Goal: Task Accomplishment & Management: Manage account settings

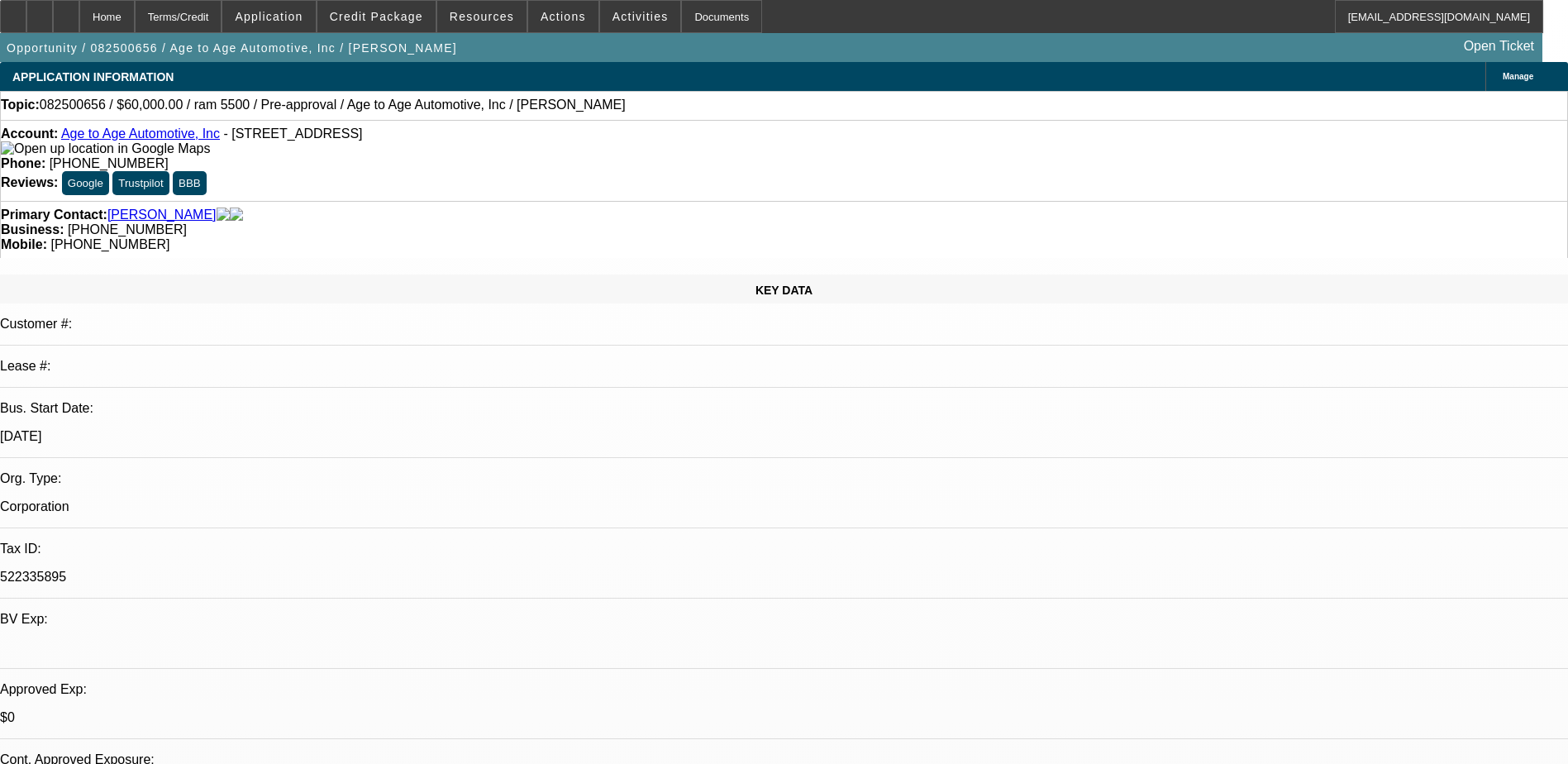
select select "0"
select select "2"
select select "0.1"
select select "4"
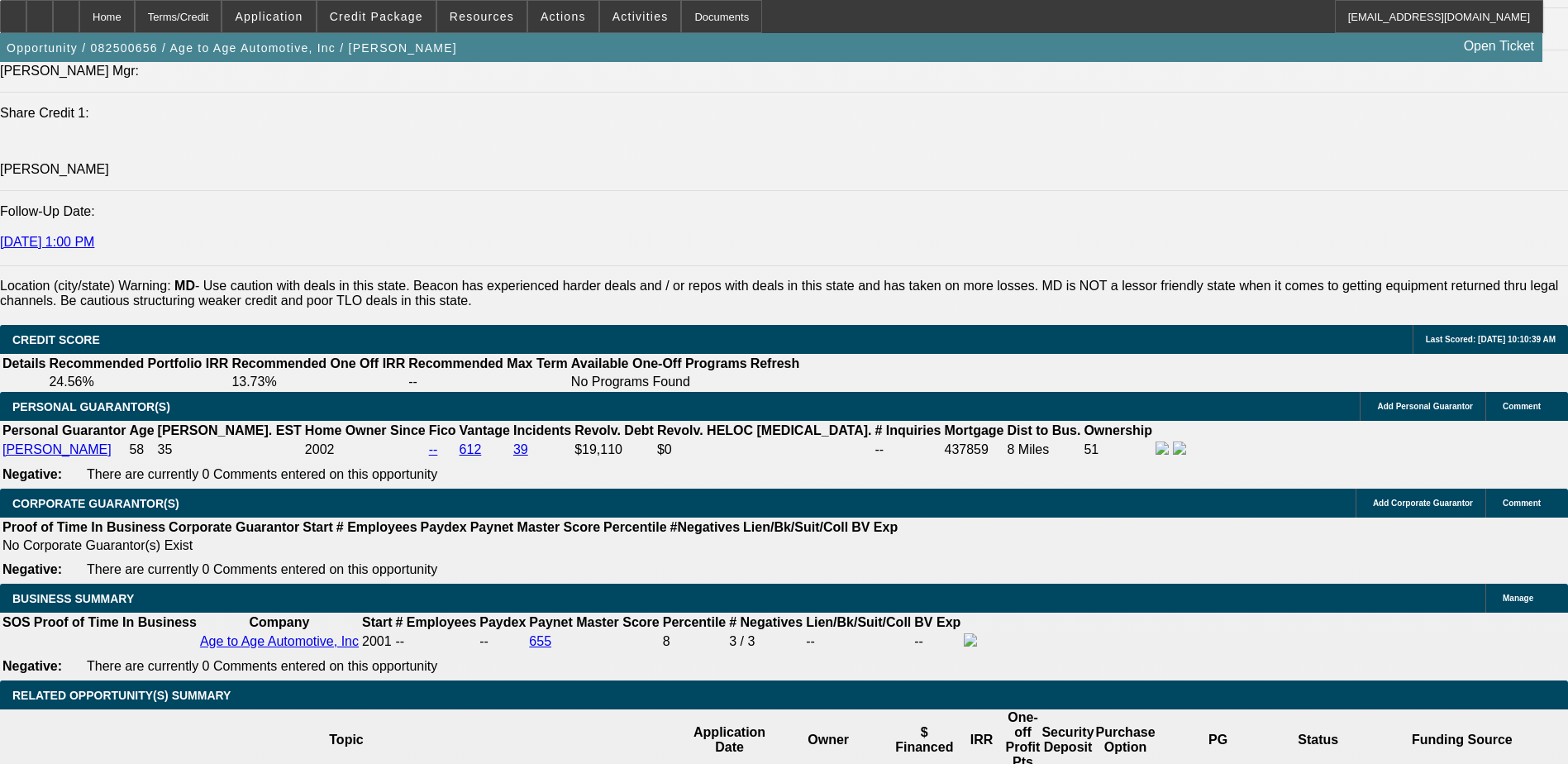
scroll to position [2232, 0]
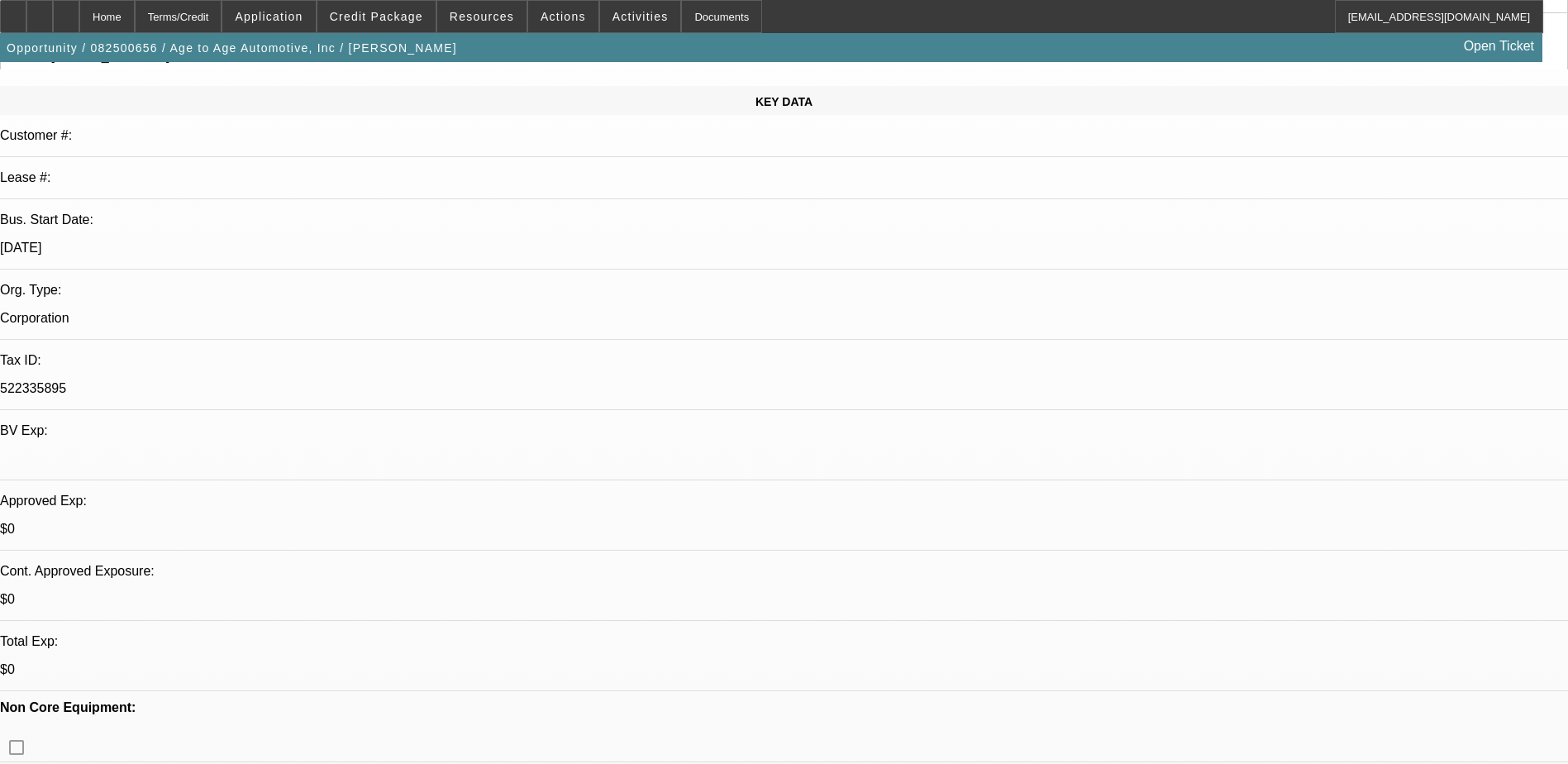
scroll to position [0, 0]
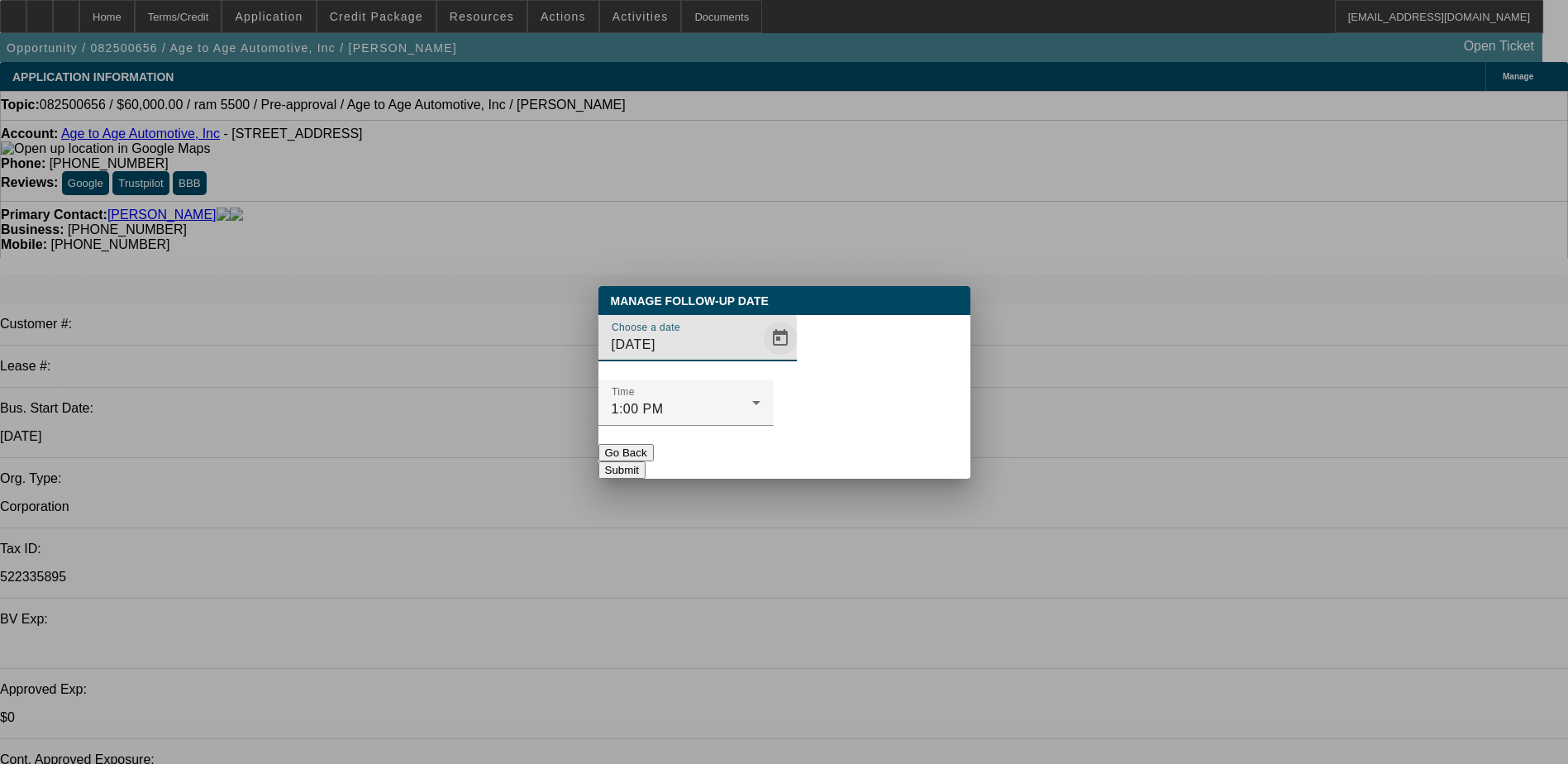
click at [760, 358] on span "Open calendar" at bounding box center [780, 338] width 40 height 40
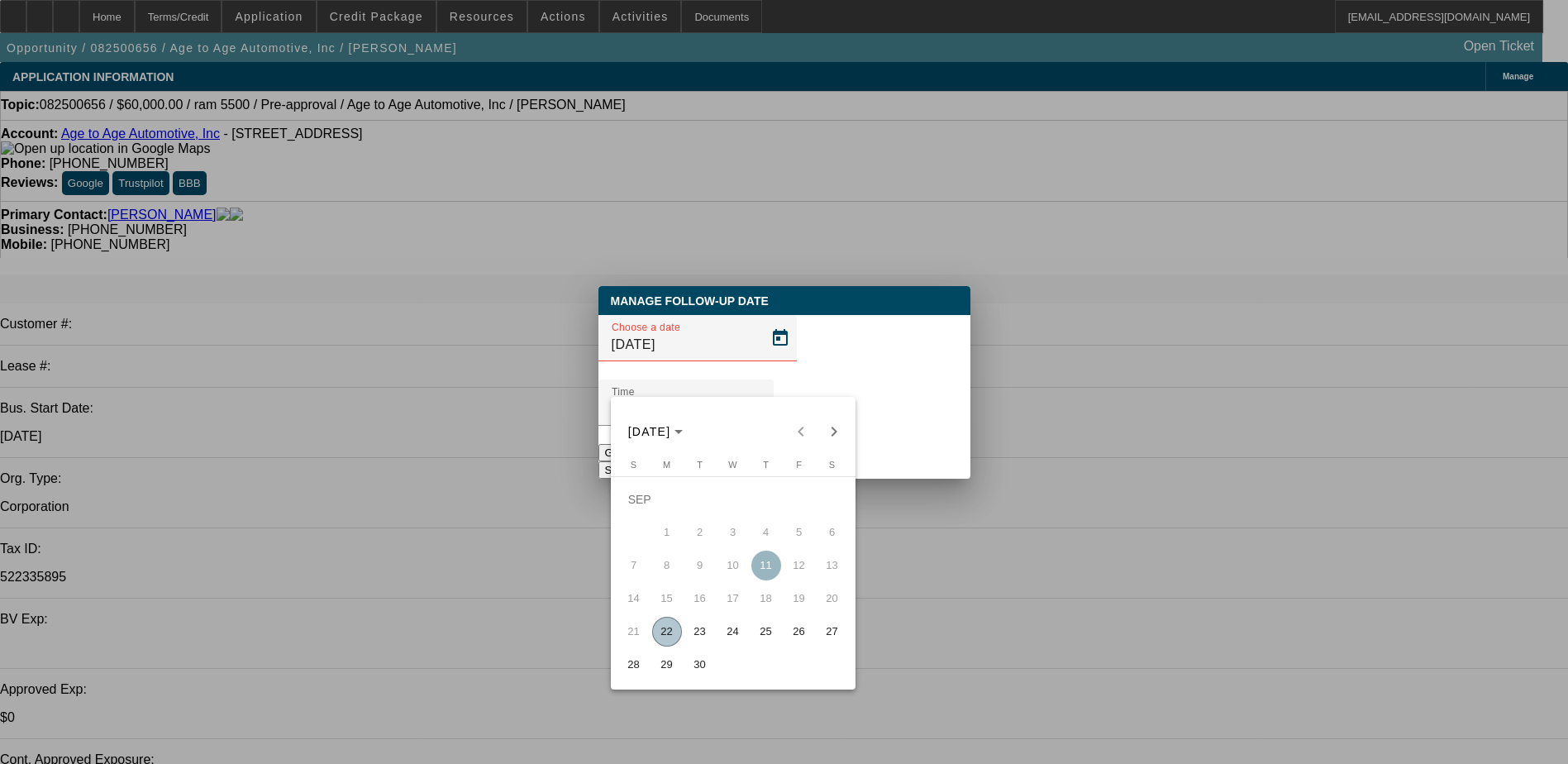
click at [690, 635] on span "23" at bounding box center [700, 631] width 30 height 30
type input "9/23/2025"
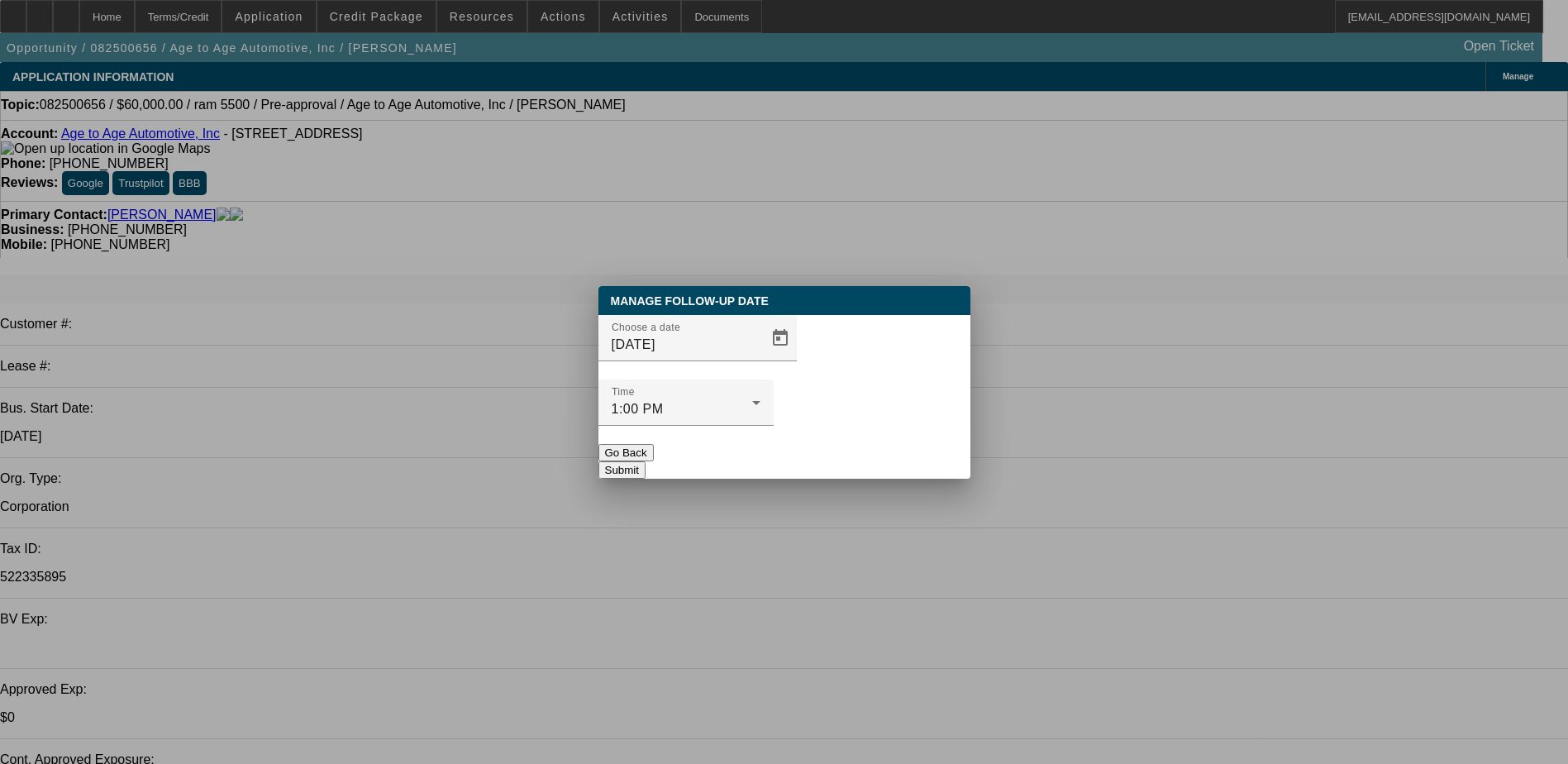
click at [646, 461] on button "Submit" at bounding box center [622, 469] width 47 height 18
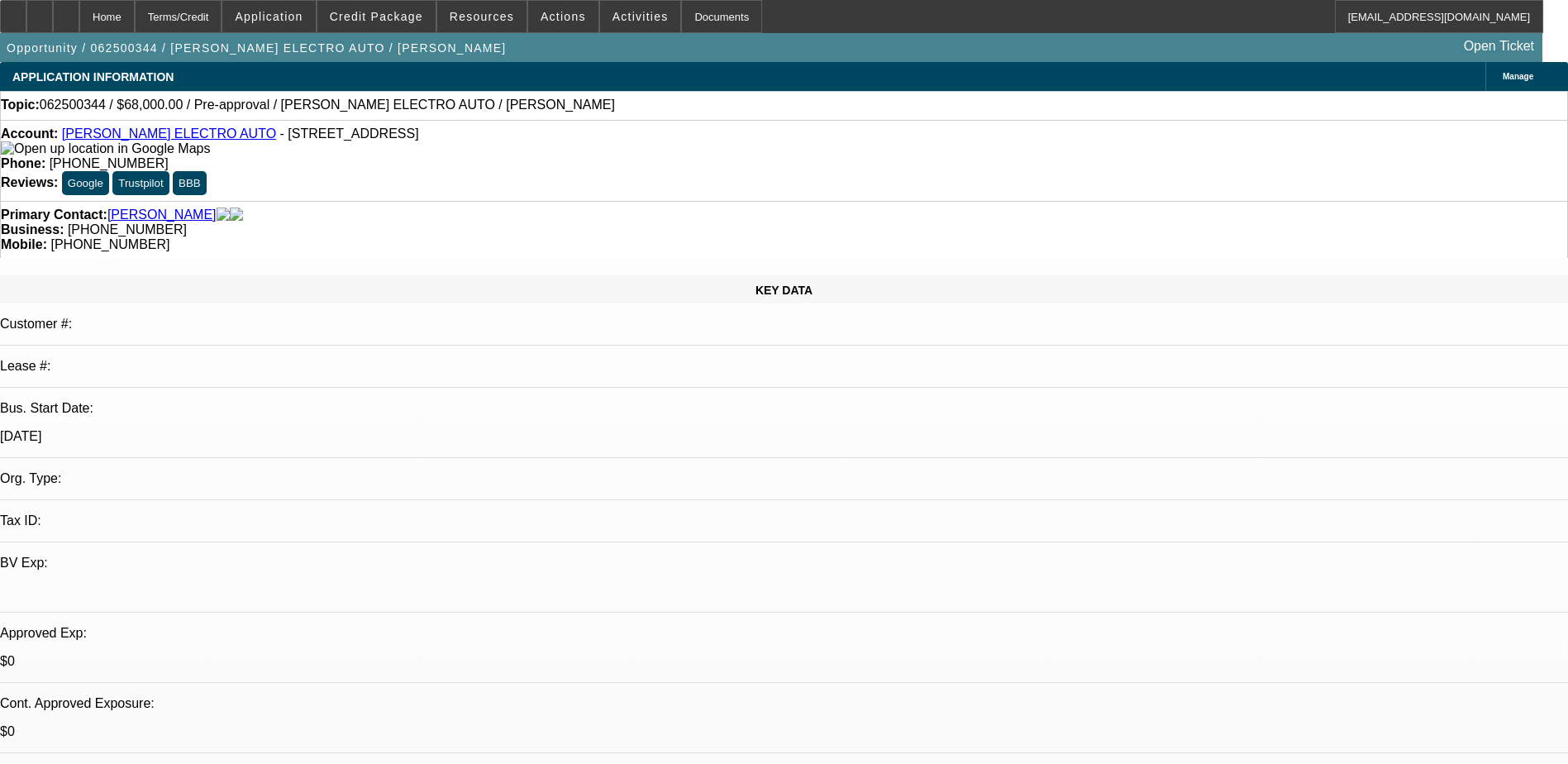
select select "0"
select select "2"
select select "0"
select select "2"
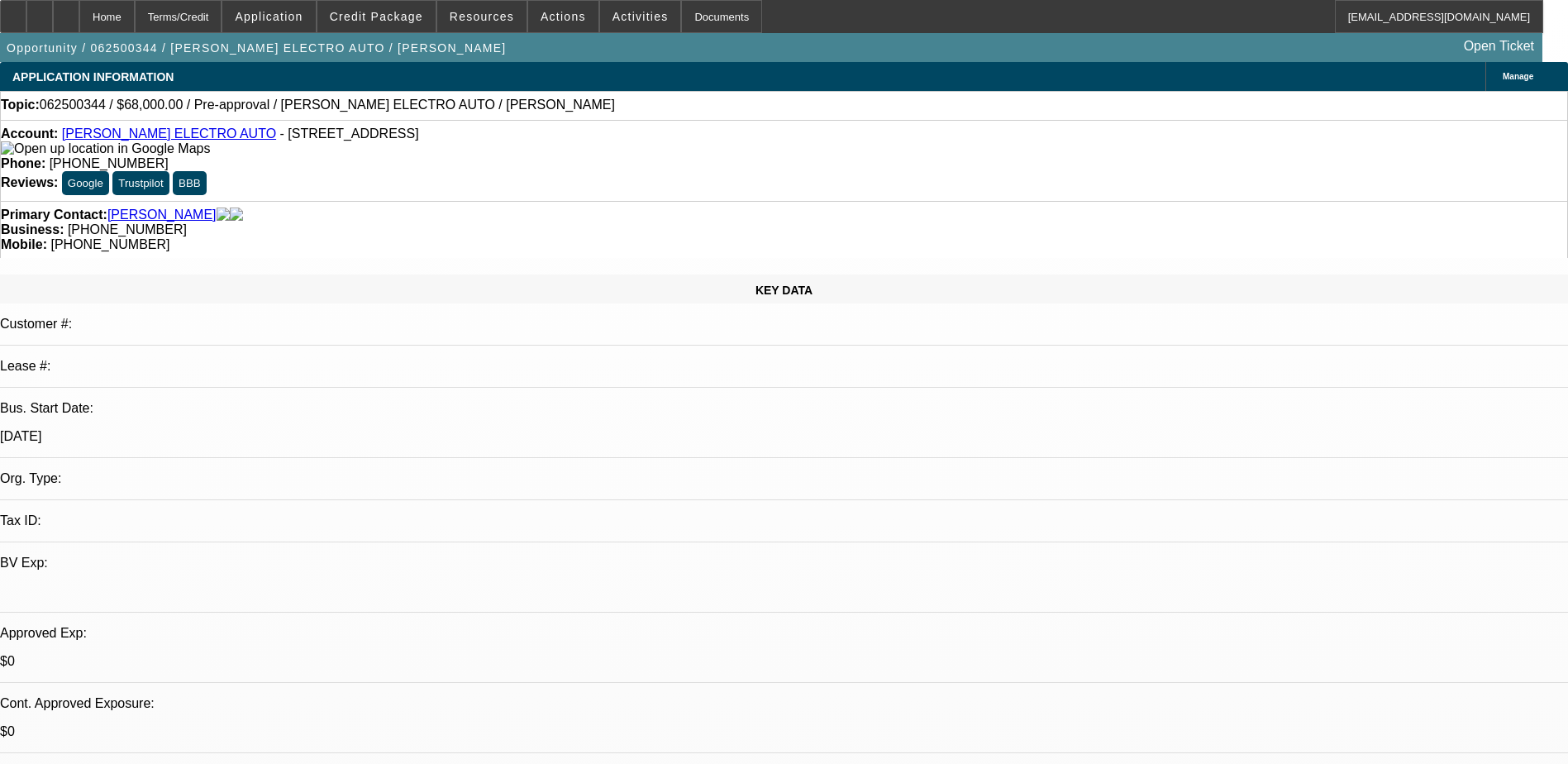
select select "0"
select select "2"
select select "0"
select select "1"
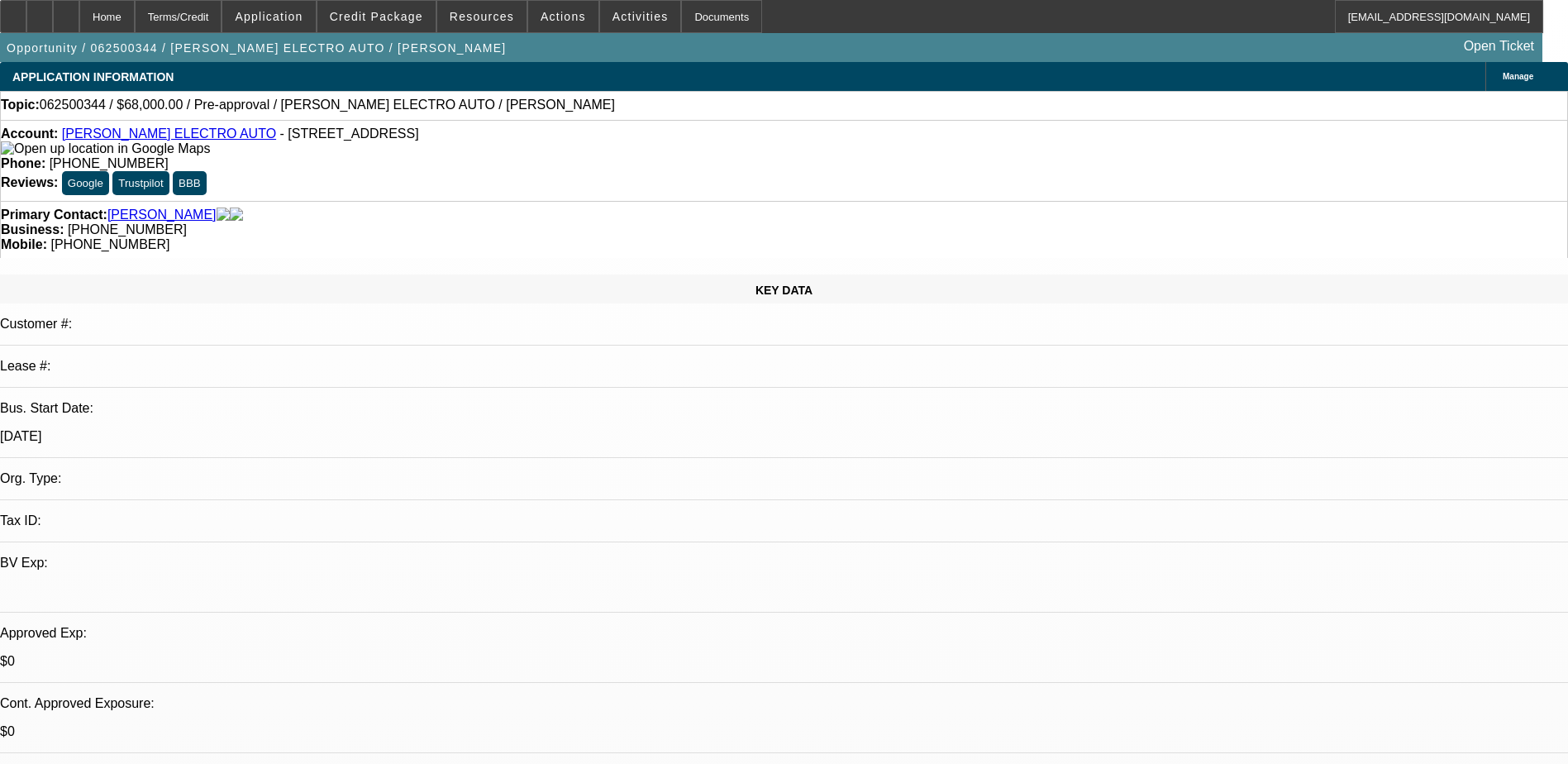
select select "2"
select select "6"
select select "1"
select select "2"
select select "6"
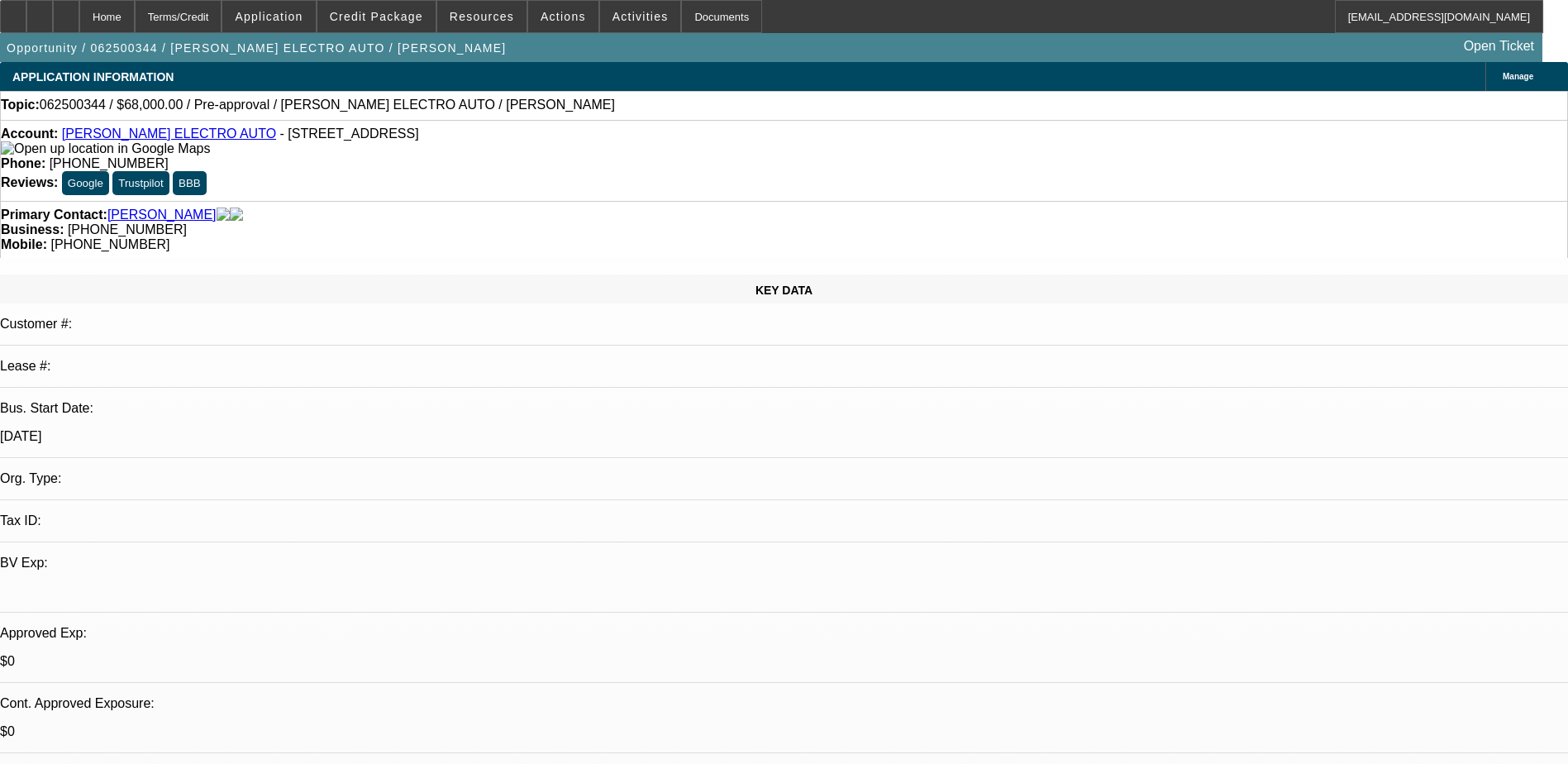
select select "1"
select select "2"
select select "6"
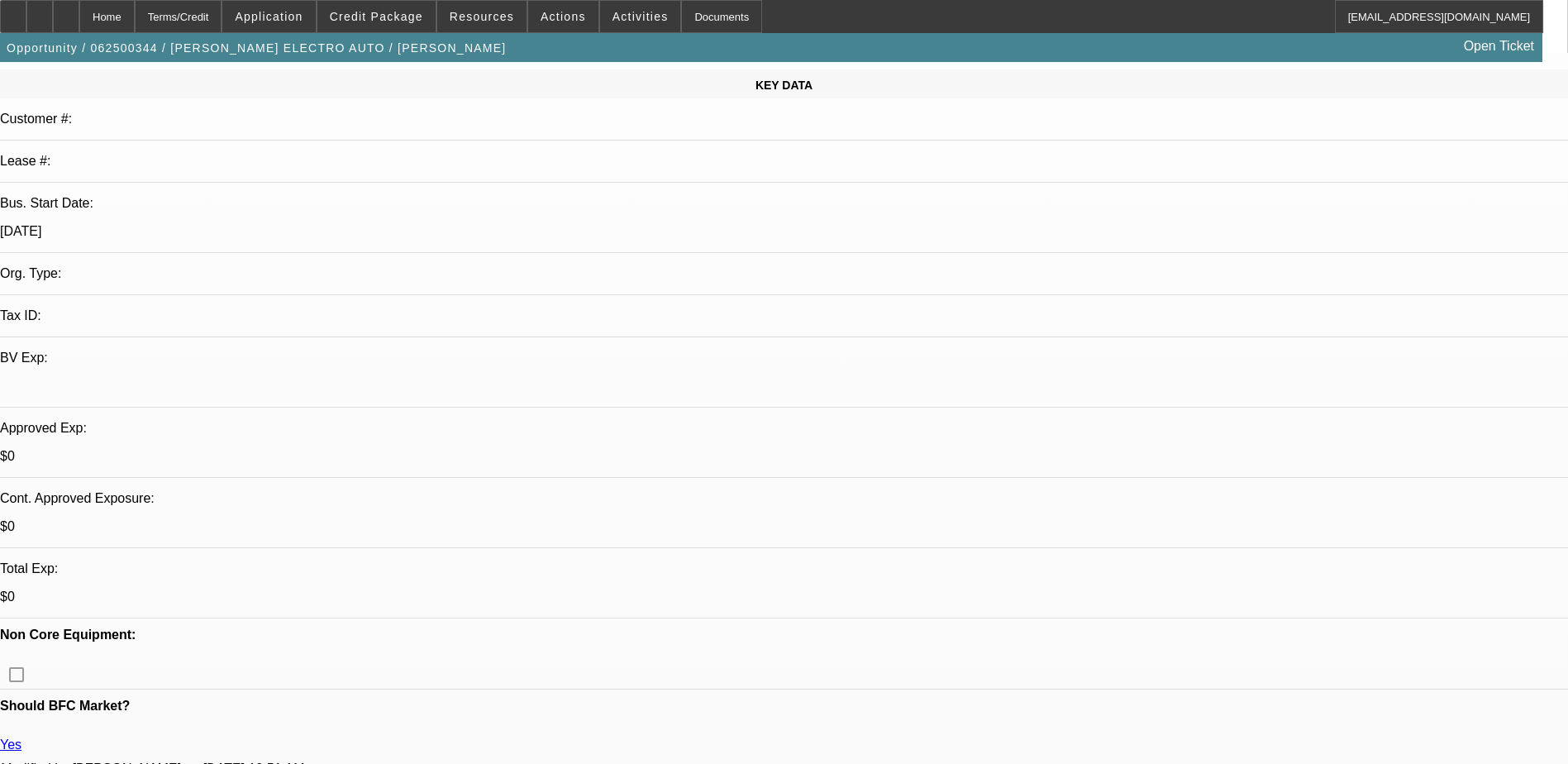
scroll to position [188, 0]
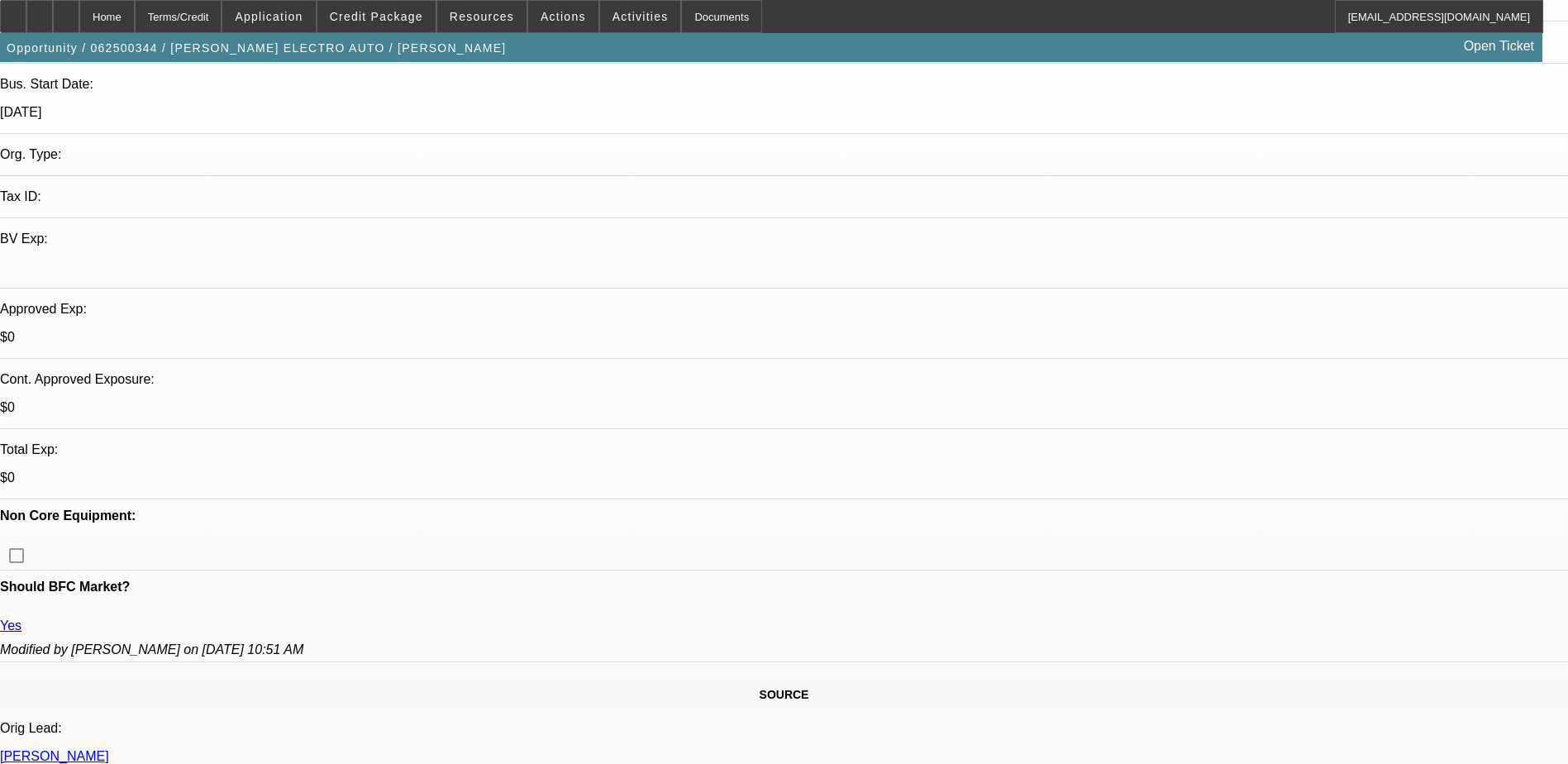
scroll to position [578, 0]
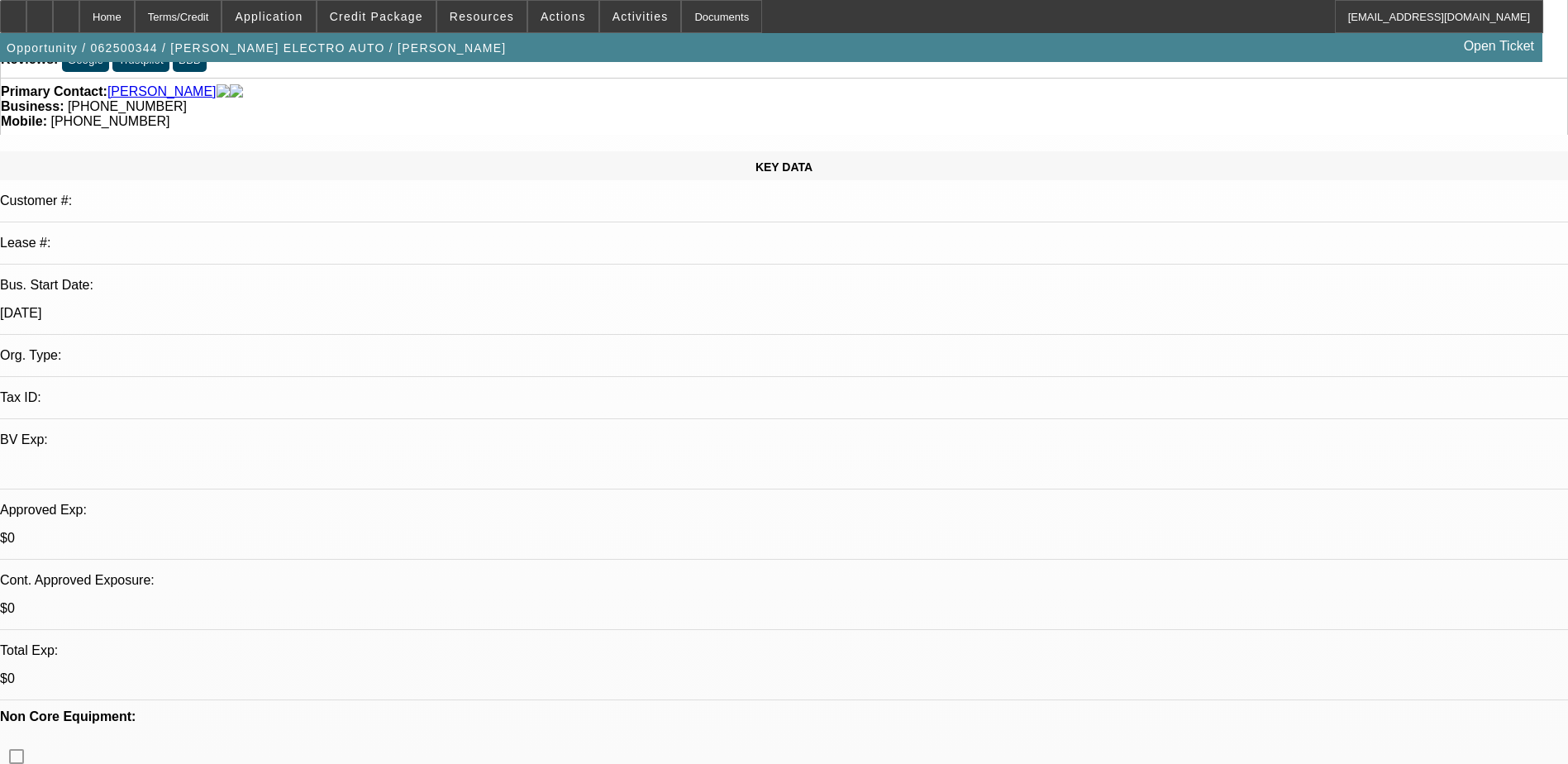
scroll to position [0, 0]
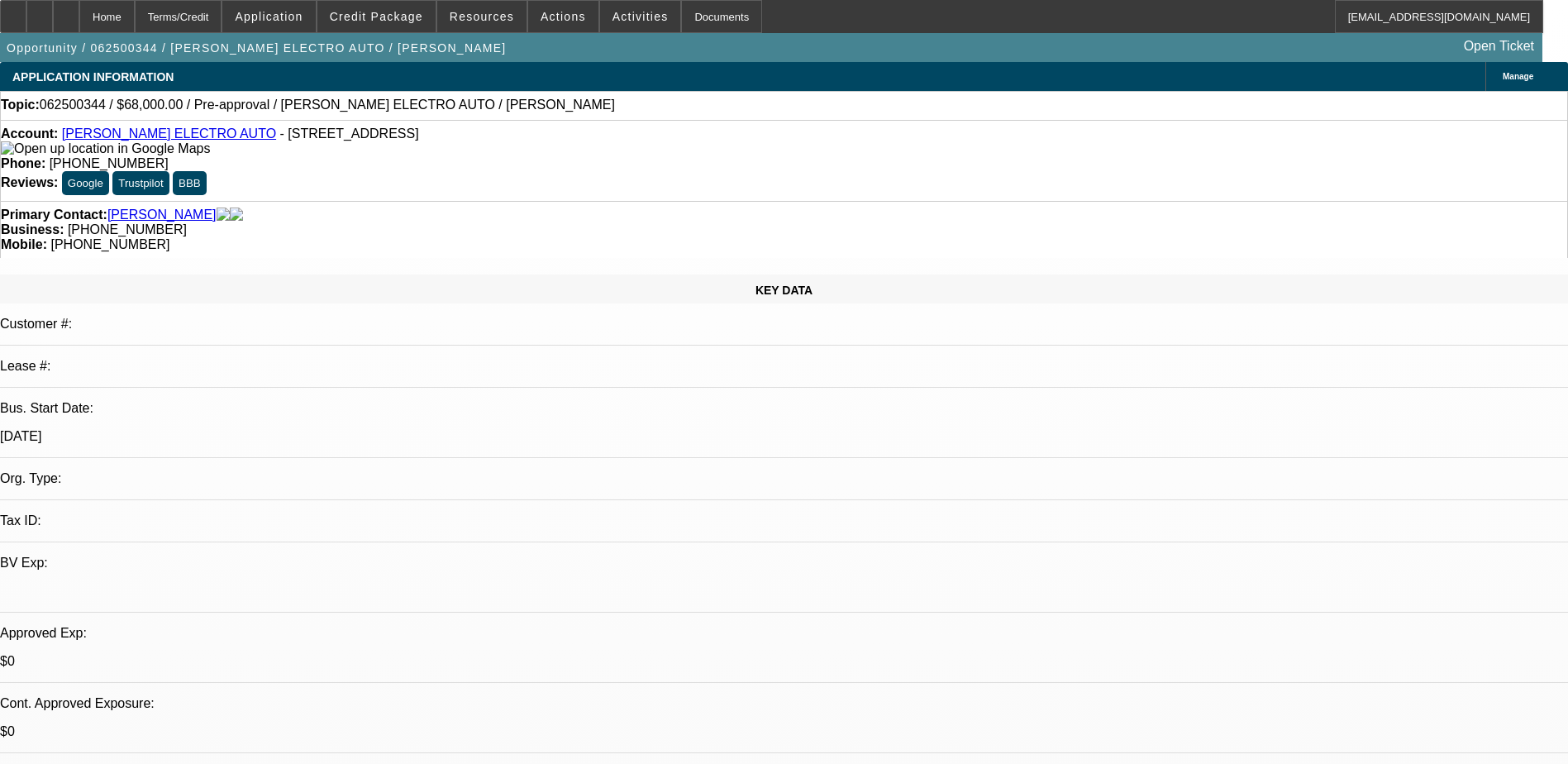
select select "0"
select select "2"
select select "0"
select select "2"
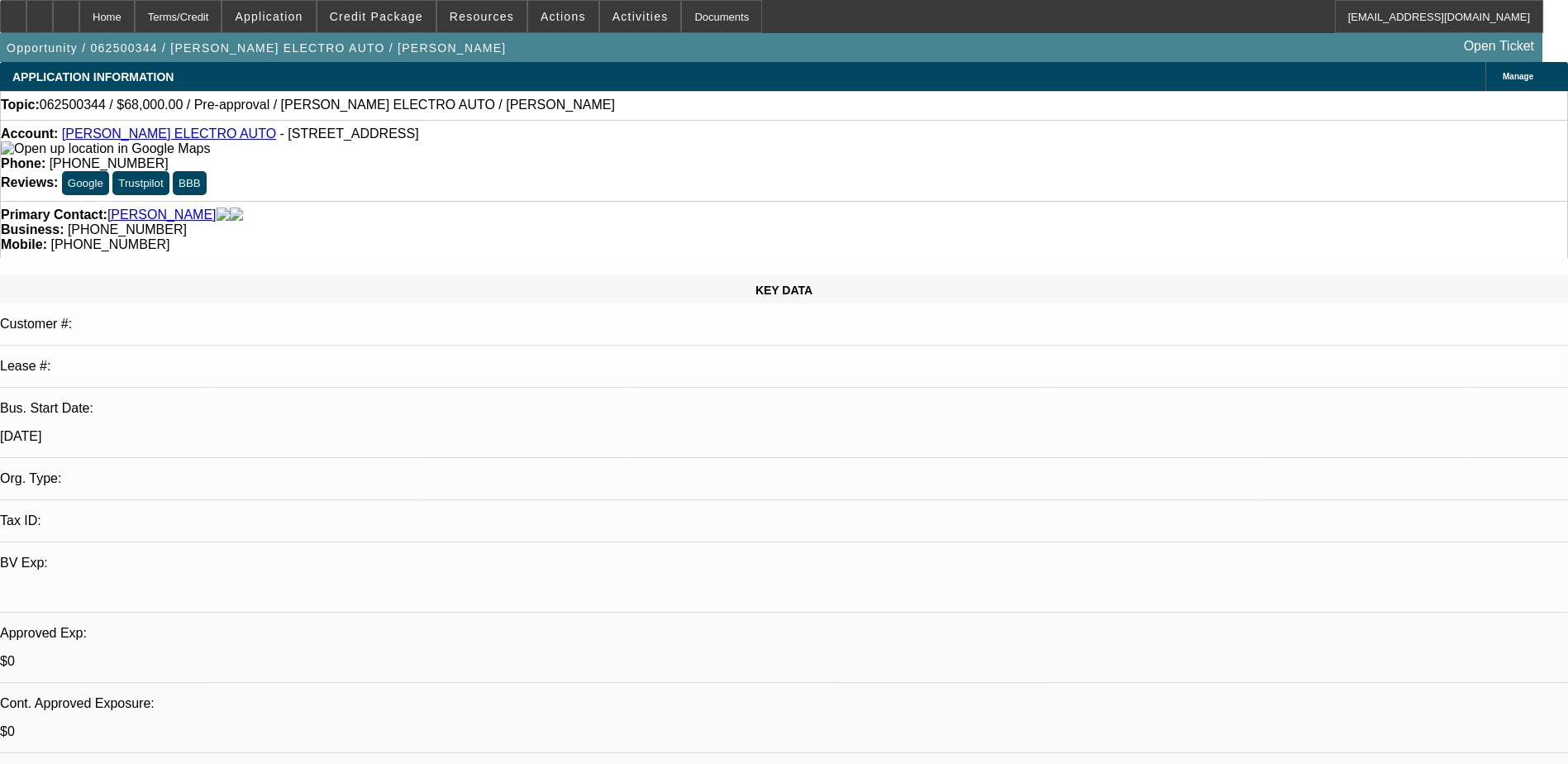
select select "0"
select select "2"
select select "0"
select select "1"
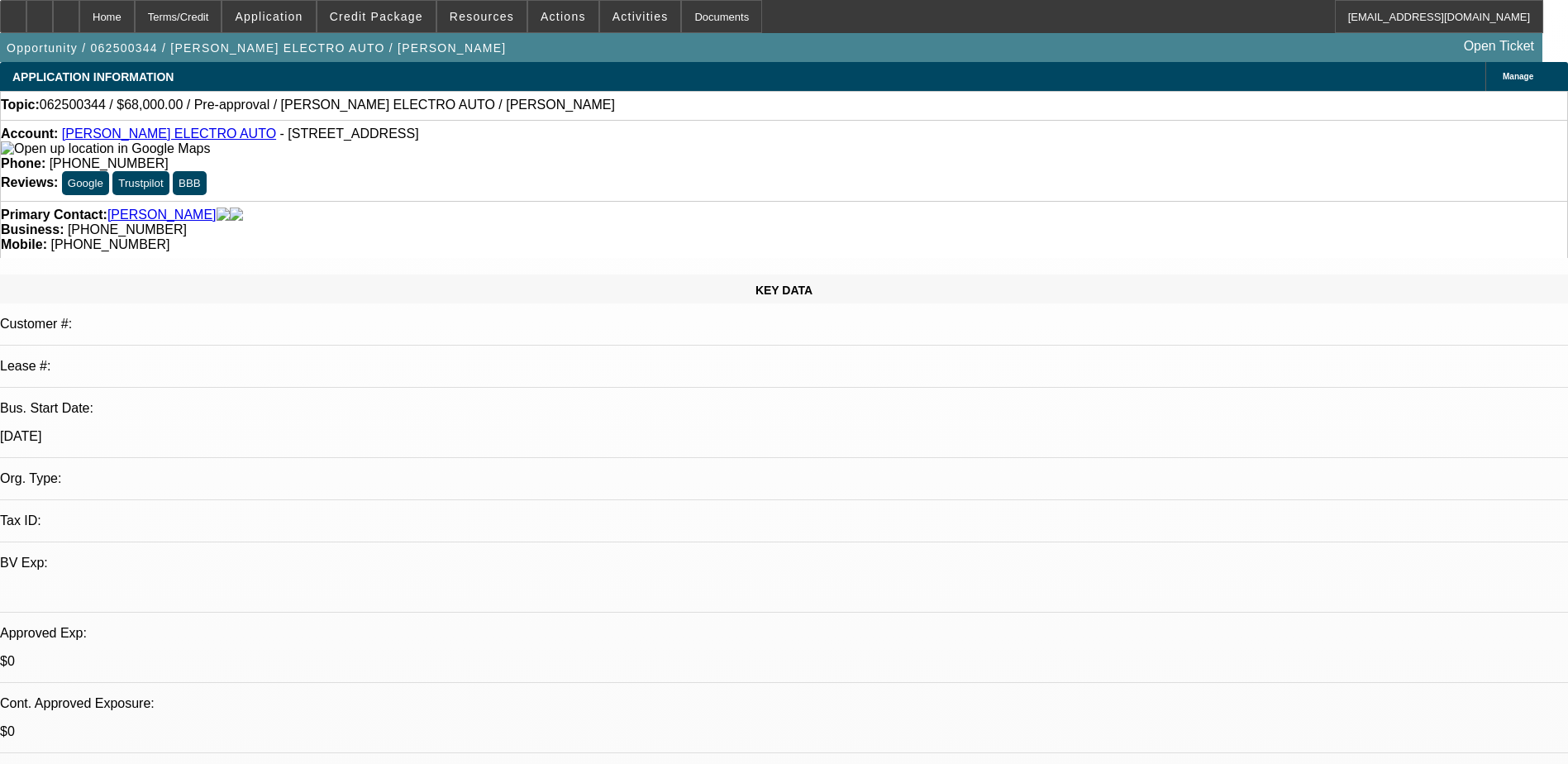
select select "2"
select select "6"
select select "1"
select select "2"
select select "6"
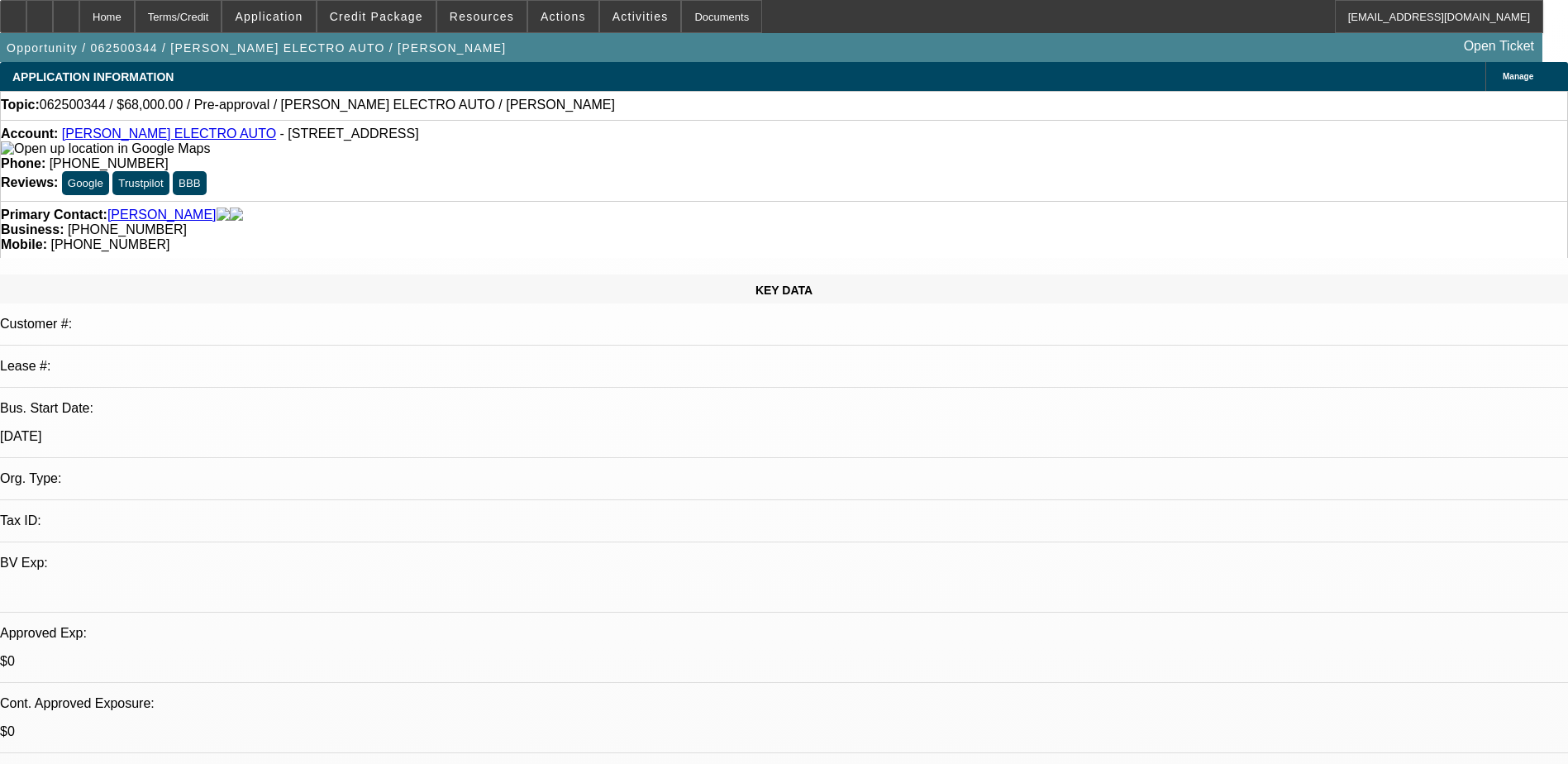
select select "1"
select select "2"
select select "6"
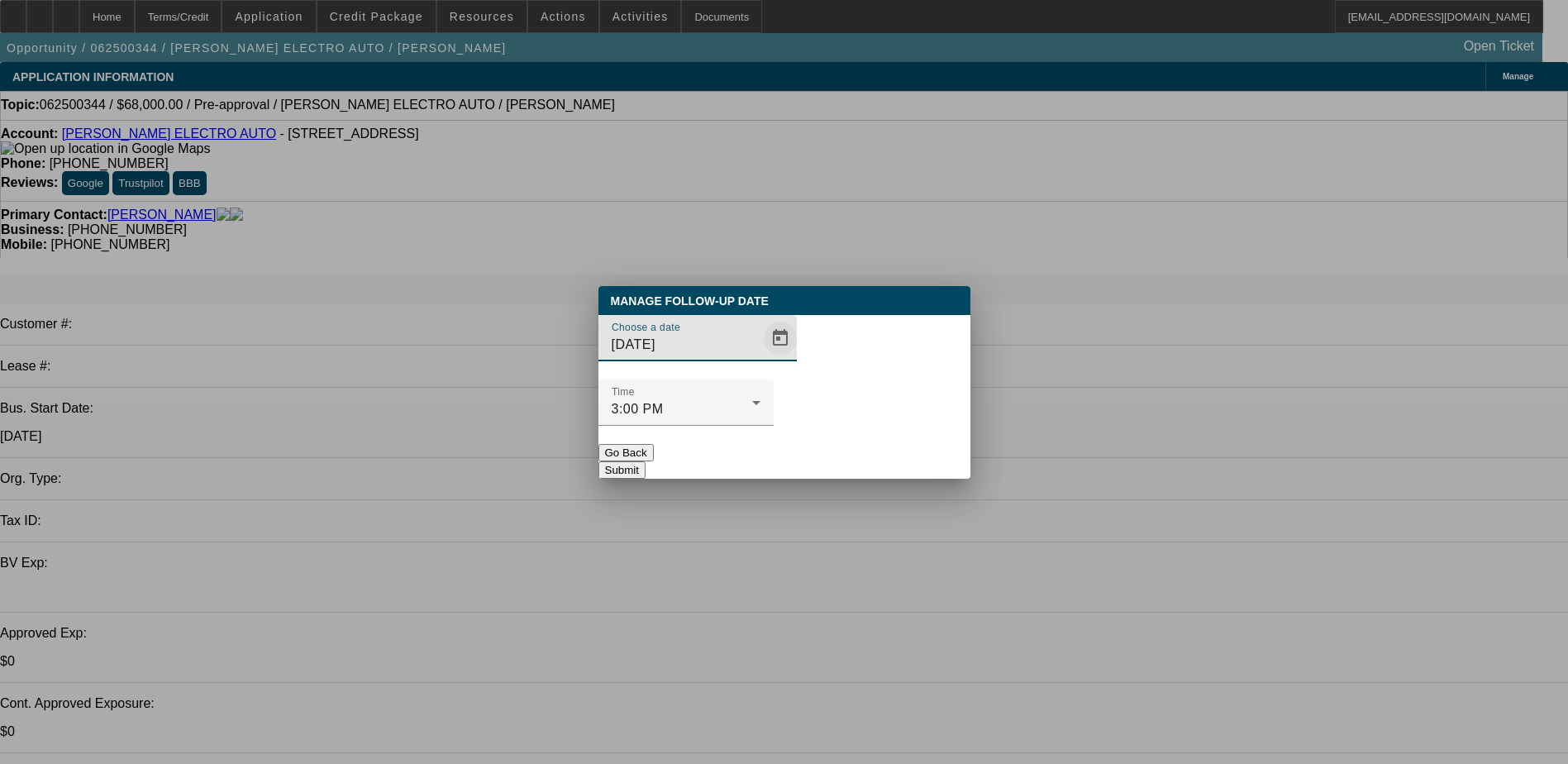
click at [760, 358] on span "Open calendar" at bounding box center [780, 338] width 40 height 40
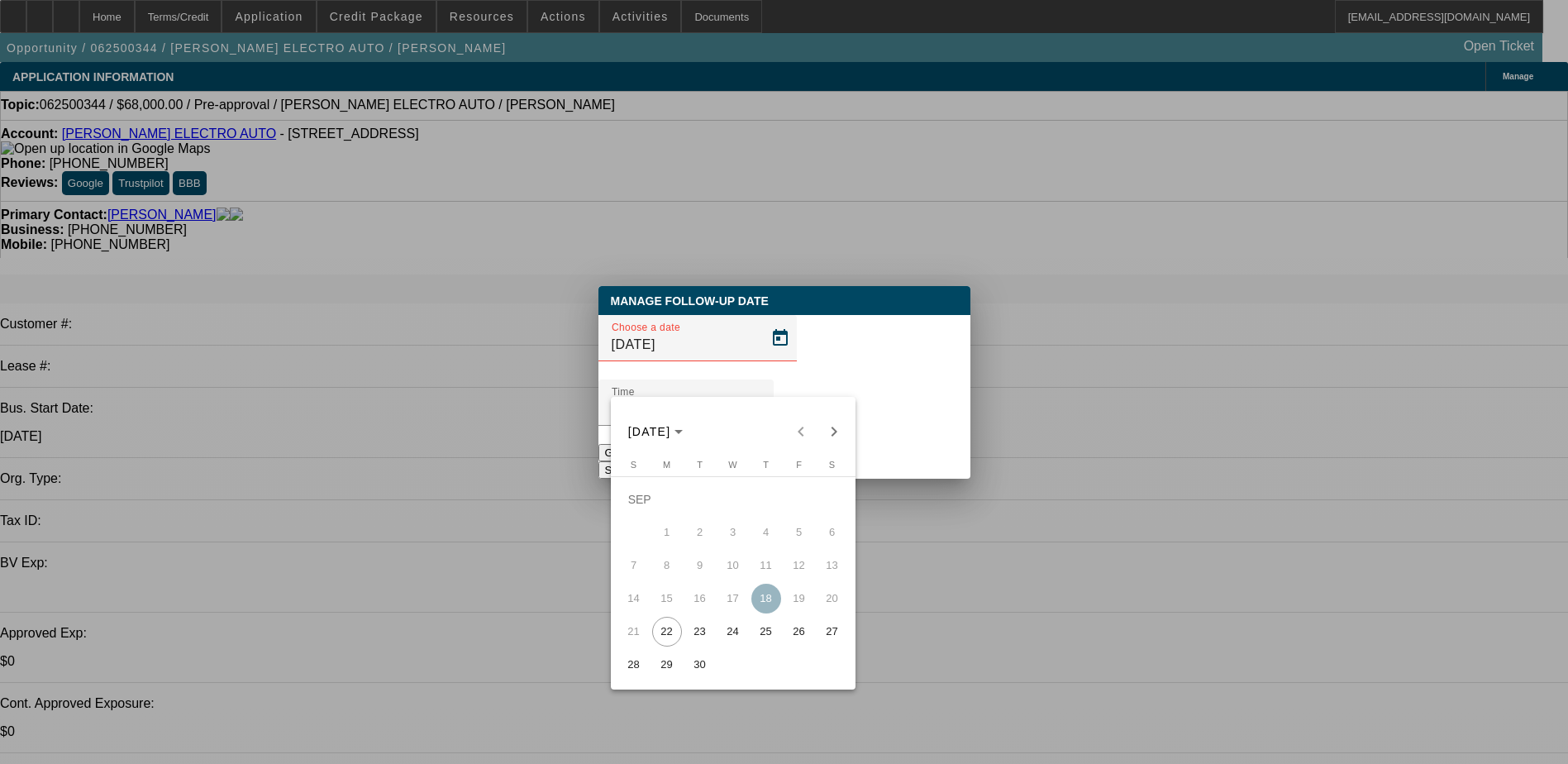
click at [672, 634] on span "22" at bounding box center [667, 631] width 30 height 30
type input "9/22/2025"
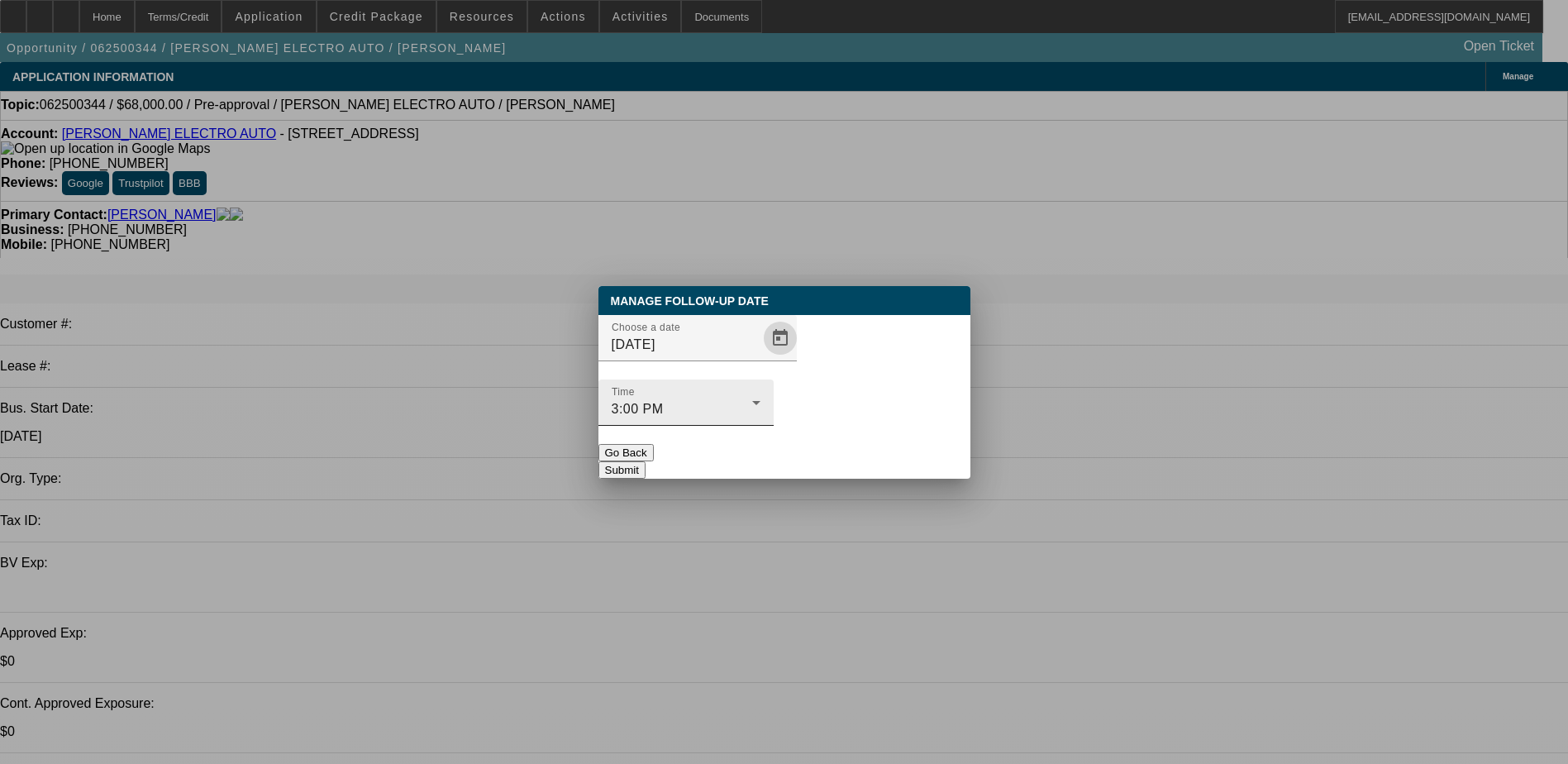
click at [752, 399] on div "3:00 PM" at bounding box center [682, 409] width 140 height 20
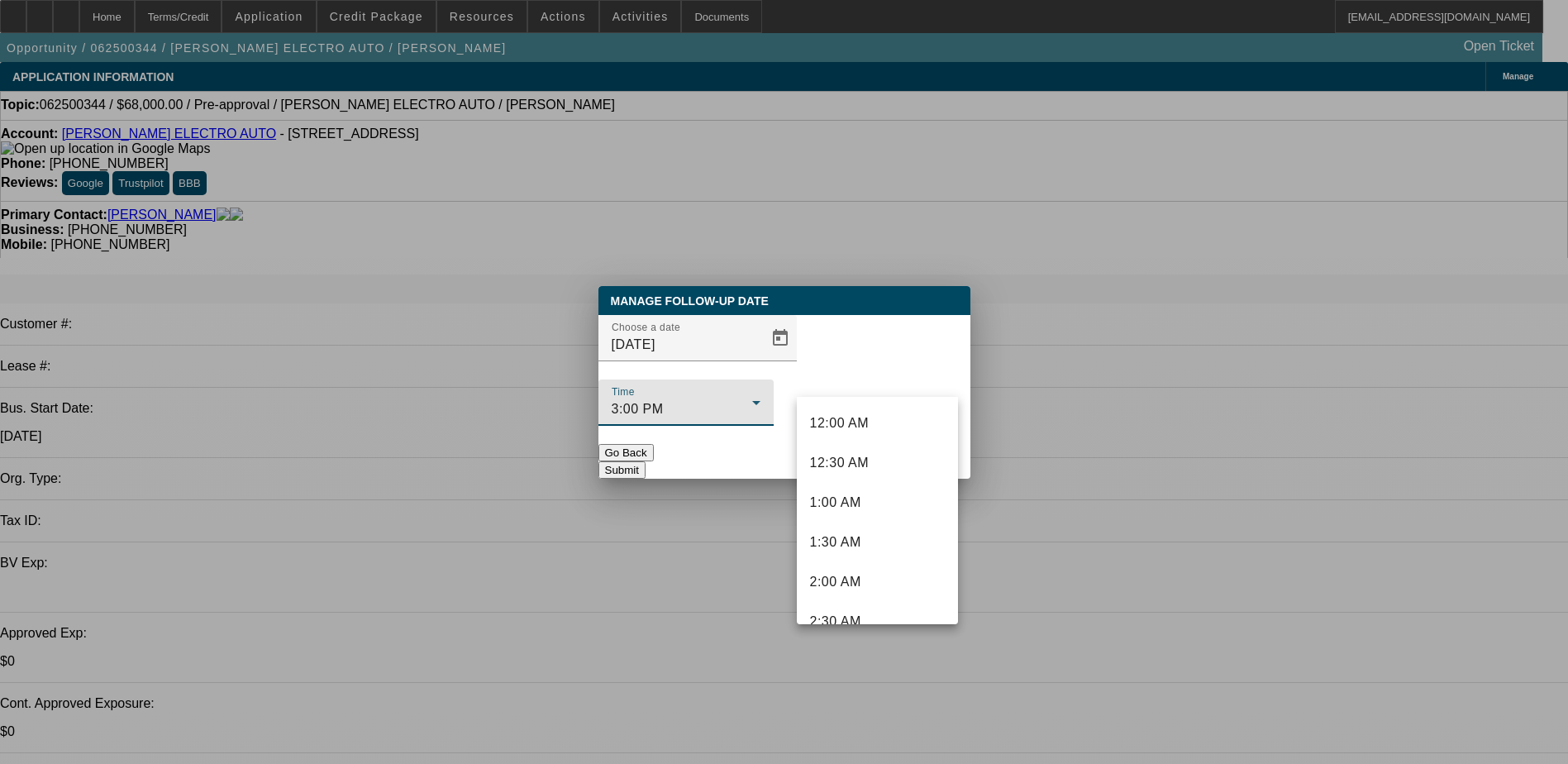
scroll to position [1010, 0]
click at [873, 483] on mat-option "1:30 PM" at bounding box center [877, 485] width 161 height 40
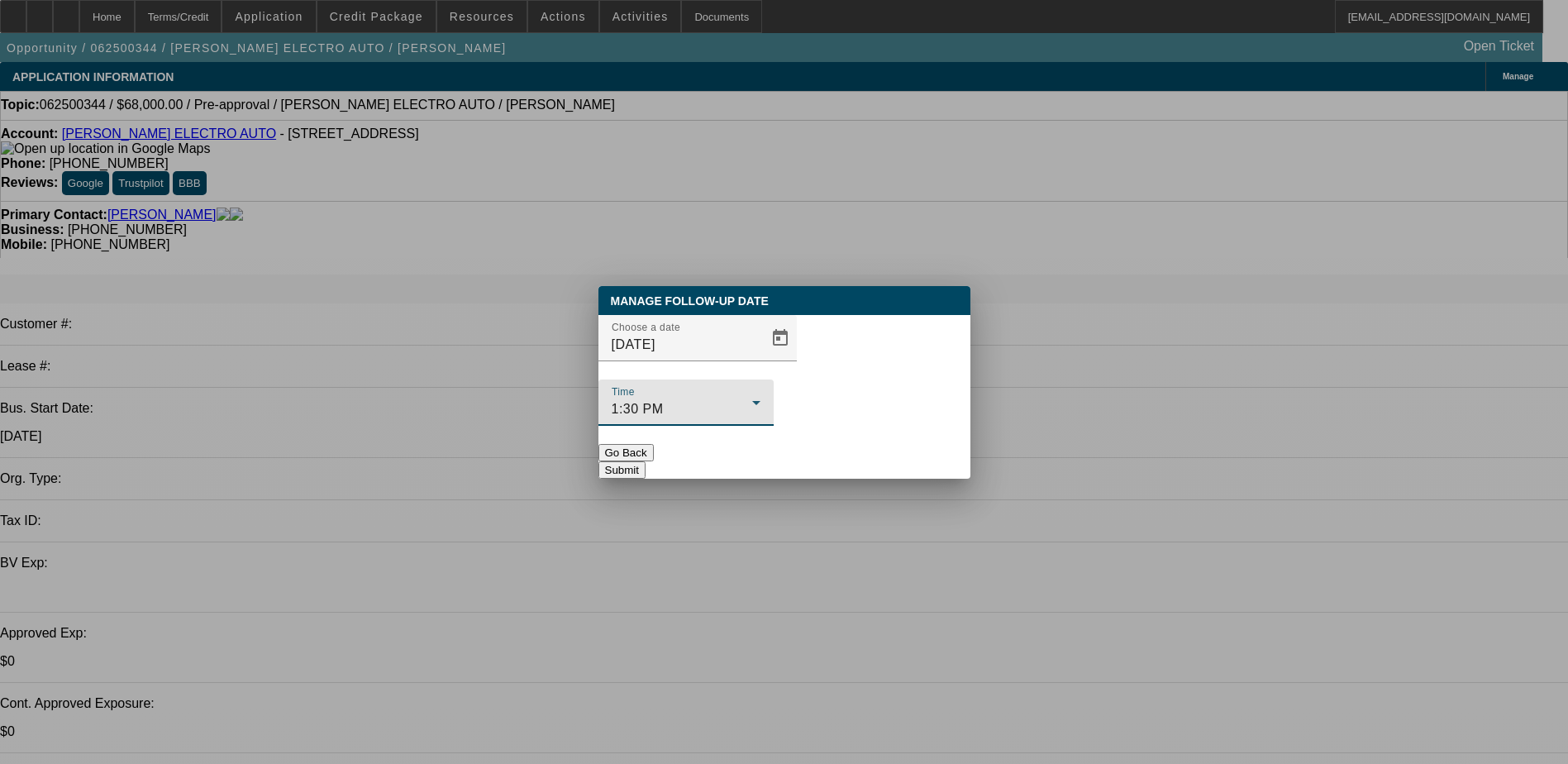
click at [646, 461] on button "Submit" at bounding box center [622, 469] width 47 height 18
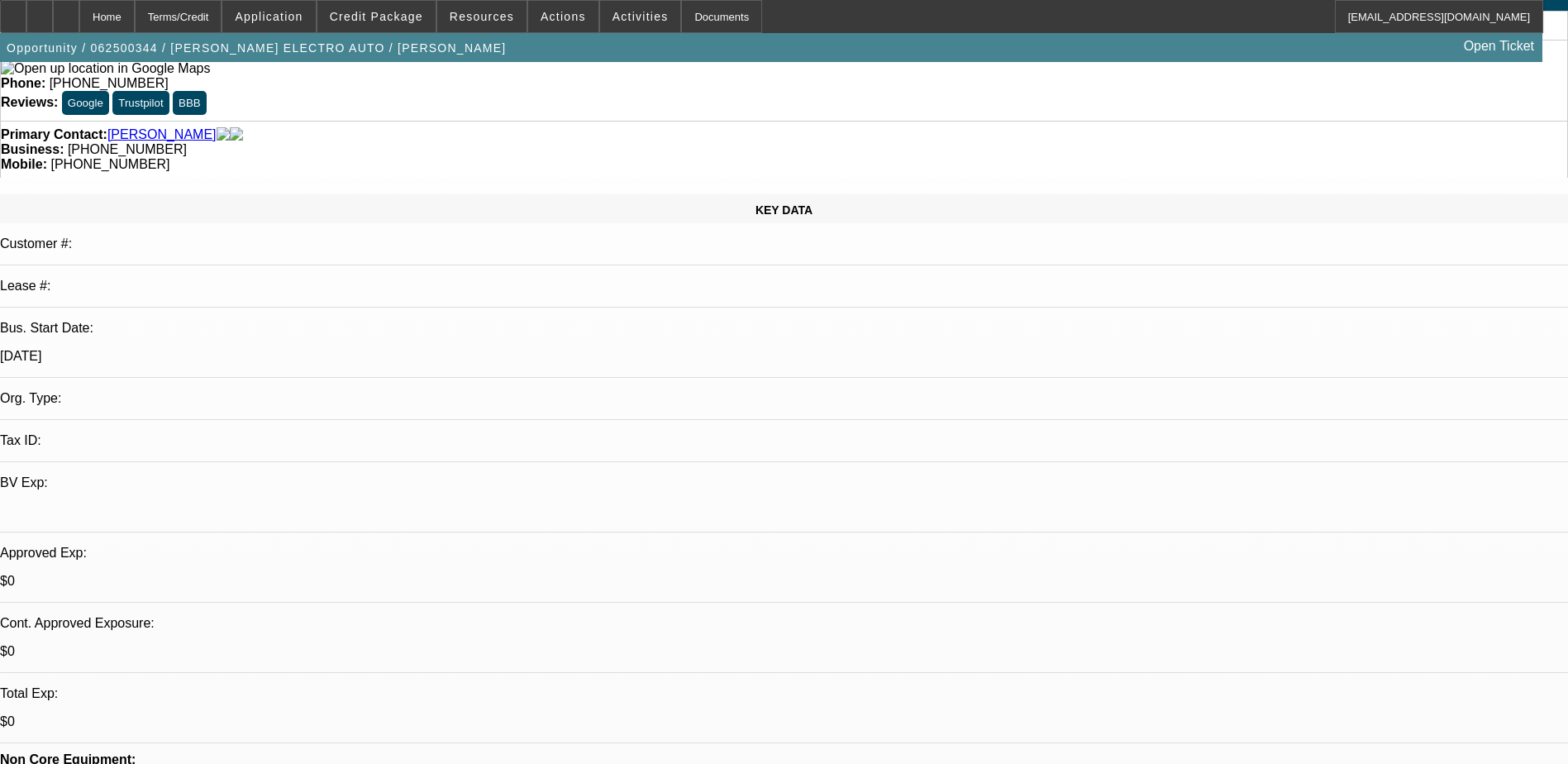
scroll to position [0, 0]
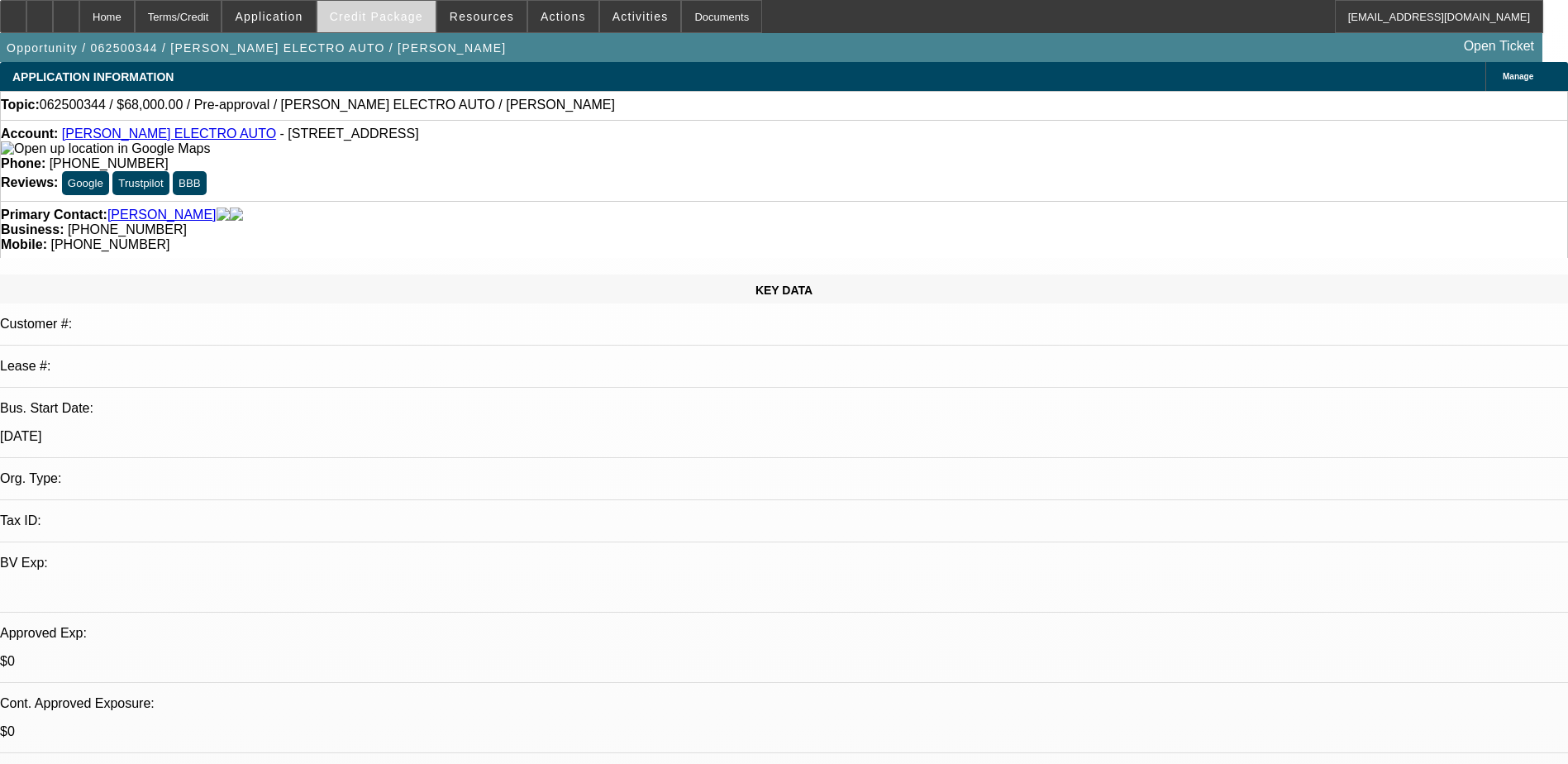
click at [423, 18] on span "Credit Package" at bounding box center [376, 17] width 94 height 14
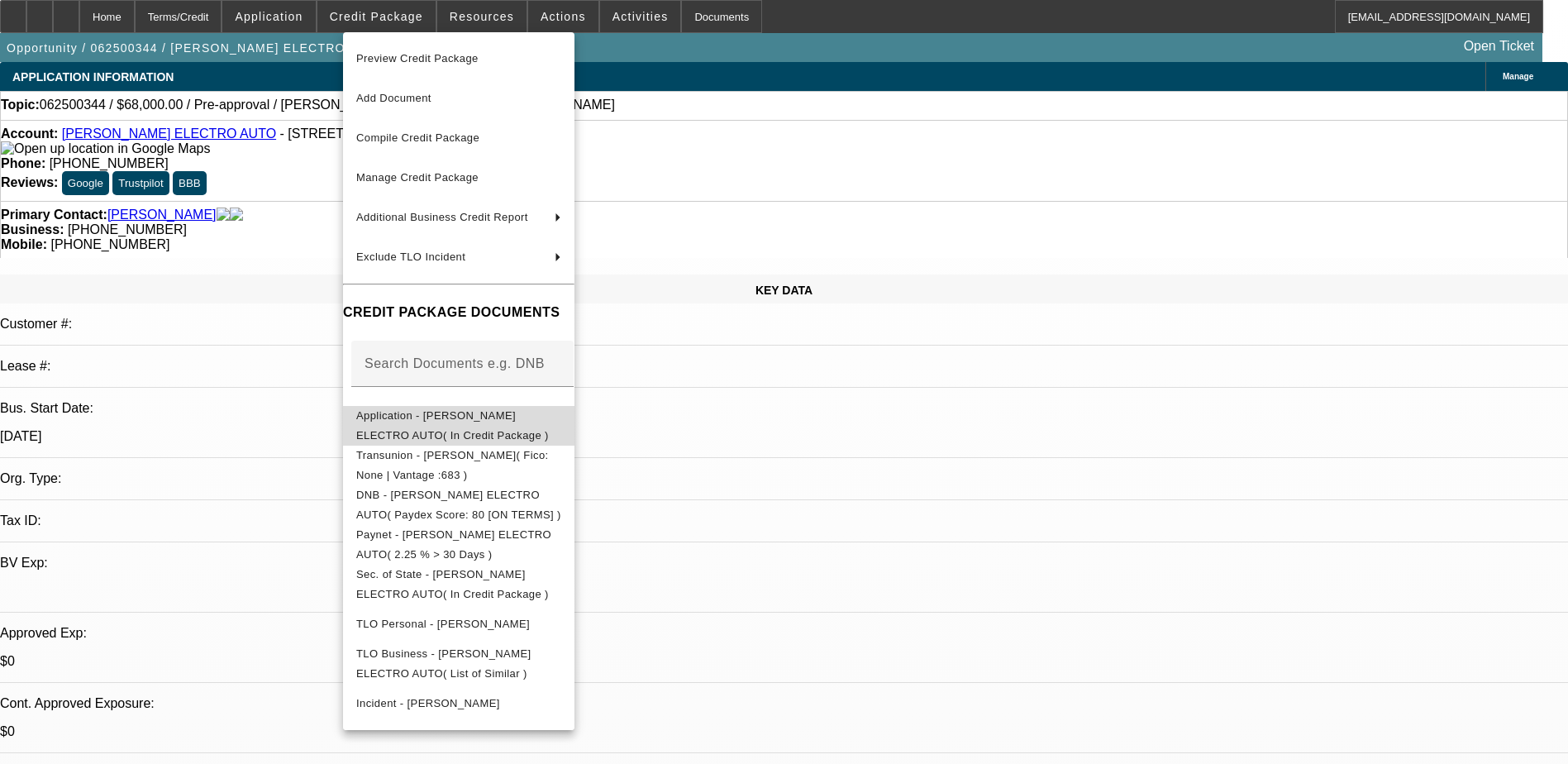
click at [502, 431] on button "Application - VASQUEZ ELECTRO AUTO( In Credit Package )" at bounding box center [458, 425] width 231 height 40
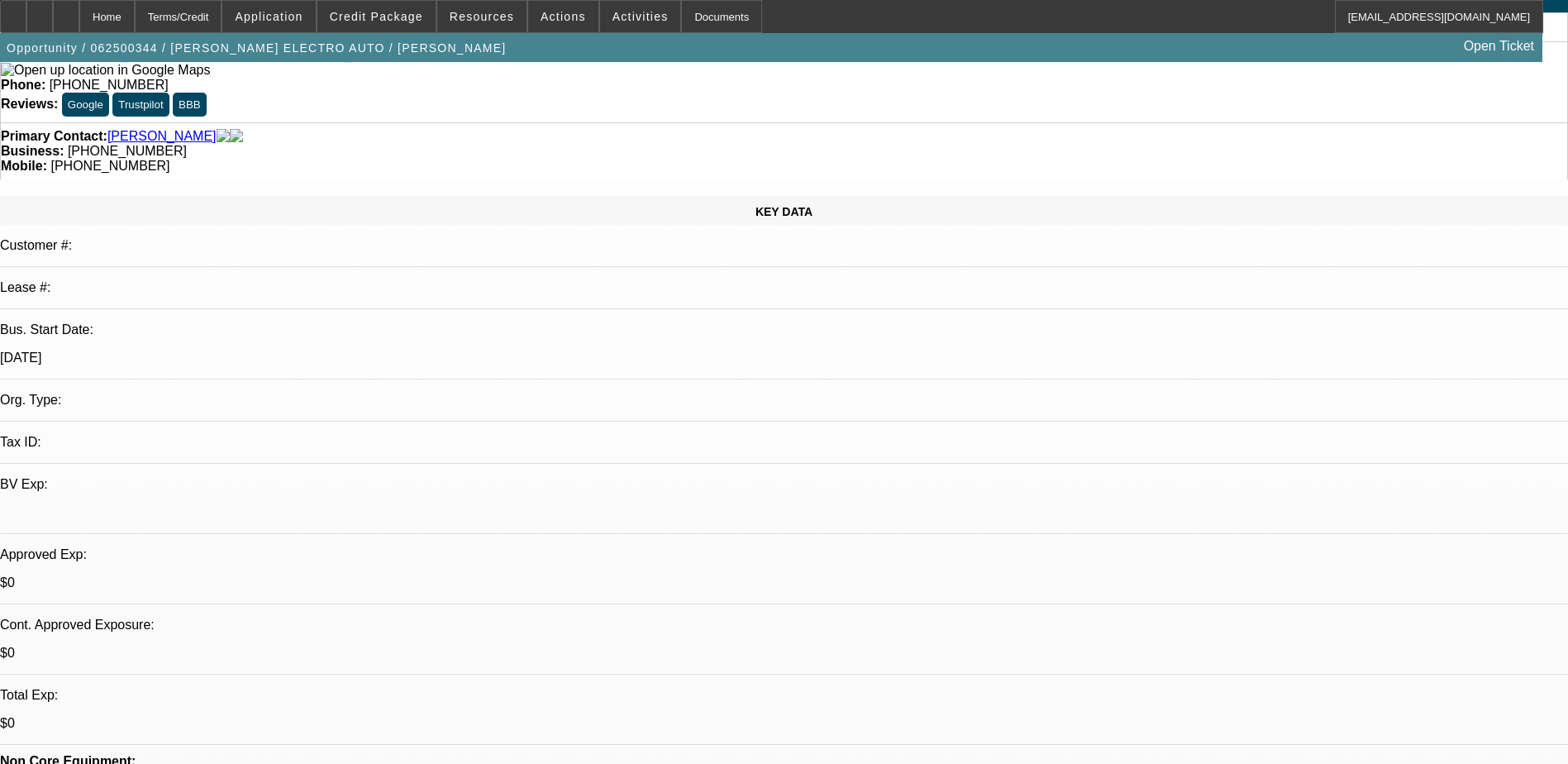
scroll to position [165, 0]
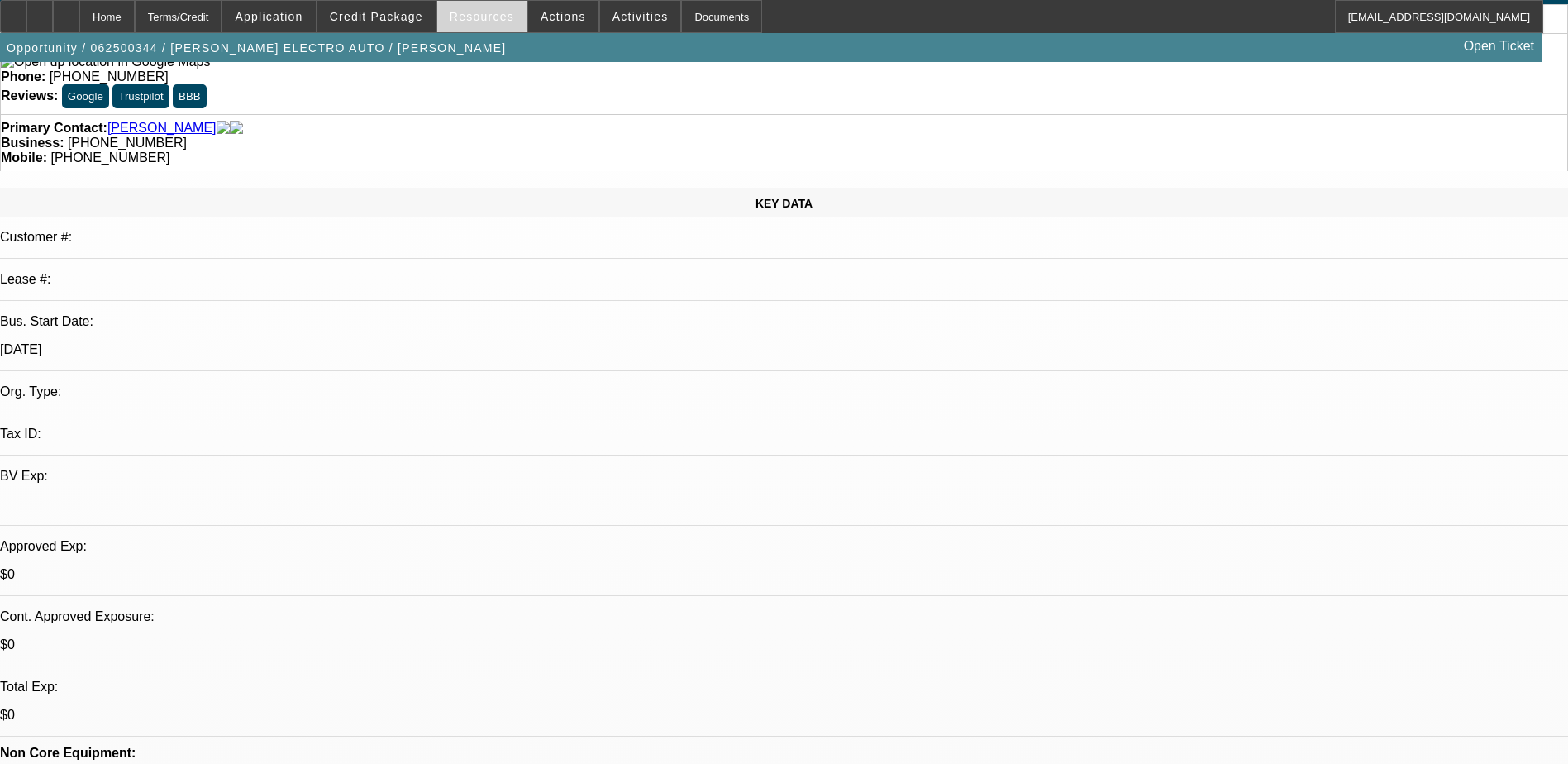
scroll to position [0, 0]
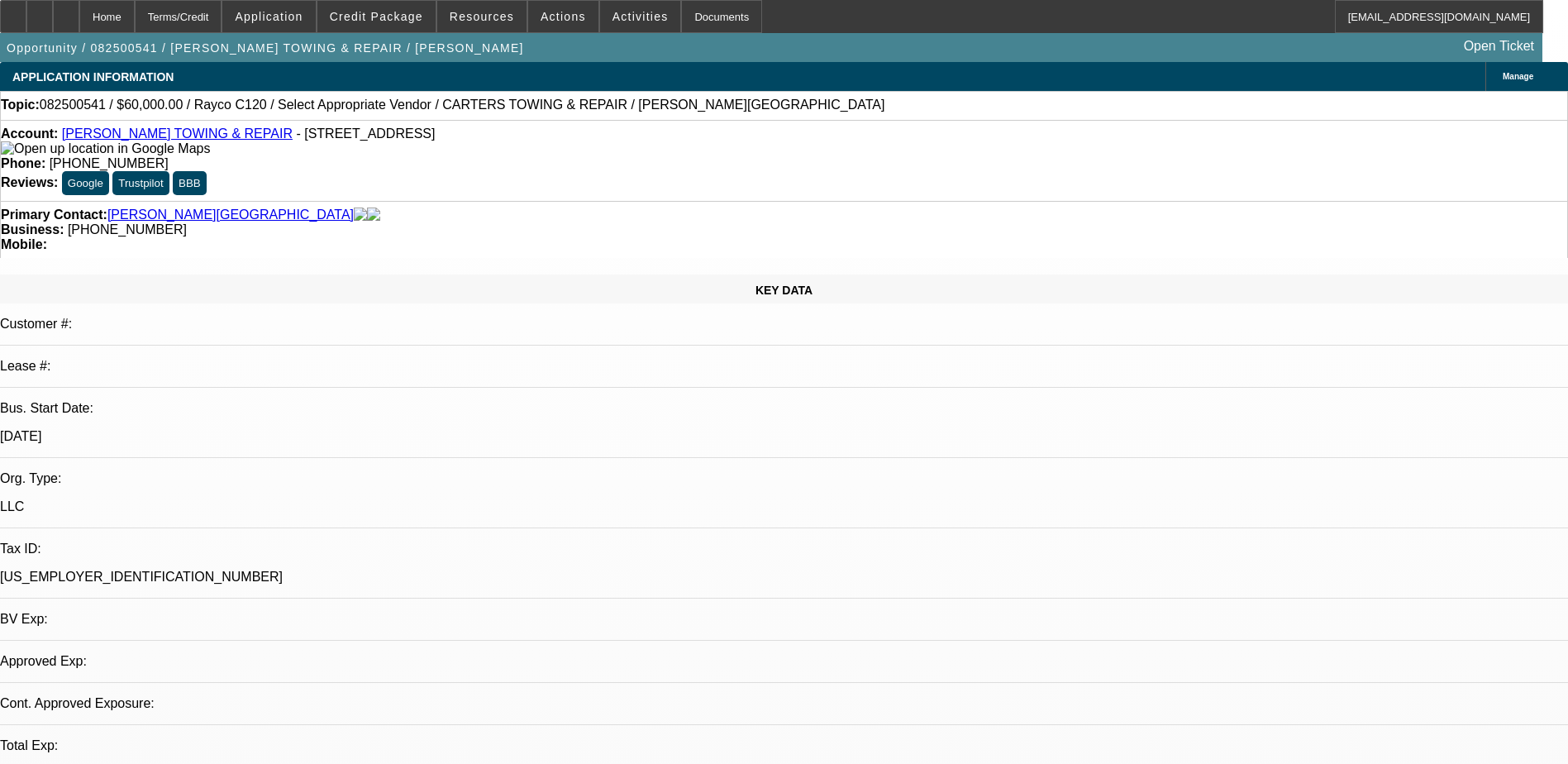
select select "0"
select select "2"
select select "0.1"
select select "1"
select select "2"
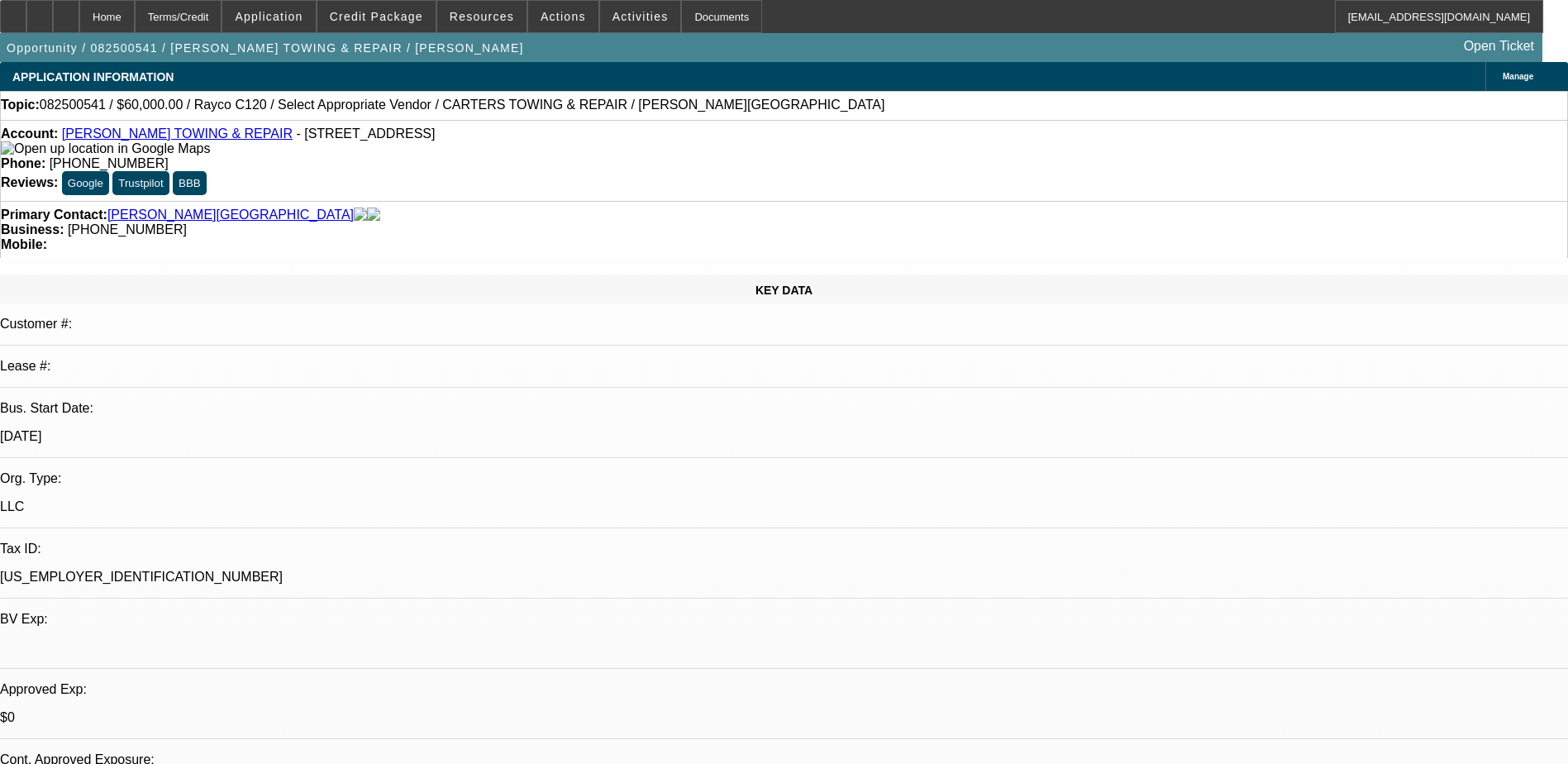
select select "4"
radio input "true"
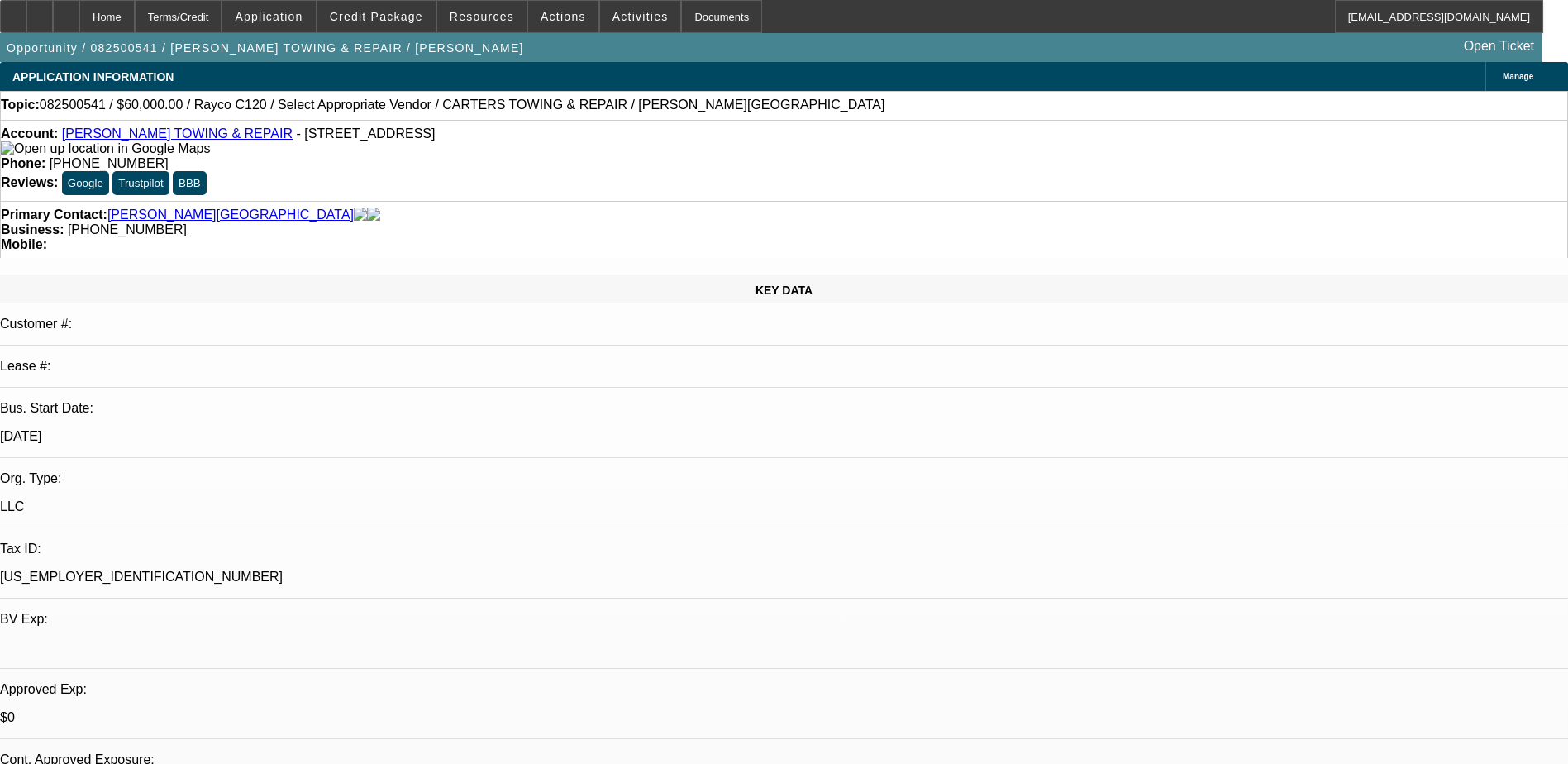
type textarea "9/22) still saying been busy - said he'll send everything over soon again. said…"
radio input "true"
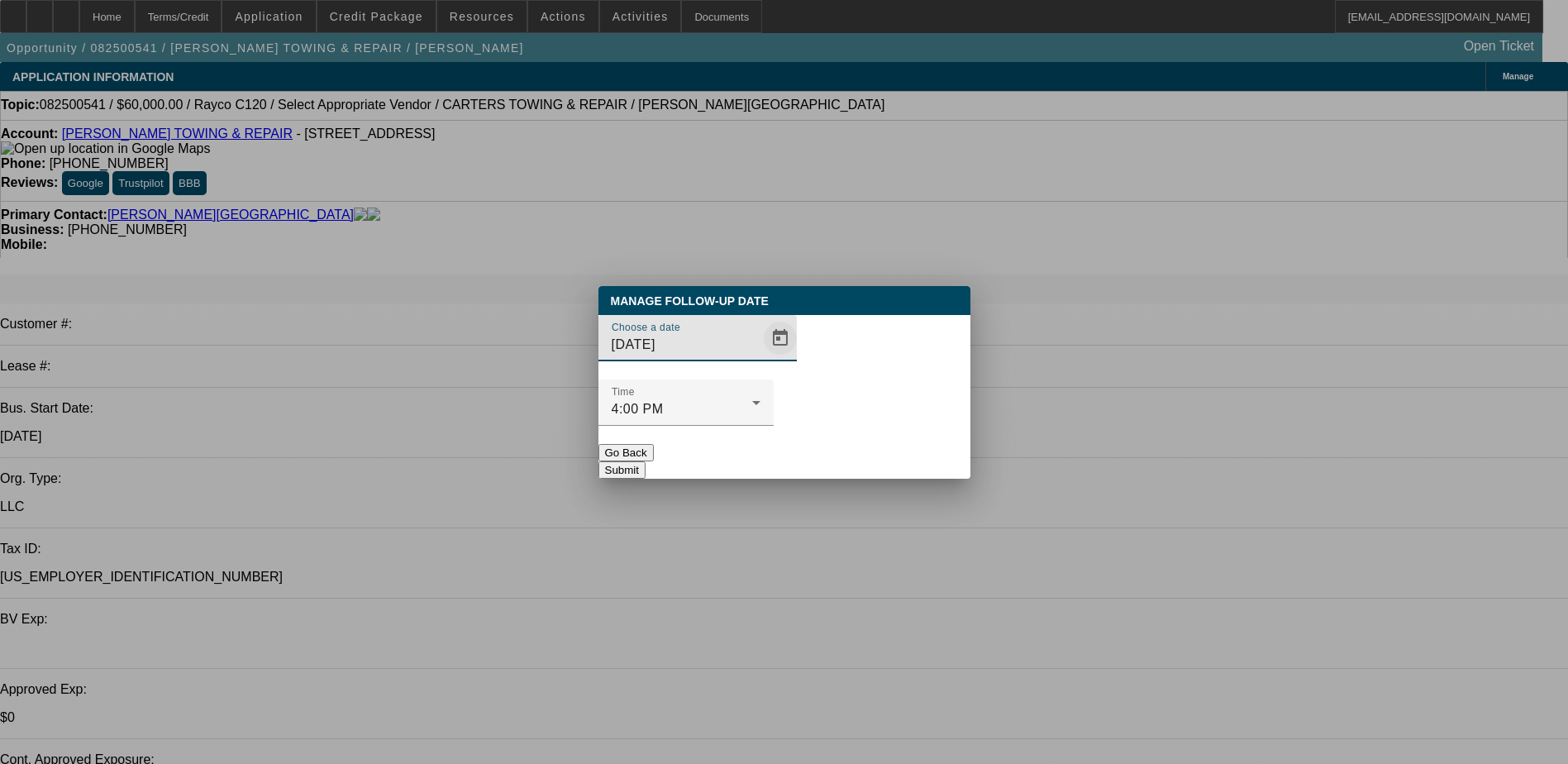
click at [760, 358] on span "Open calendar" at bounding box center [780, 338] width 40 height 40
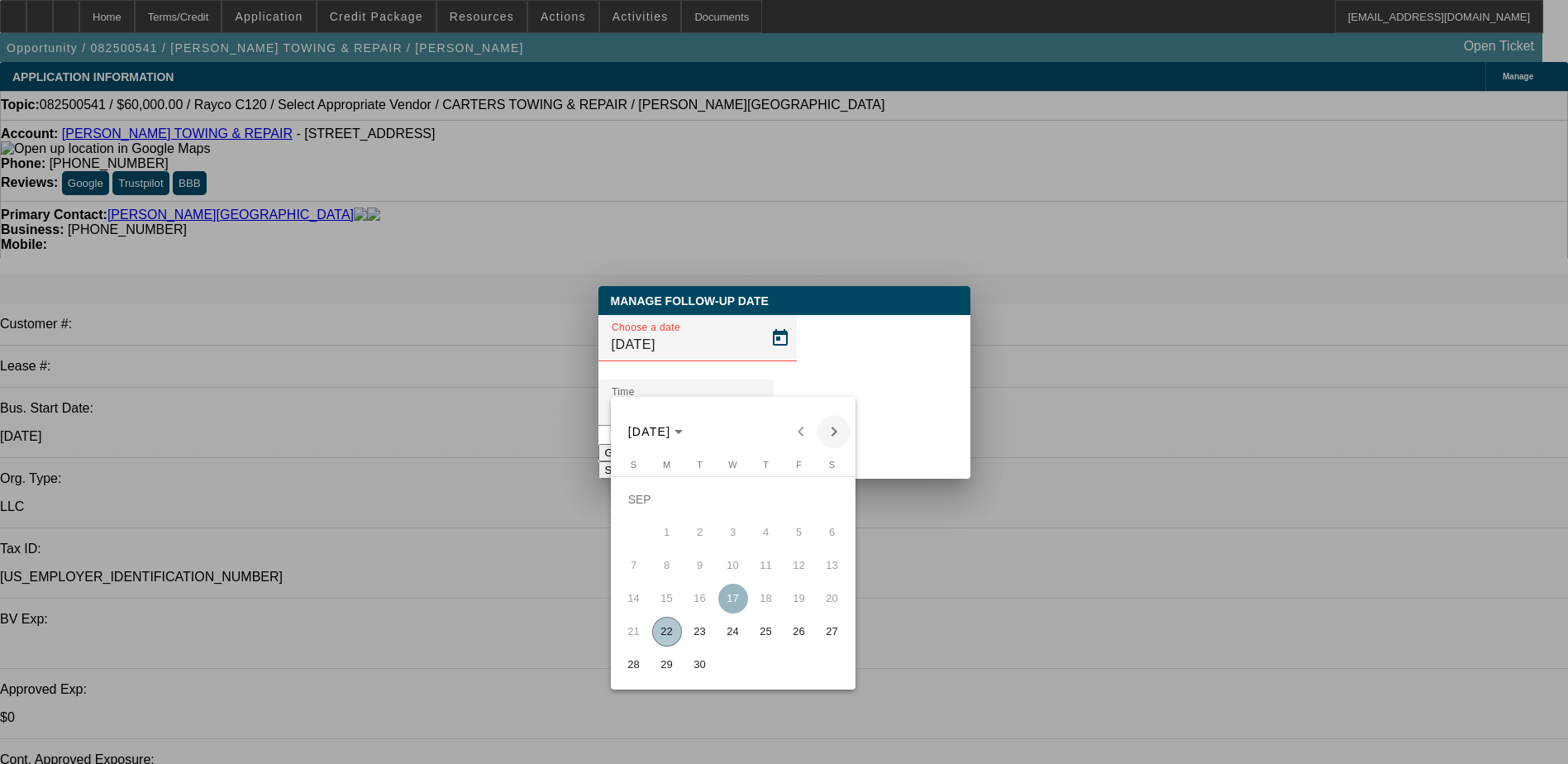
click at [841, 436] on span "Next month" at bounding box center [833, 431] width 33 height 33
click at [794, 432] on span "Previous month" at bounding box center [800, 431] width 33 height 33
click at [825, 427] on span "Next month" at bounding box center [833, 431] width 33 height 33
click at [668, 543] on span "6" at bounding box center [667, 532] width 30 height 30
type input "10/6/2025"
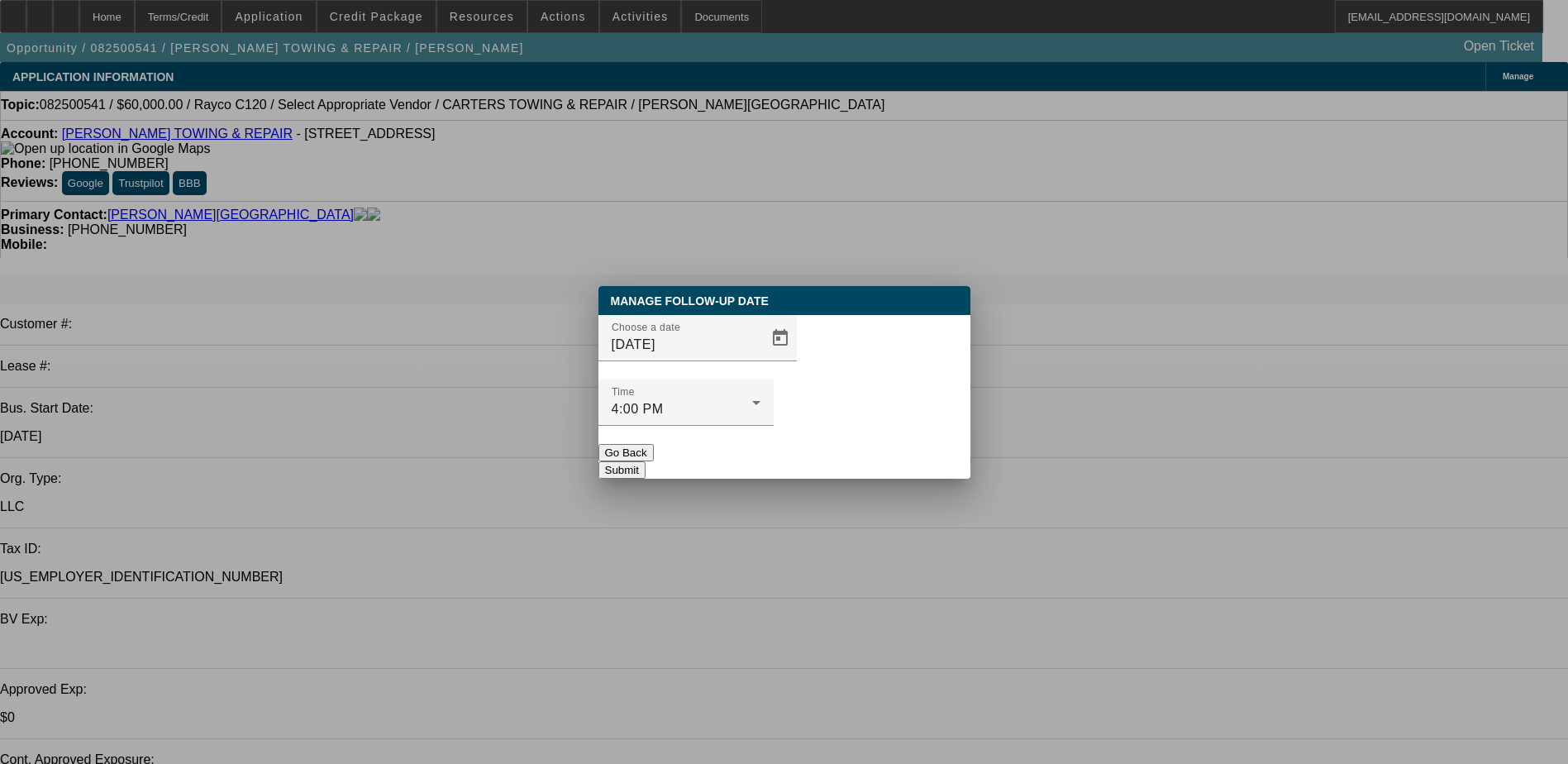
click at [859, 459] on div "Manage Follow-Up Date Choose a date 10/6/2025 Time 4:00 PM Go Back Submit" at bounding box center [784, 382] width 372 height 192
click at [646, 461] on button "Submit" at bounding box center [622, 469] width 47 height 18
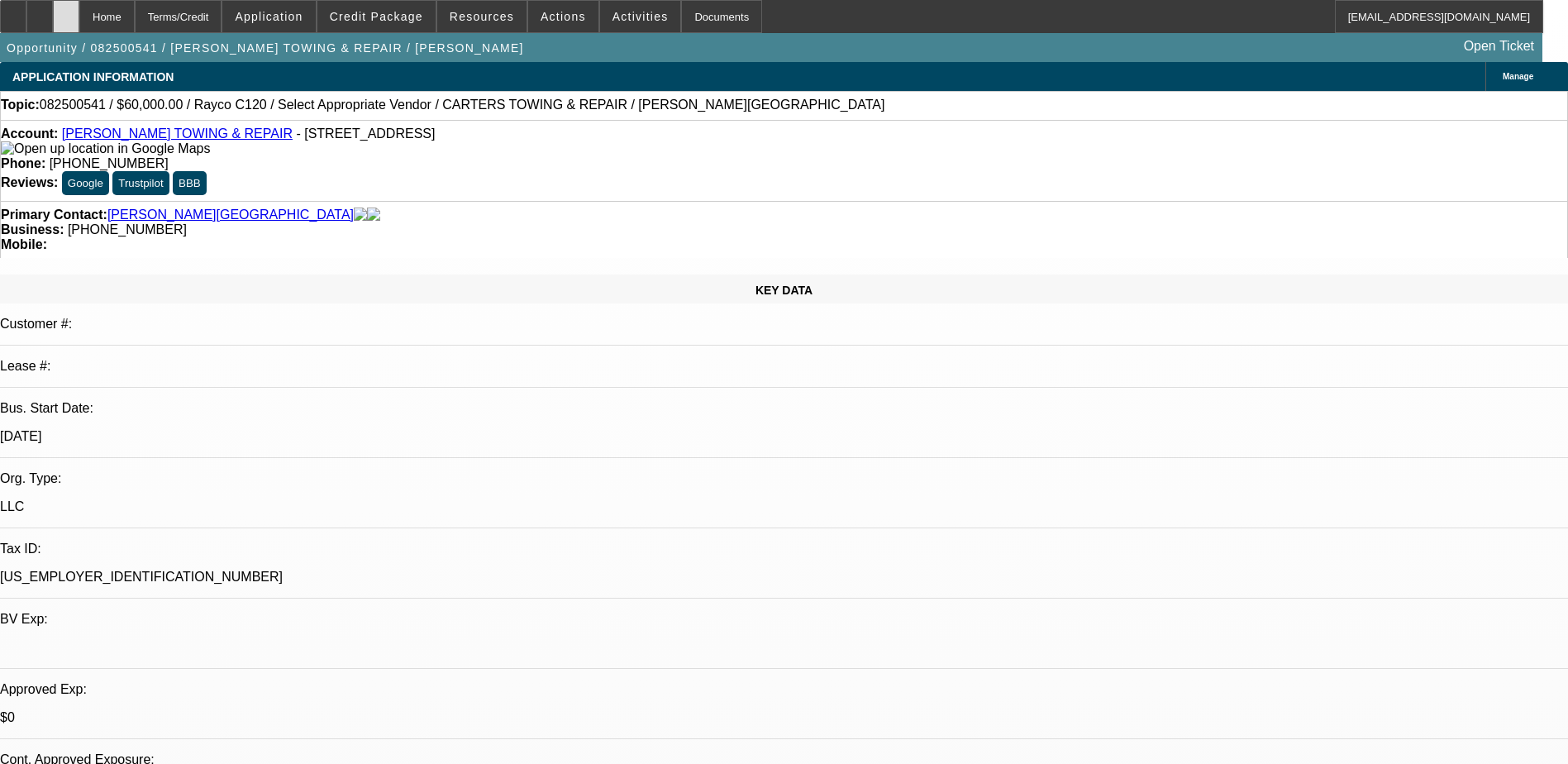
click at [79, 27] on div at bounding box center [66, 16] width 26 height 33
select select "0"
select select "2"
select select "0.1"
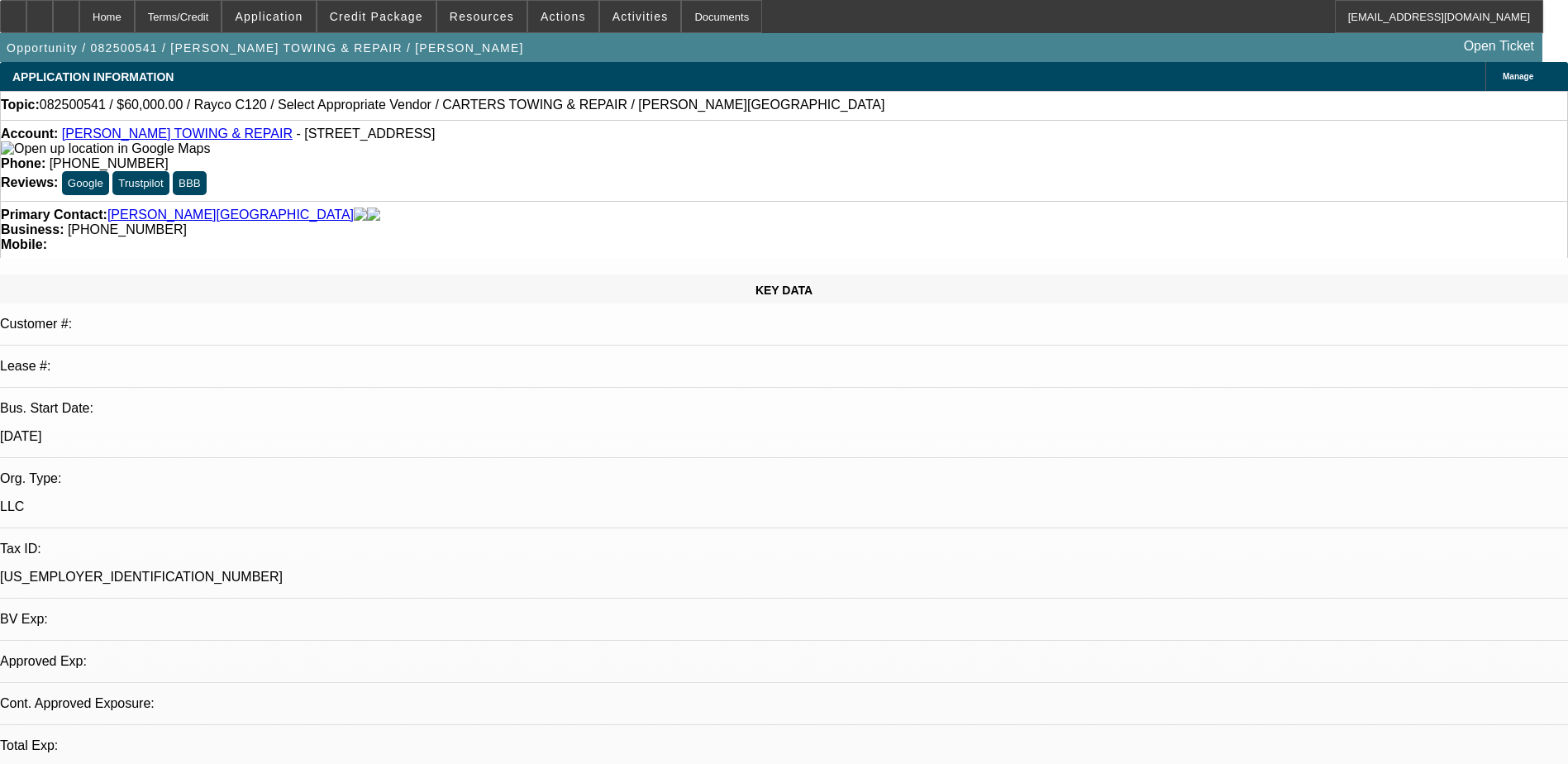
select select "4"
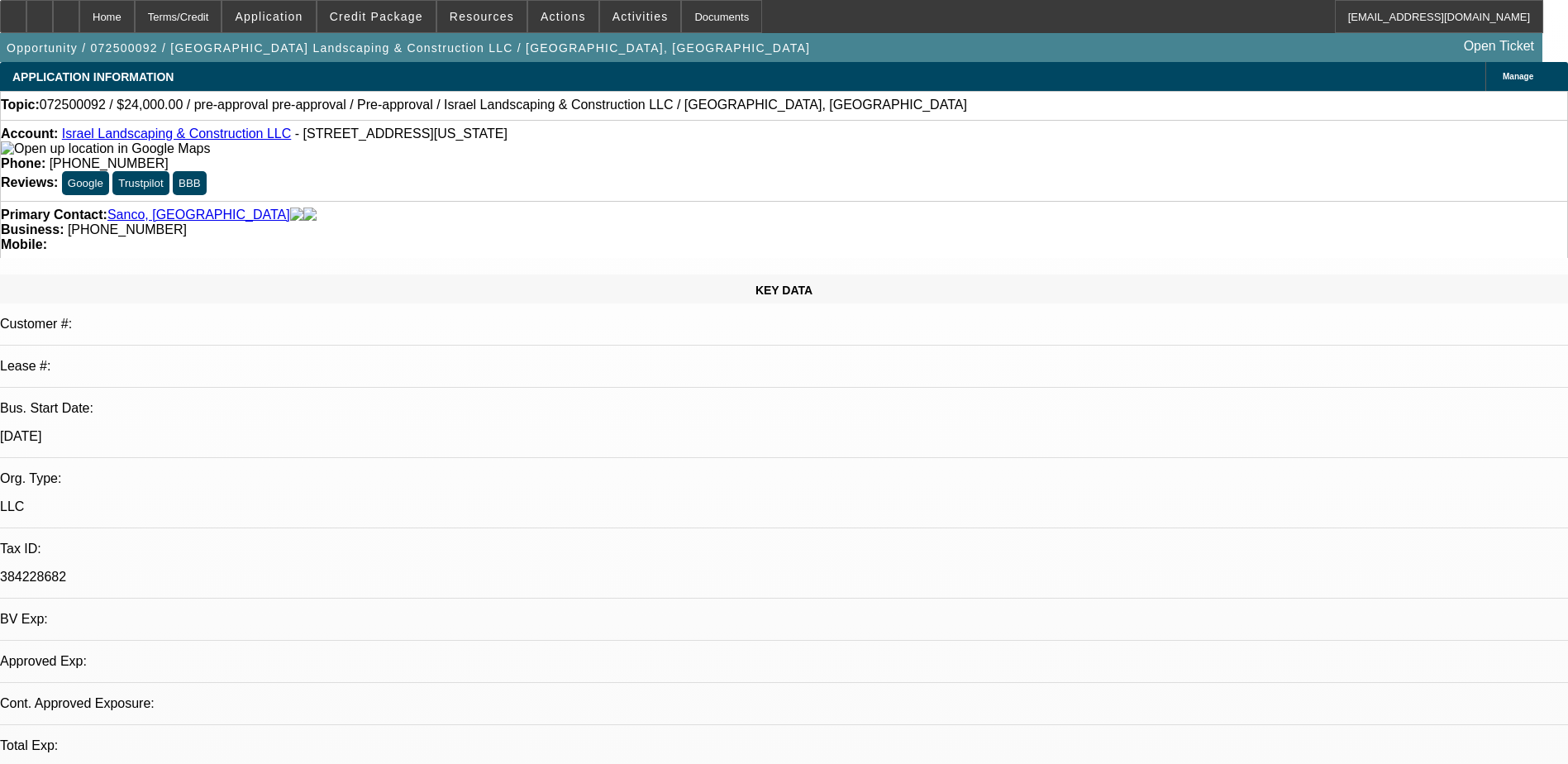
select select "0"
select select "1"
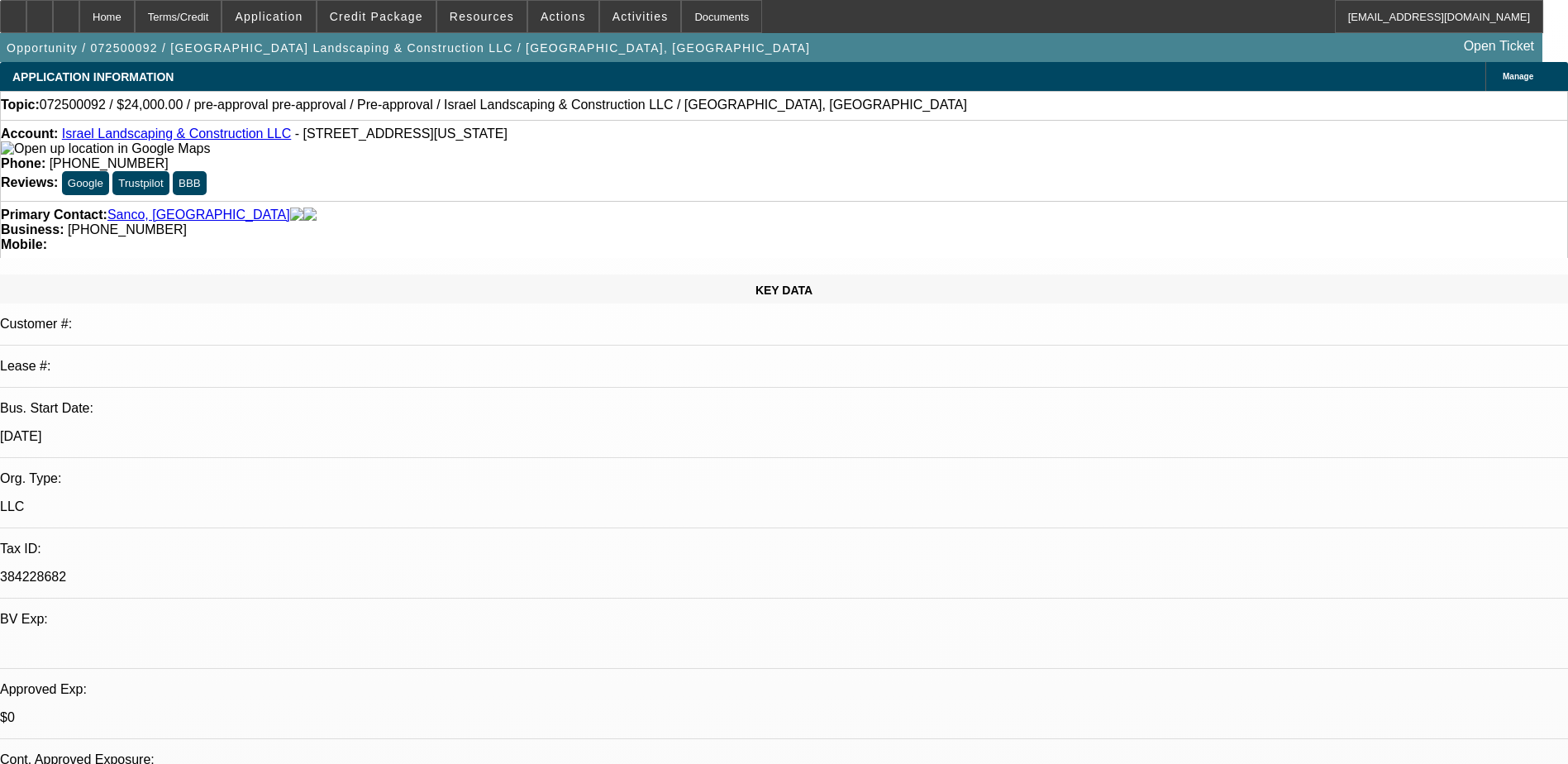
select select "6"
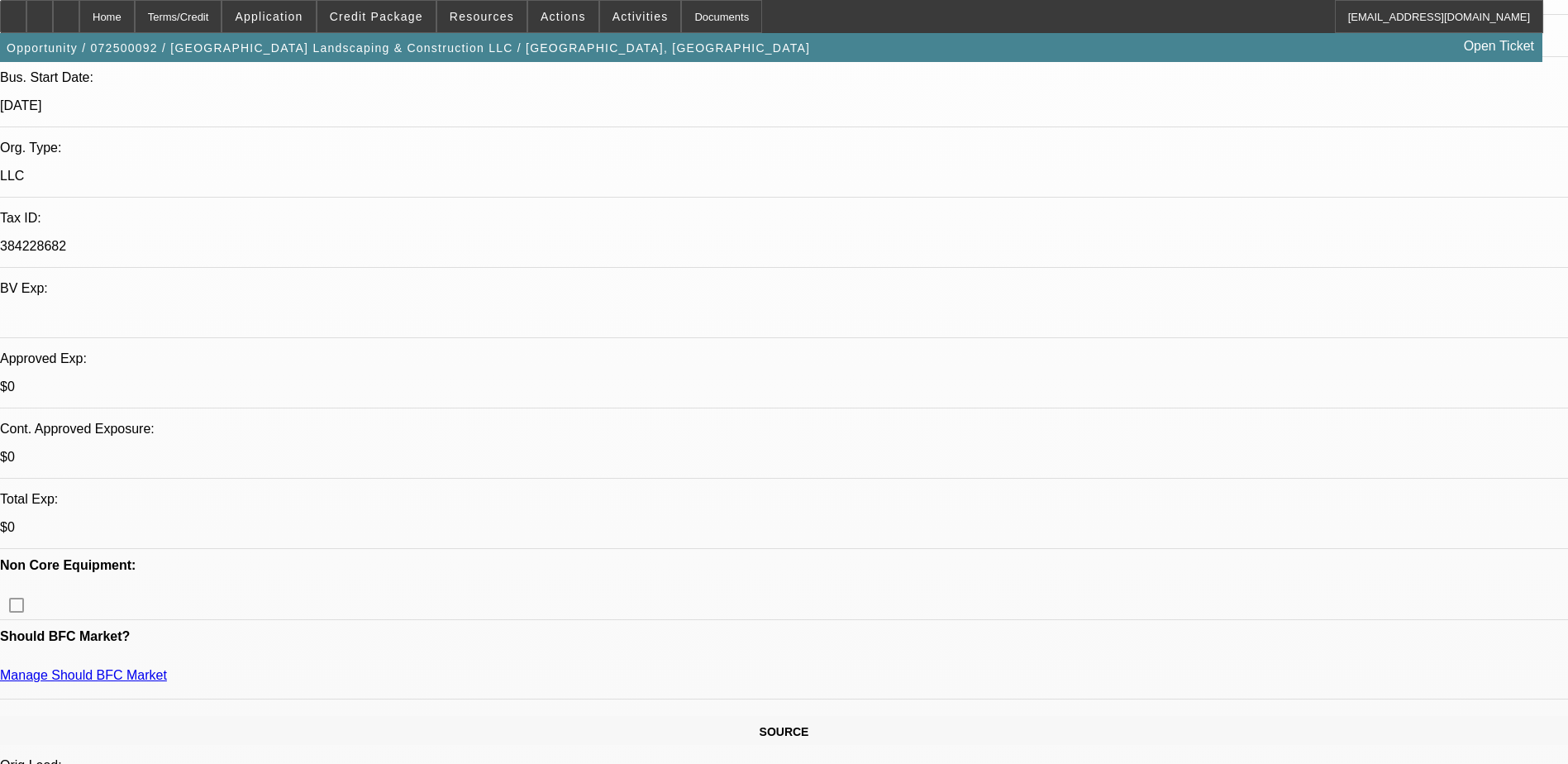
scroll to position [578, 0]
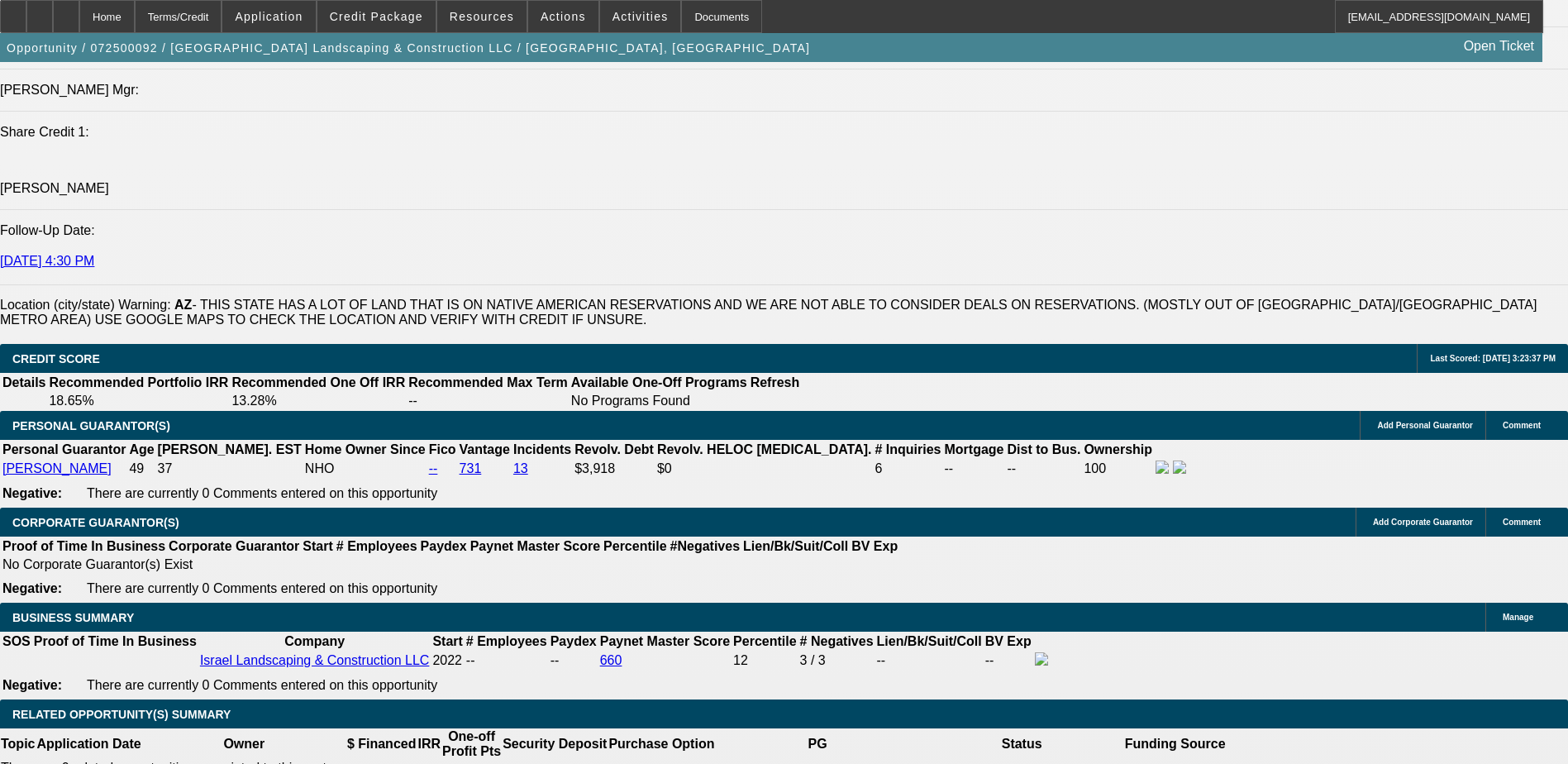
scroll to position [2232, 0]
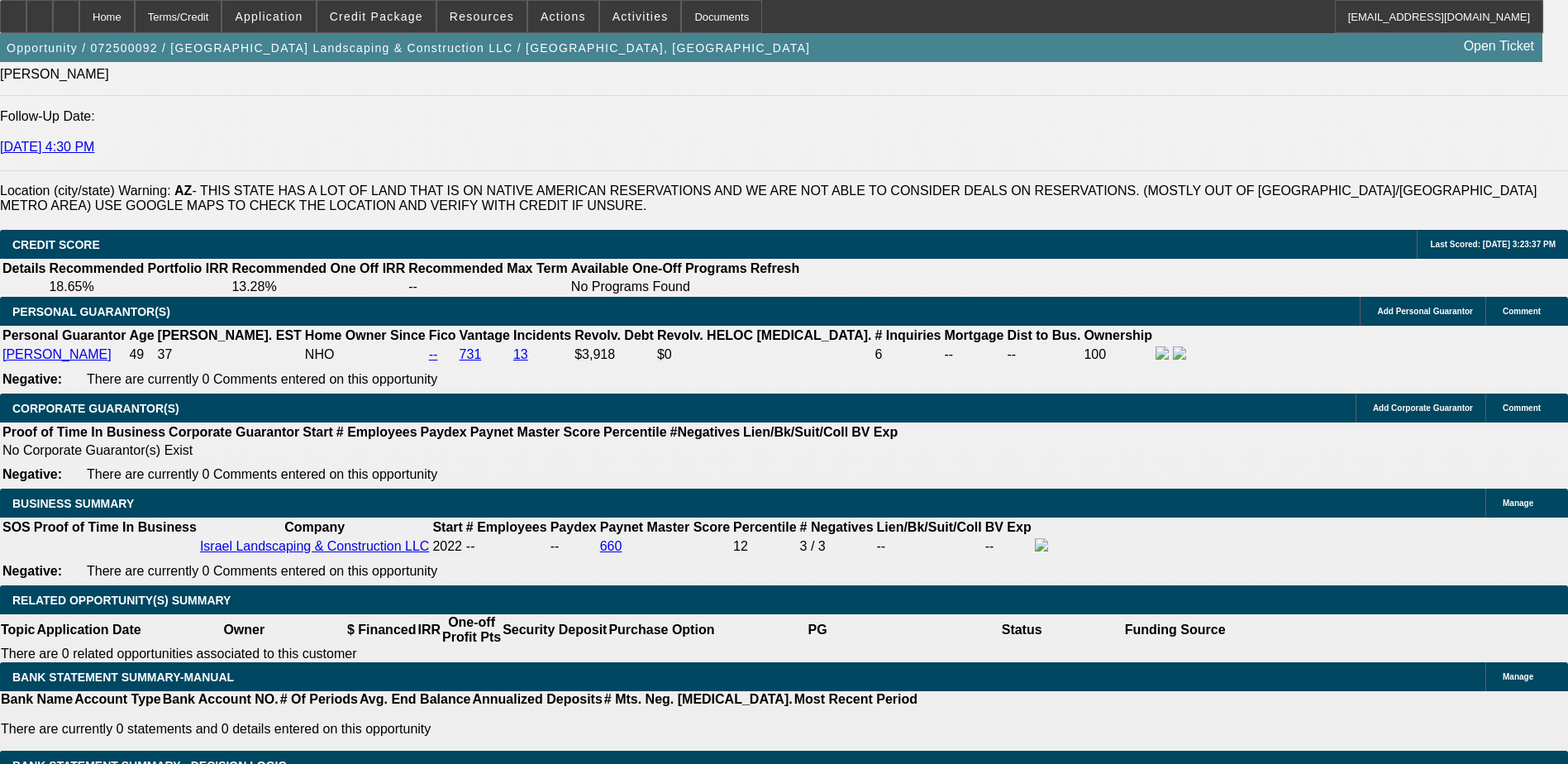
type input "2400"
type input "UNKNOWN"
type input "$0.00"
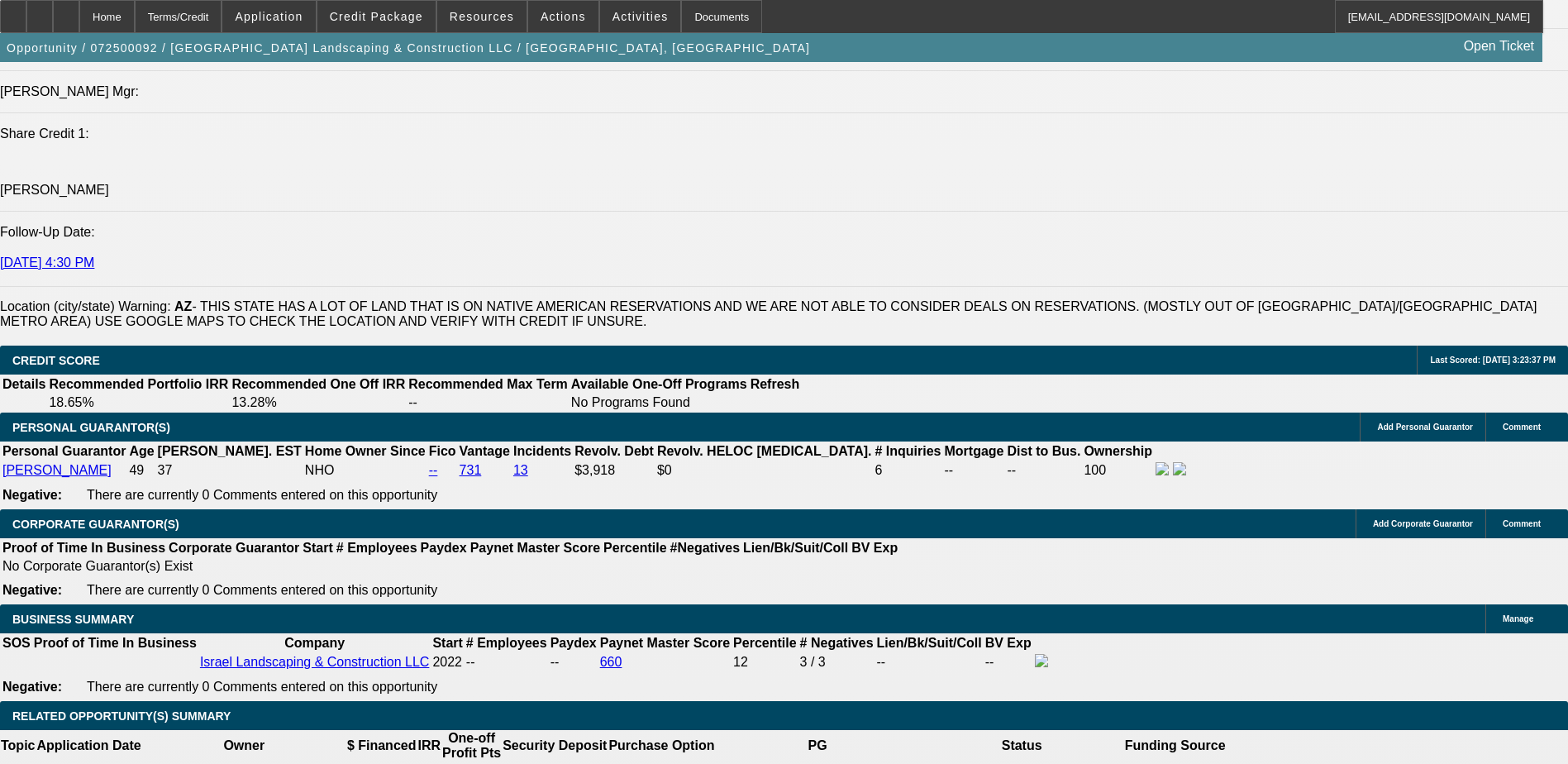
scroll to position [1984, 0]
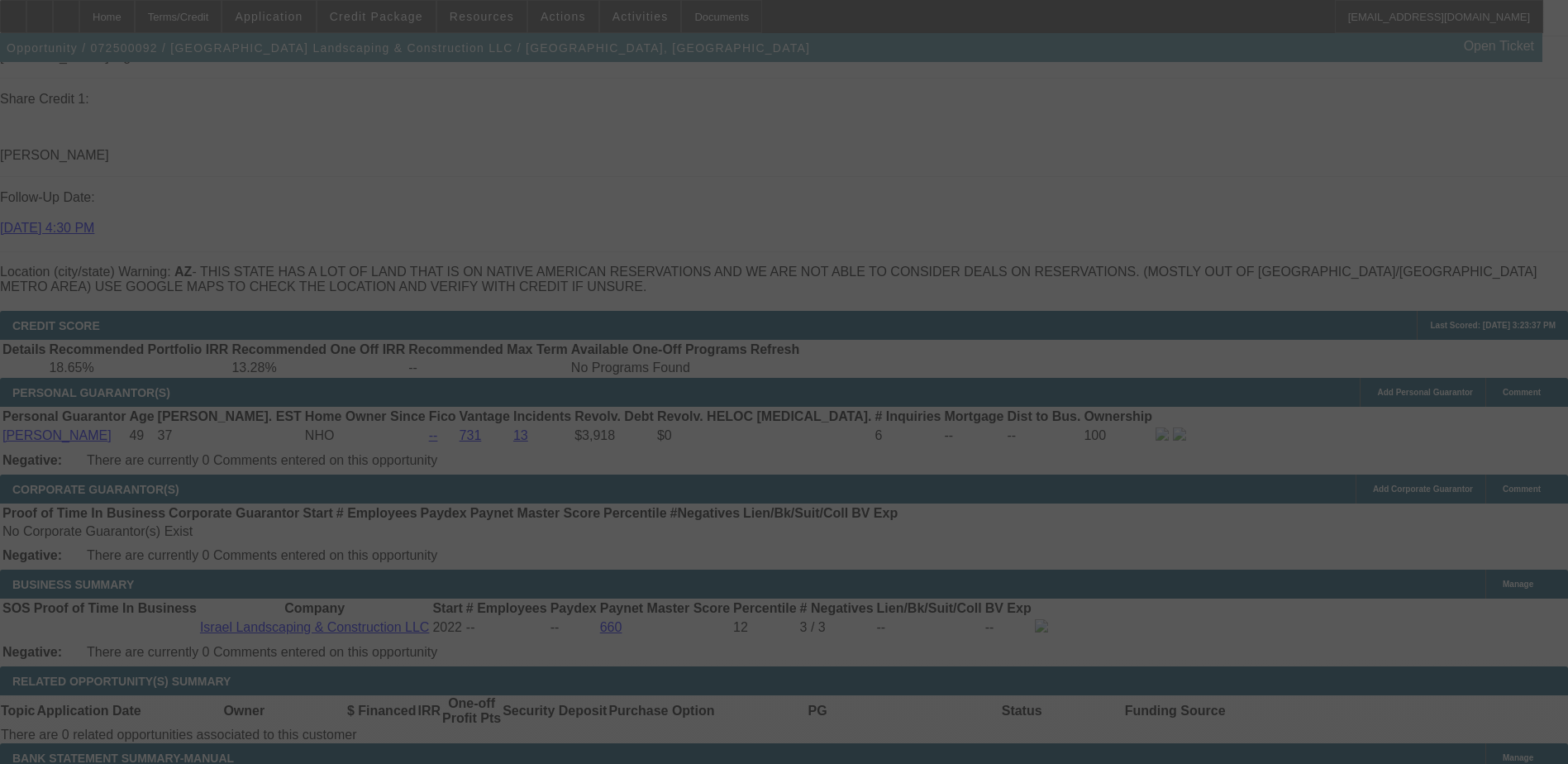
scroll to position [2232, 0]
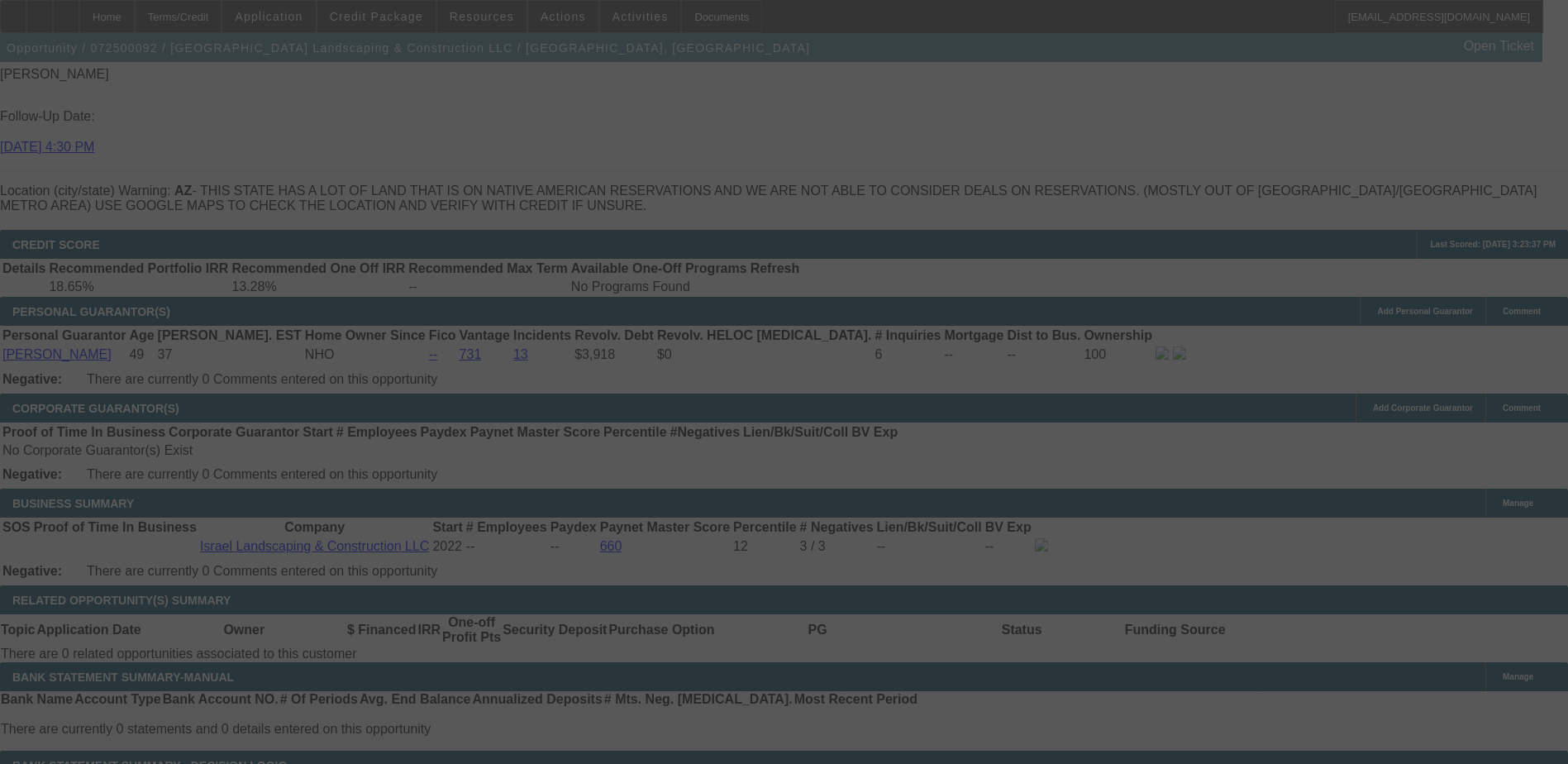
select select "0"
select select "6"
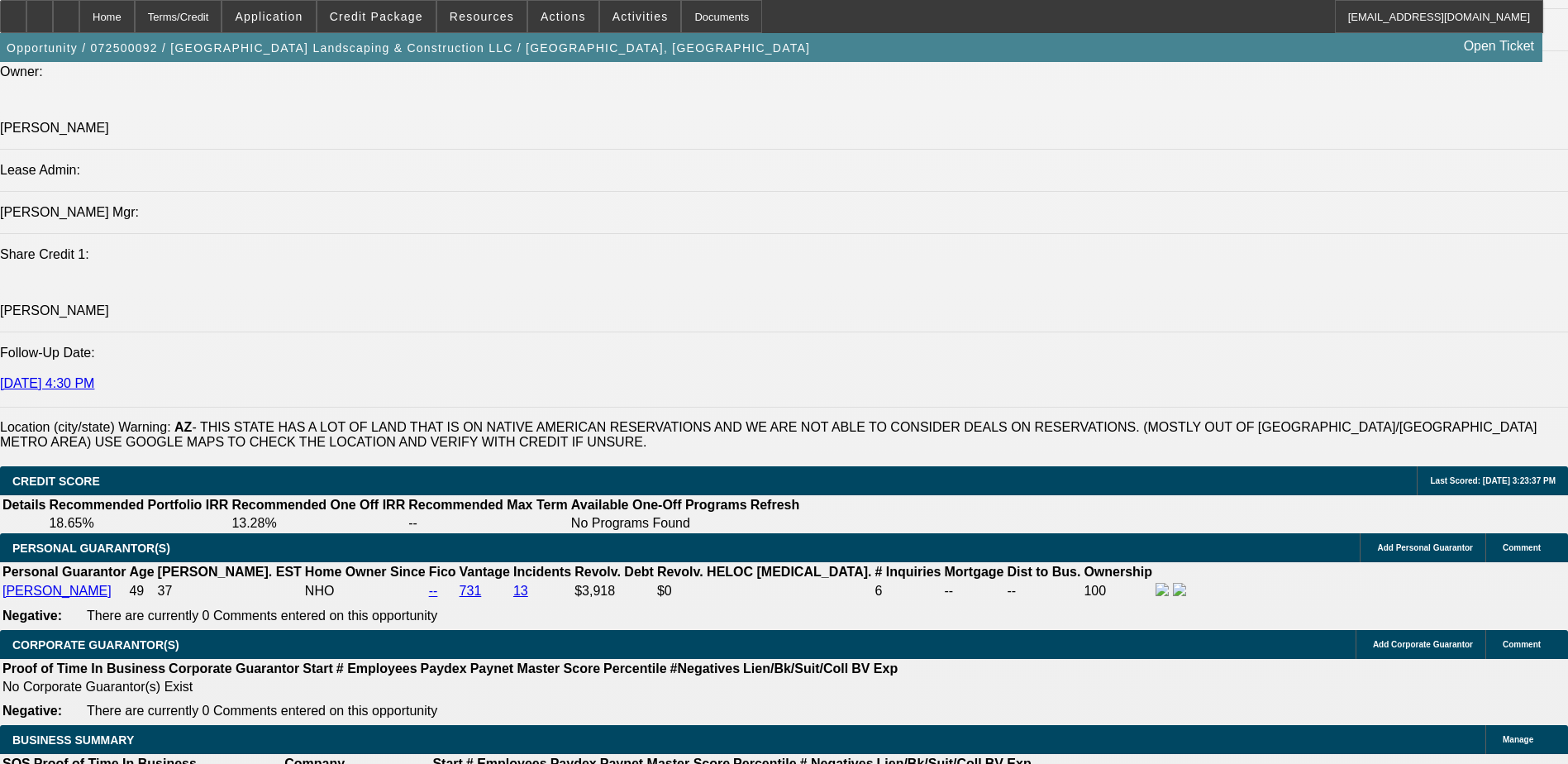
scroll to position [2067, 0]
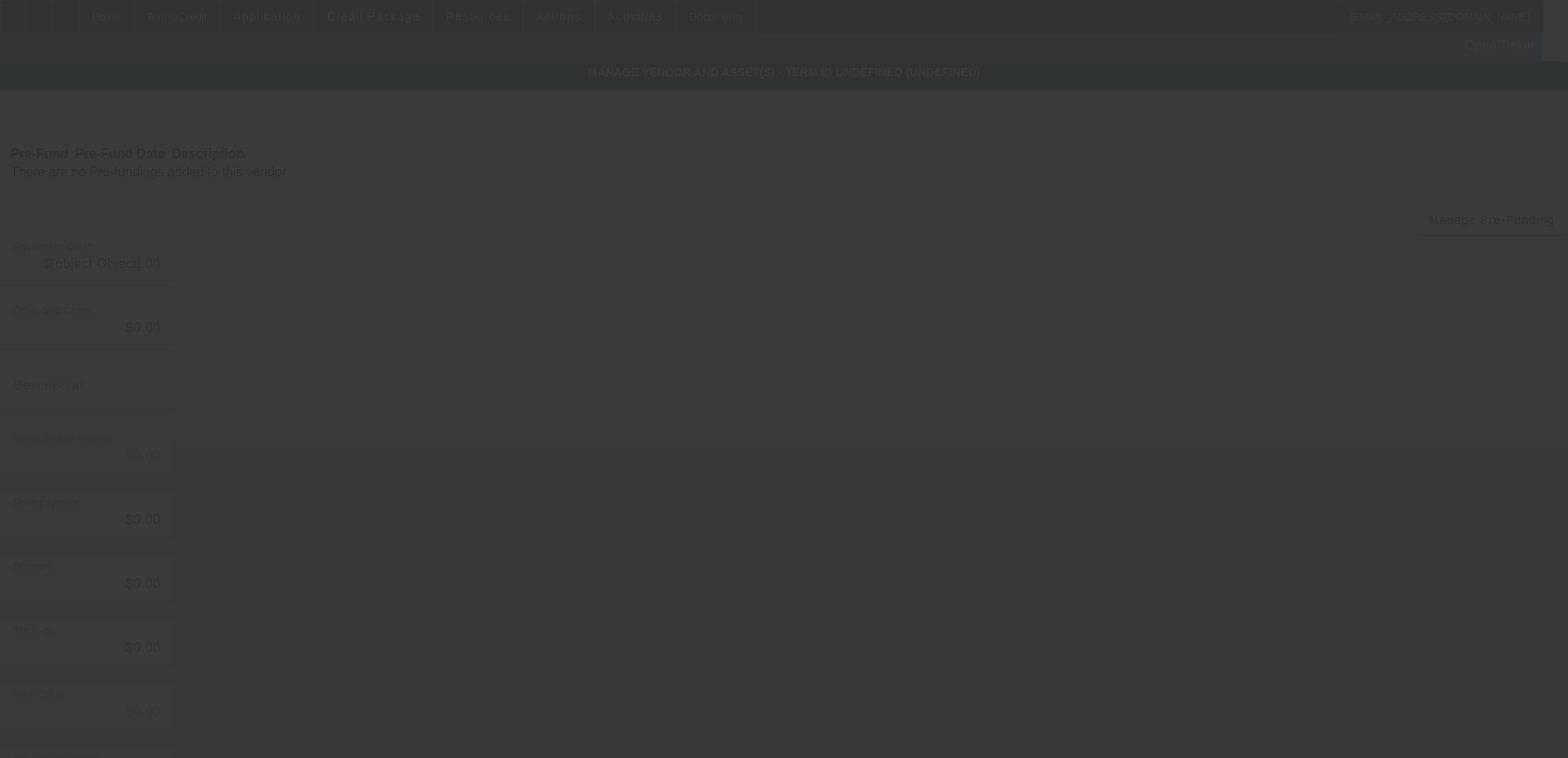
type input "$24,000.00"
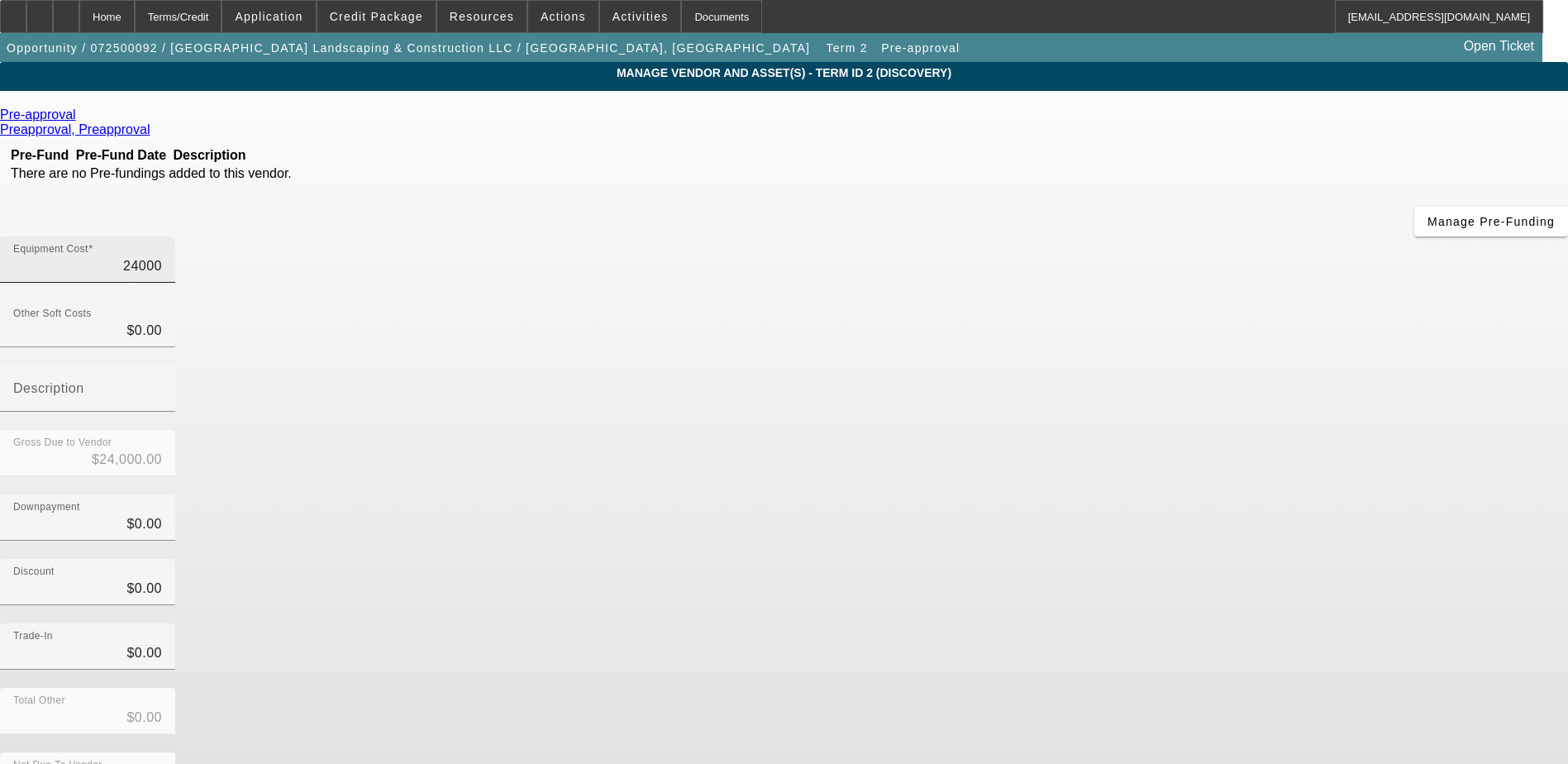
click at [162, 257] on input "24000" at bounding box center [88, 267] width 149 height 20
type input "1"
type input "$1.00"
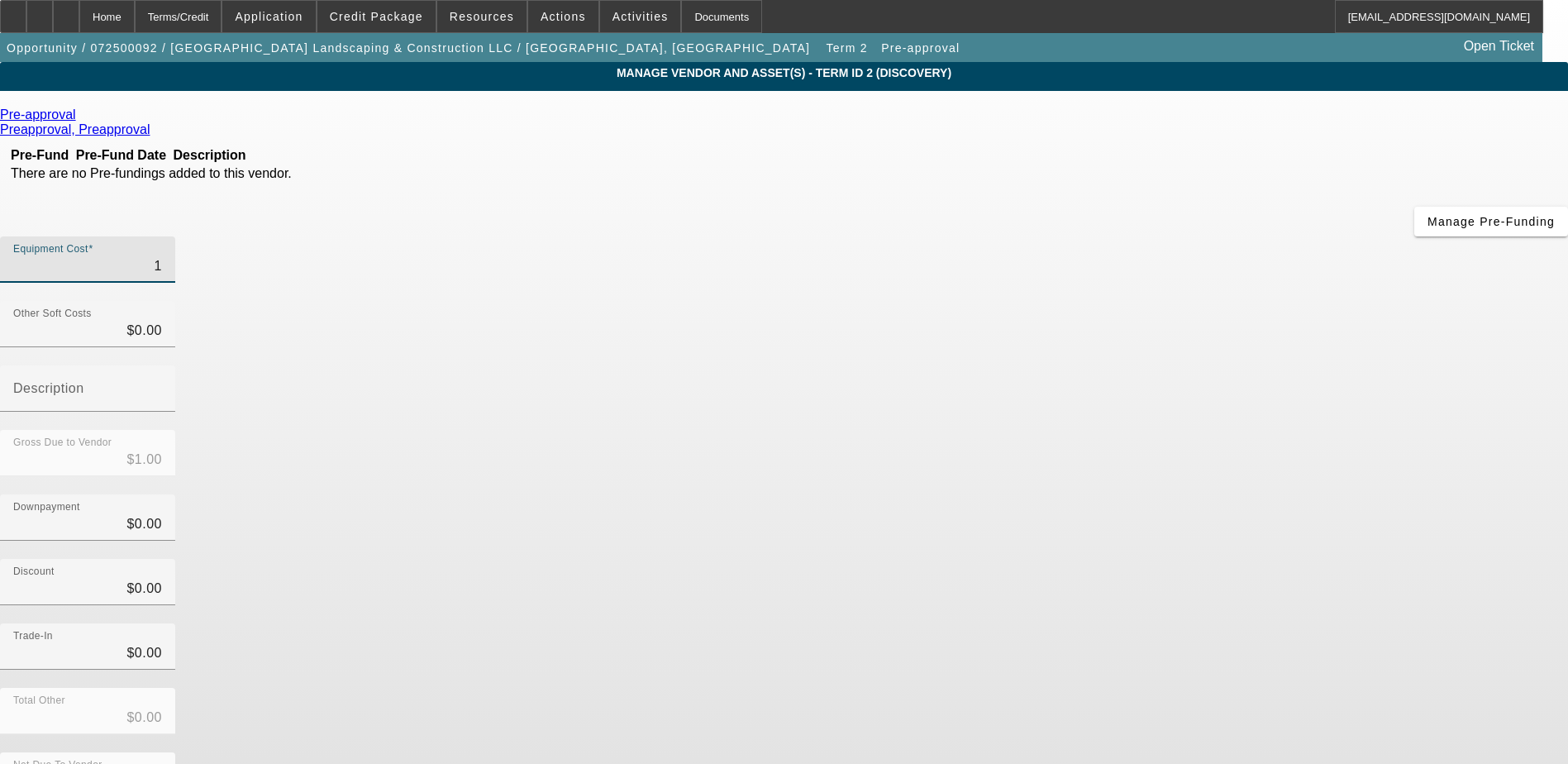
type input "19"
type input "$19.00"
type input "190"
type input "$190.00"
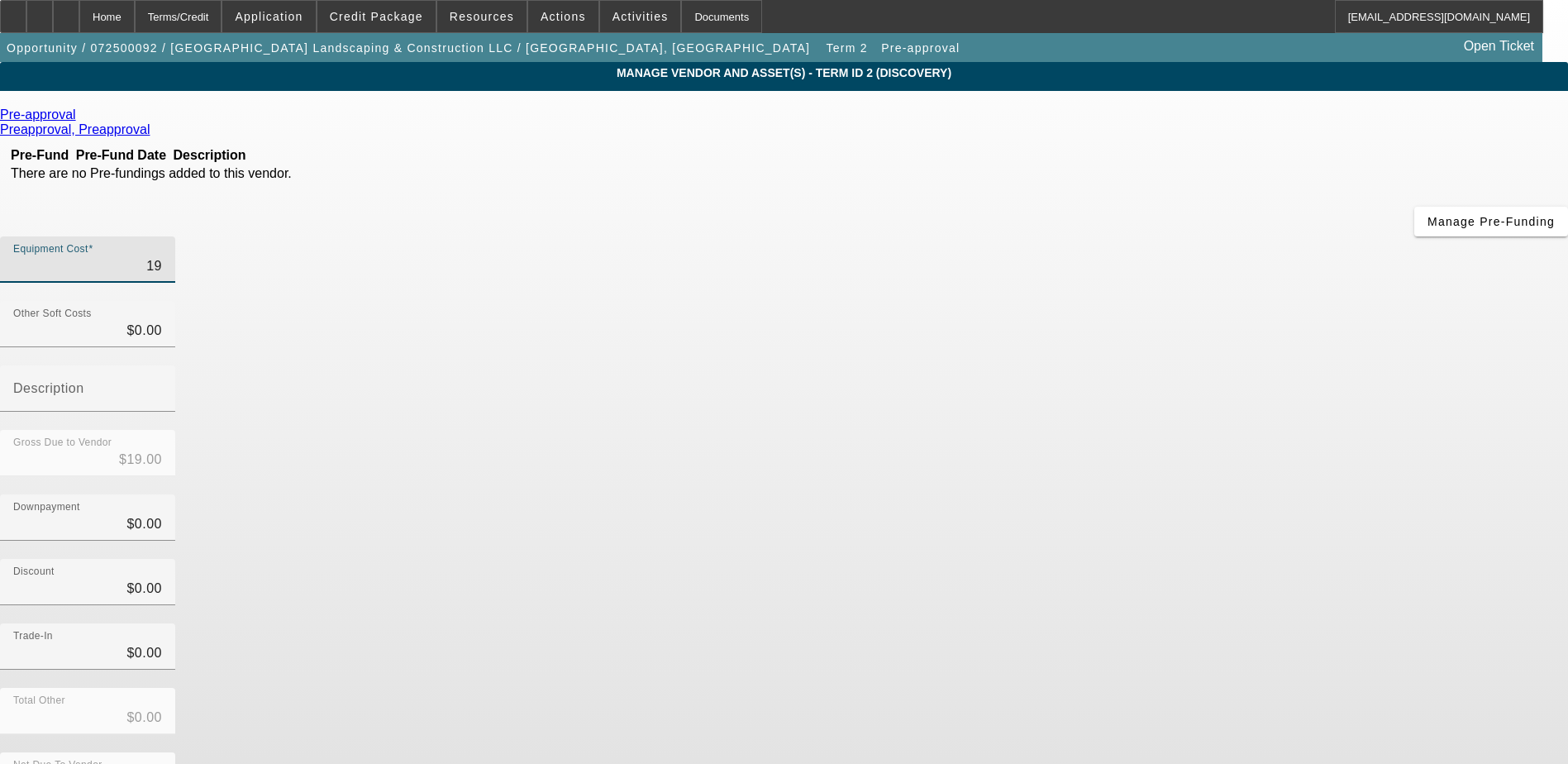
type input "$190.00"
type input "1900"
type input "$1,900.00"
type input "19000"
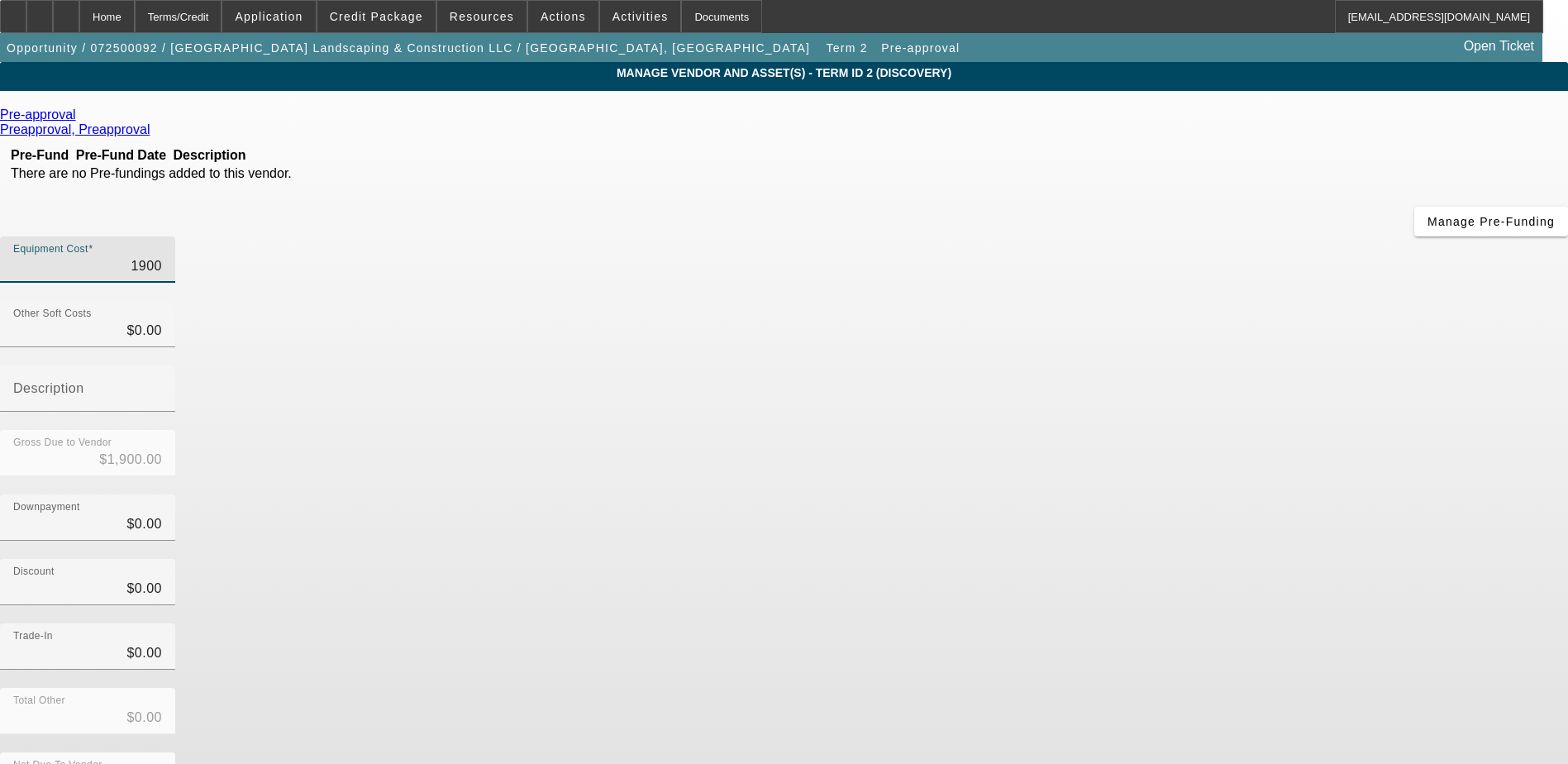
type input "$19,000.00"
click at [1083, 430] on div "Gross Due to Vendor $19,000.00" at bounding box center [784, 462] width 1568 height 64
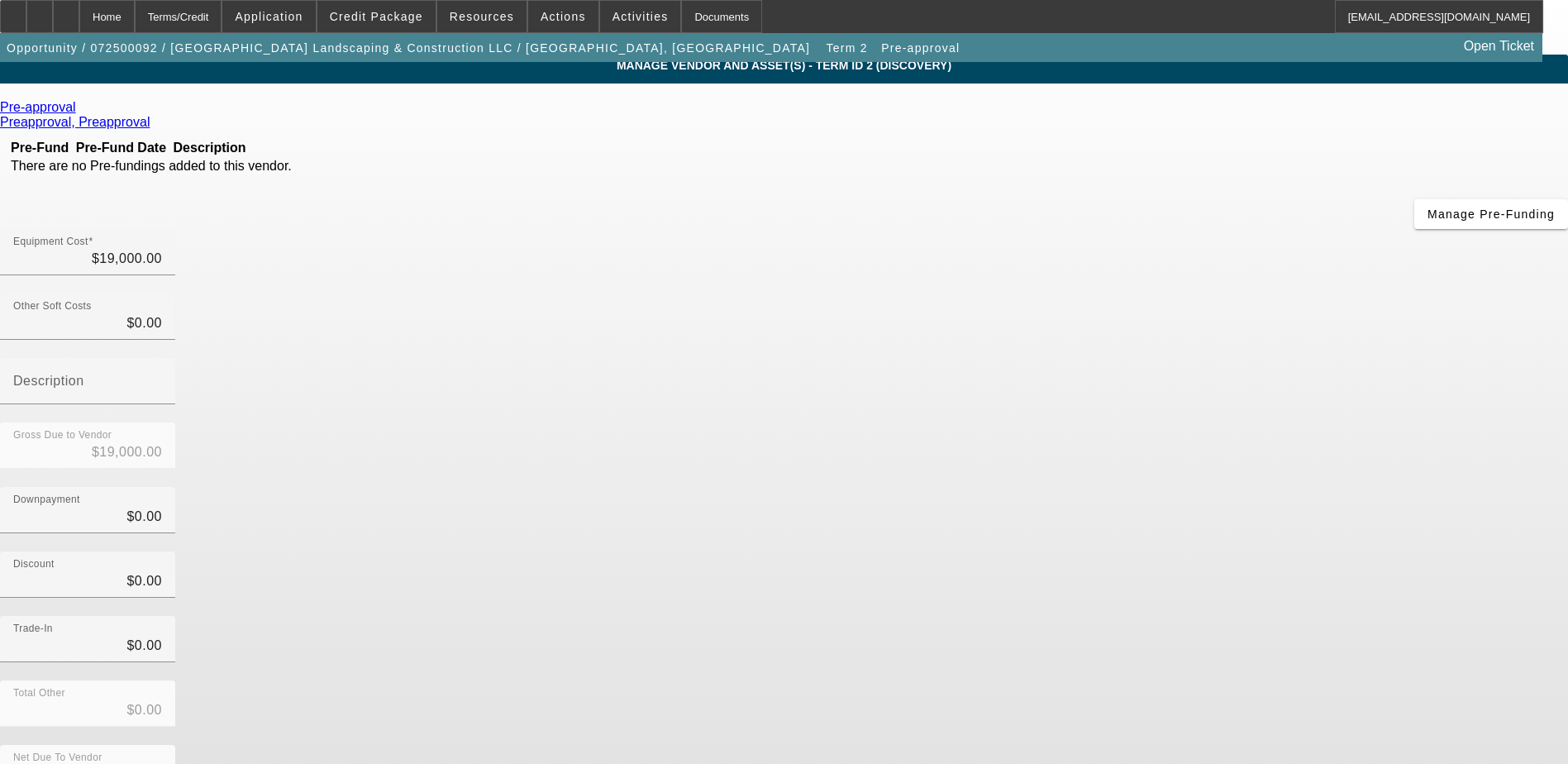
scroll to position [12, 0]
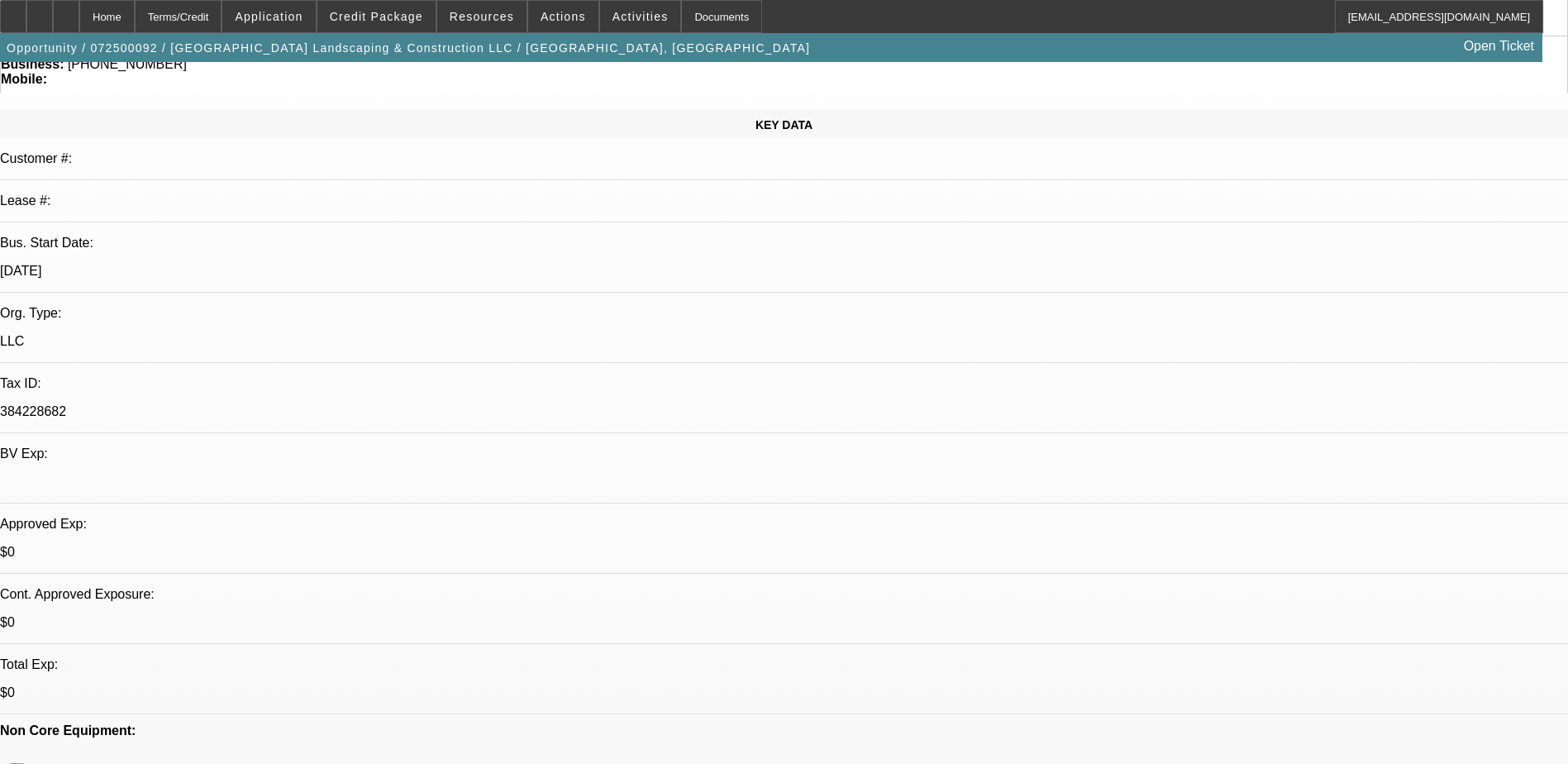
select select "0"
select select "6"
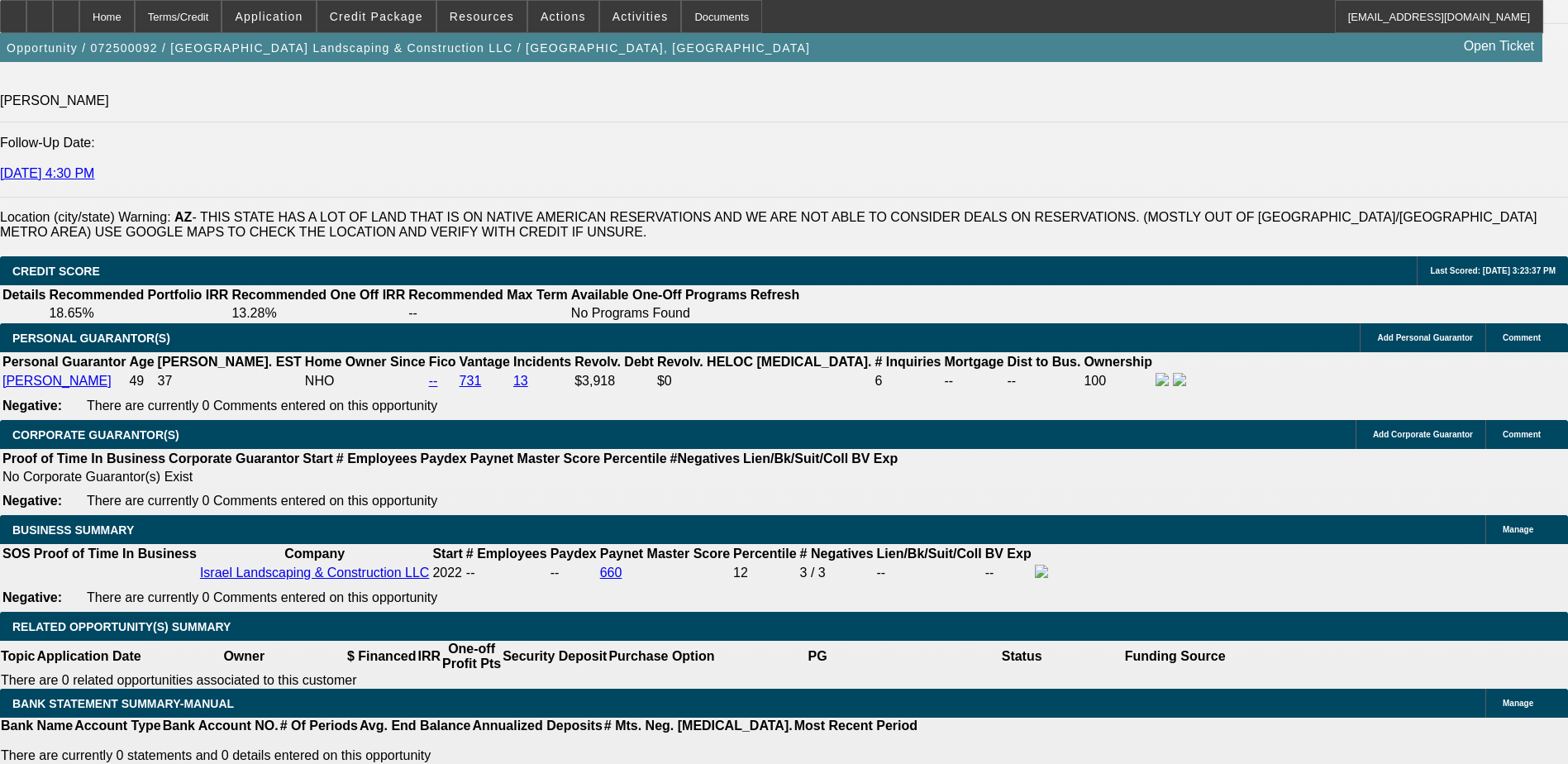
scroll to position [2315, 0]
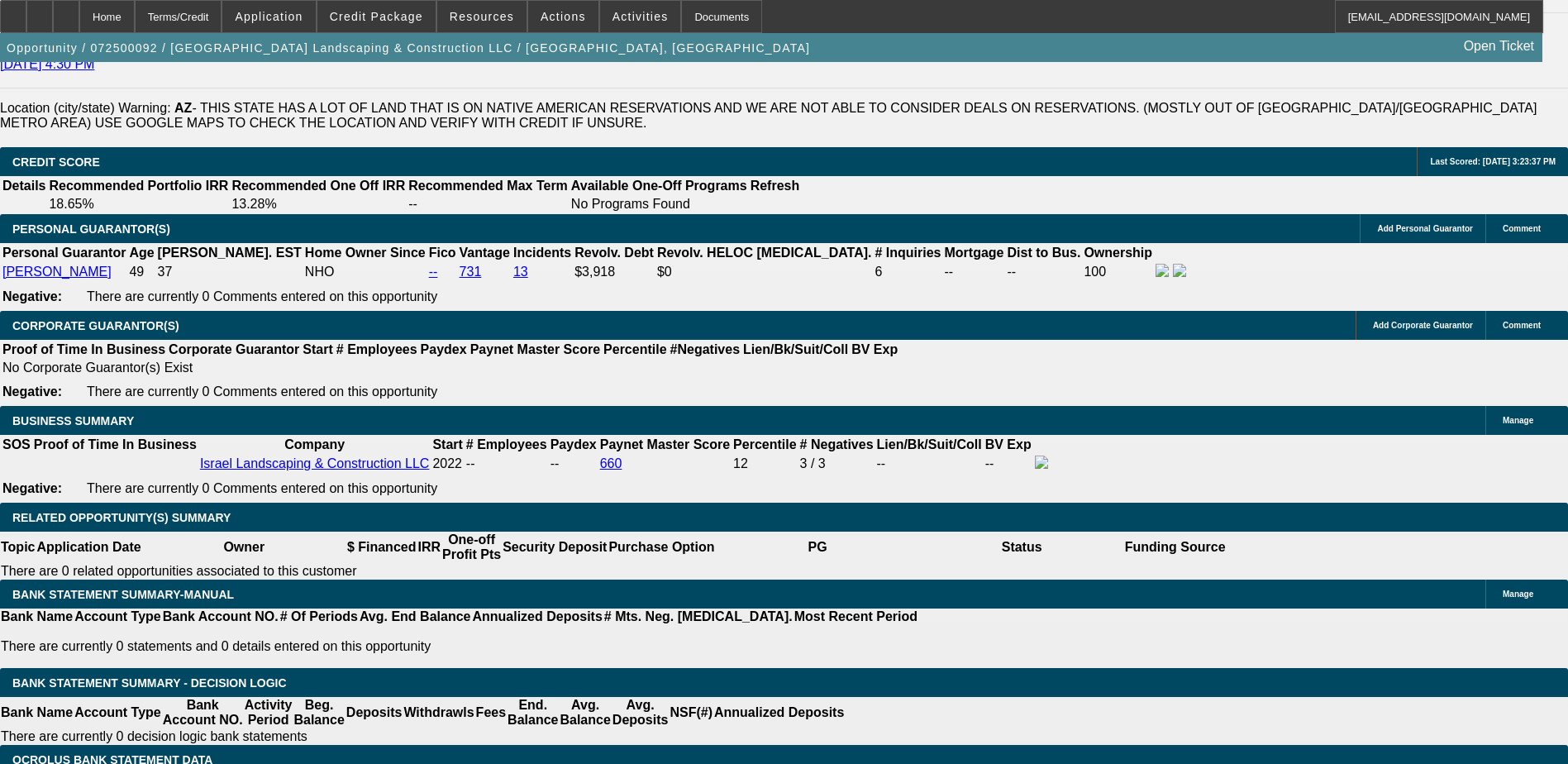
type input "UNKNOWN"
type input "1"
type input "$324.78"
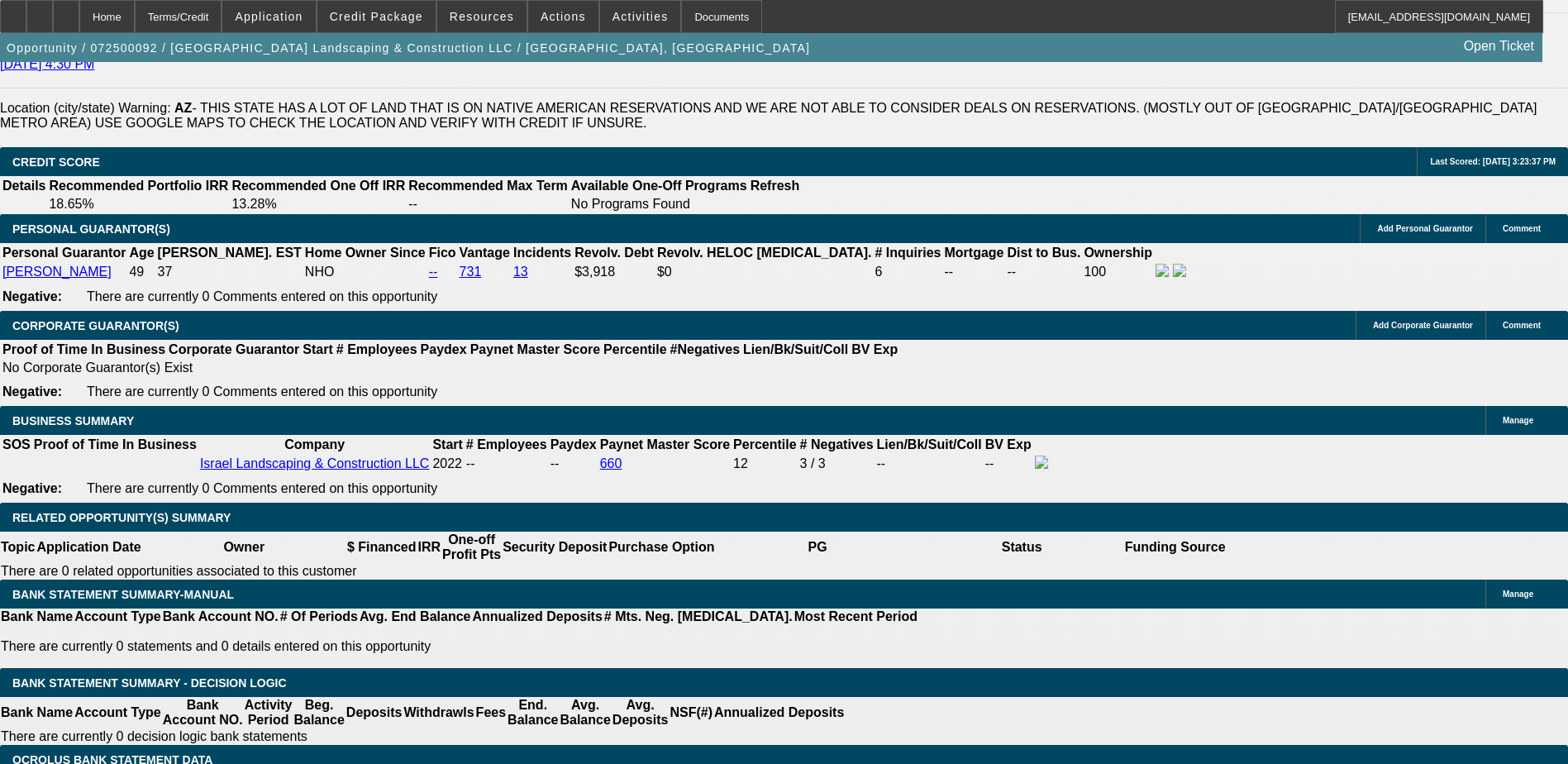
type input "12."
type input "$422.64"
type input "12.5"
type input "$427.46"
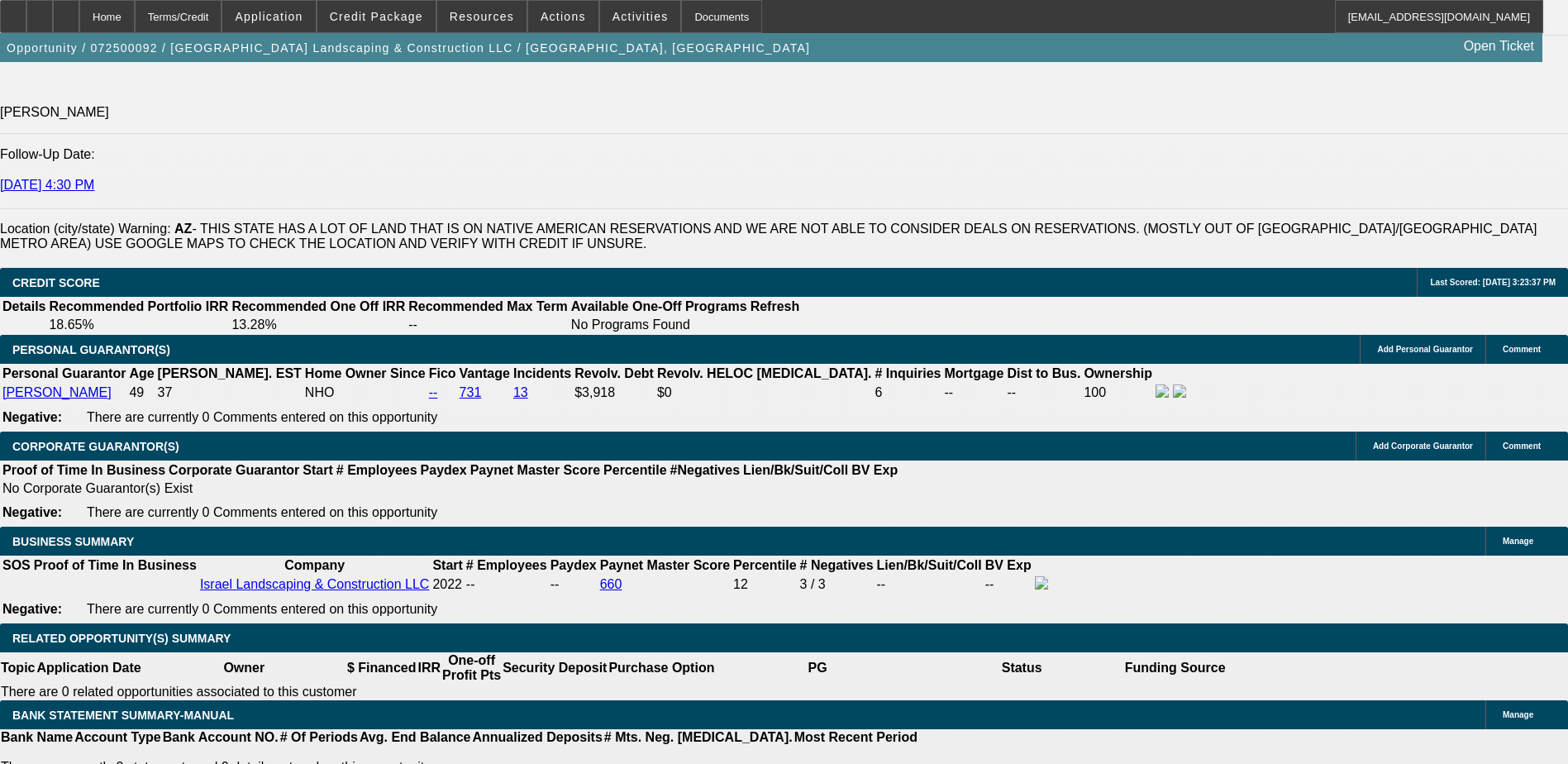
scroll to position [2067, 0]
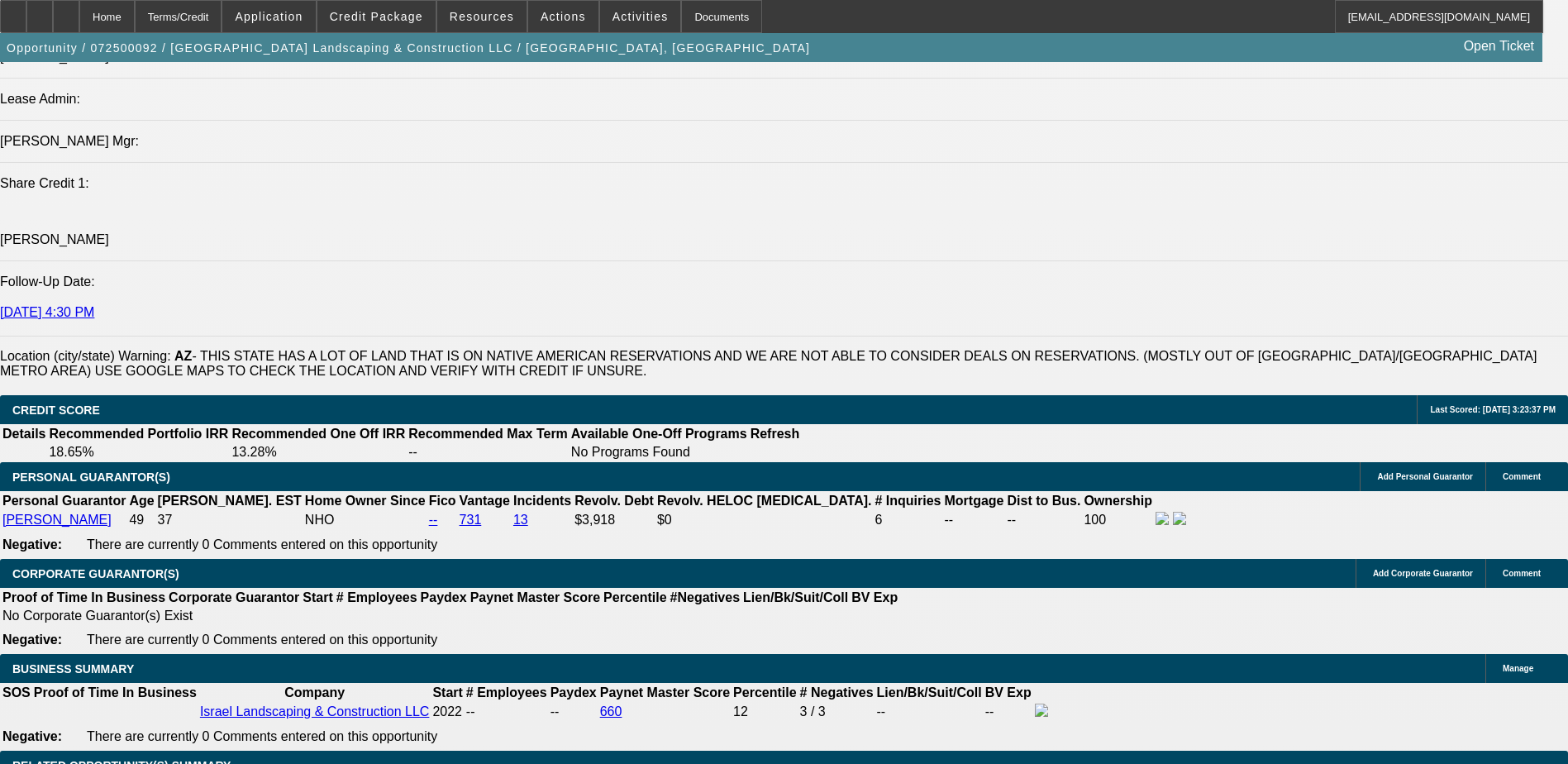
type input "12.5"
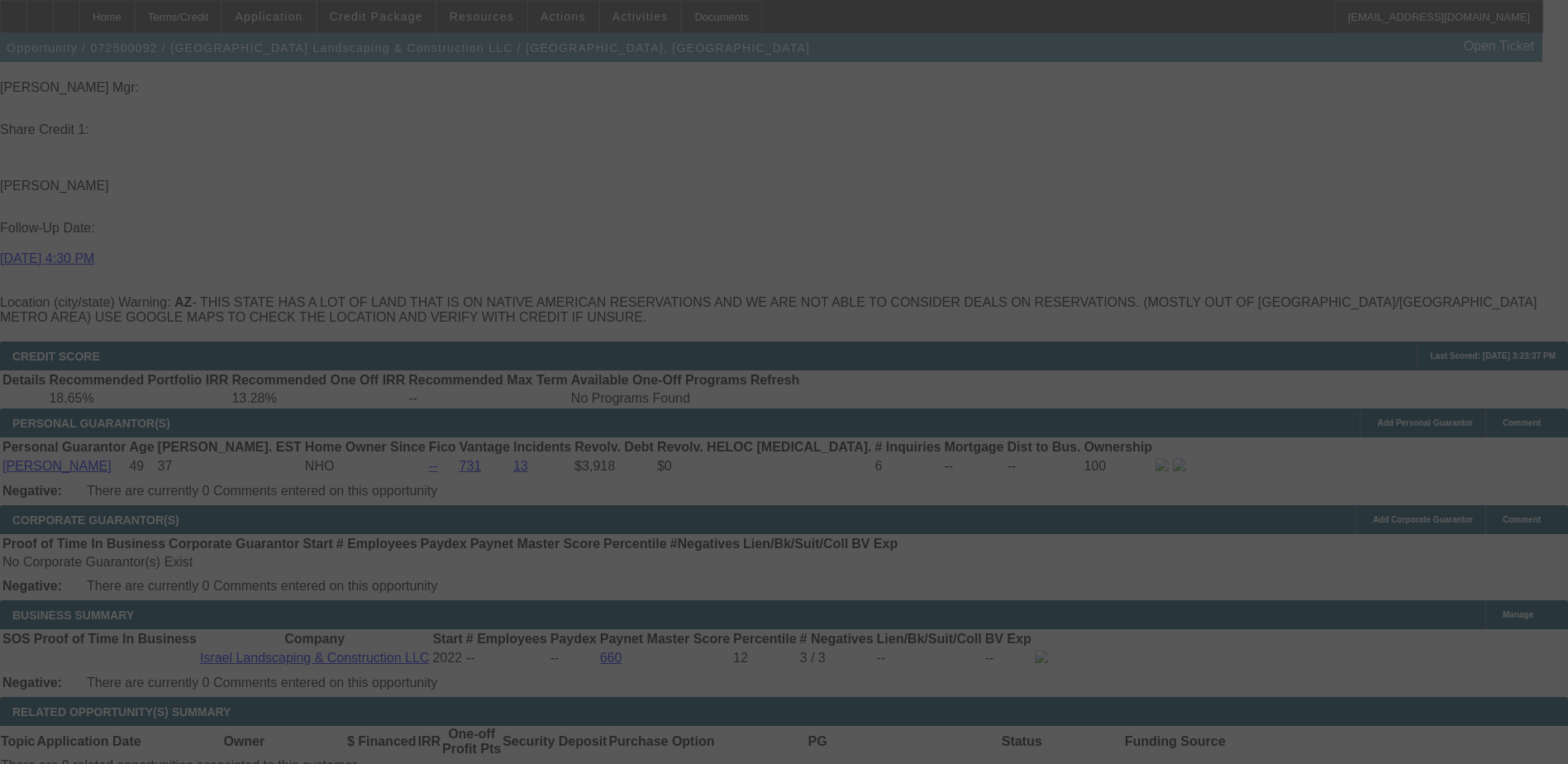
scroll to position [2315, 0]
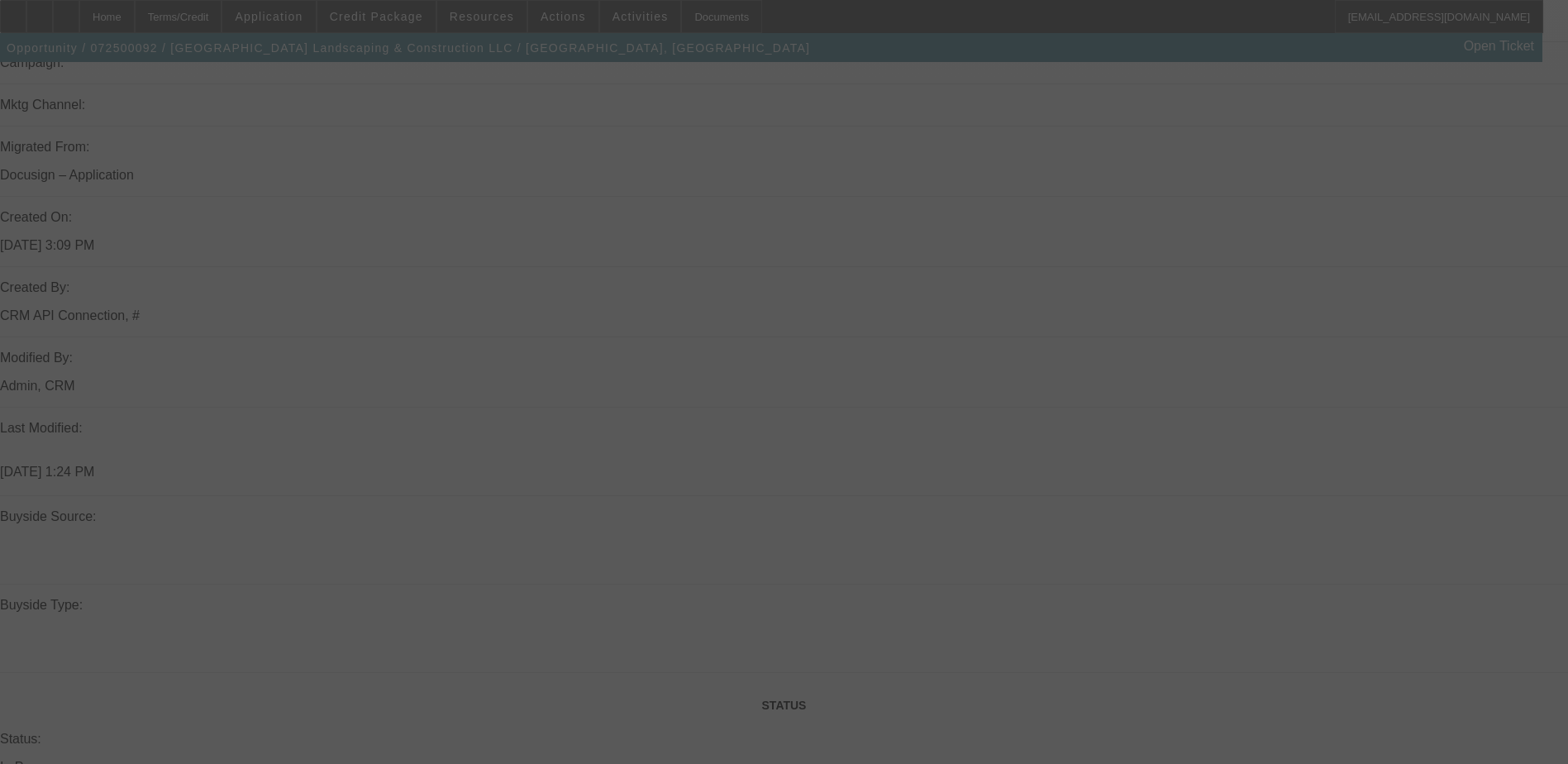
select select "0"
select select "6"
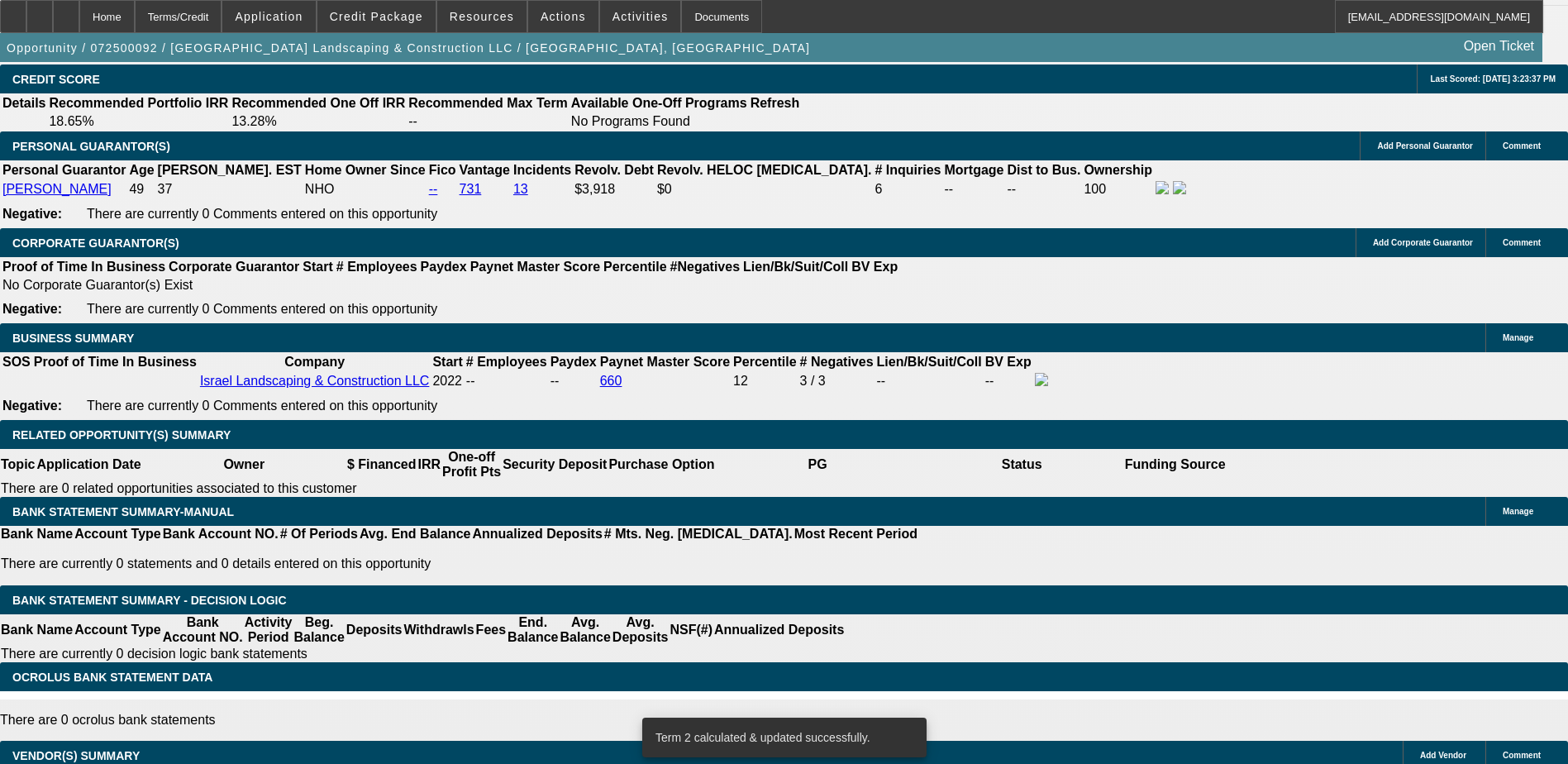
scroll to position [2232, 0]
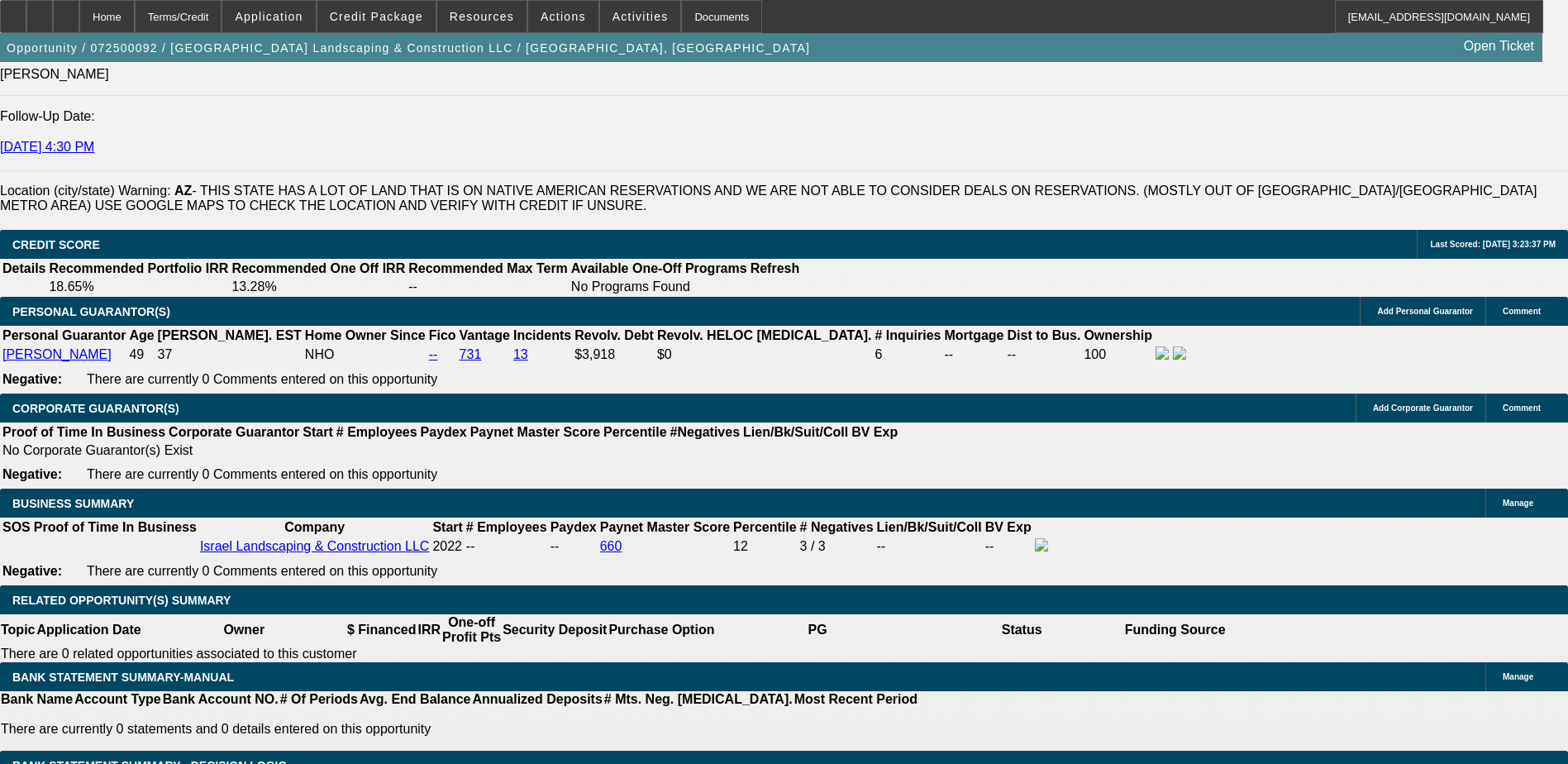
type input "UNKNOWN"
type input "12"
type input "$324.78"
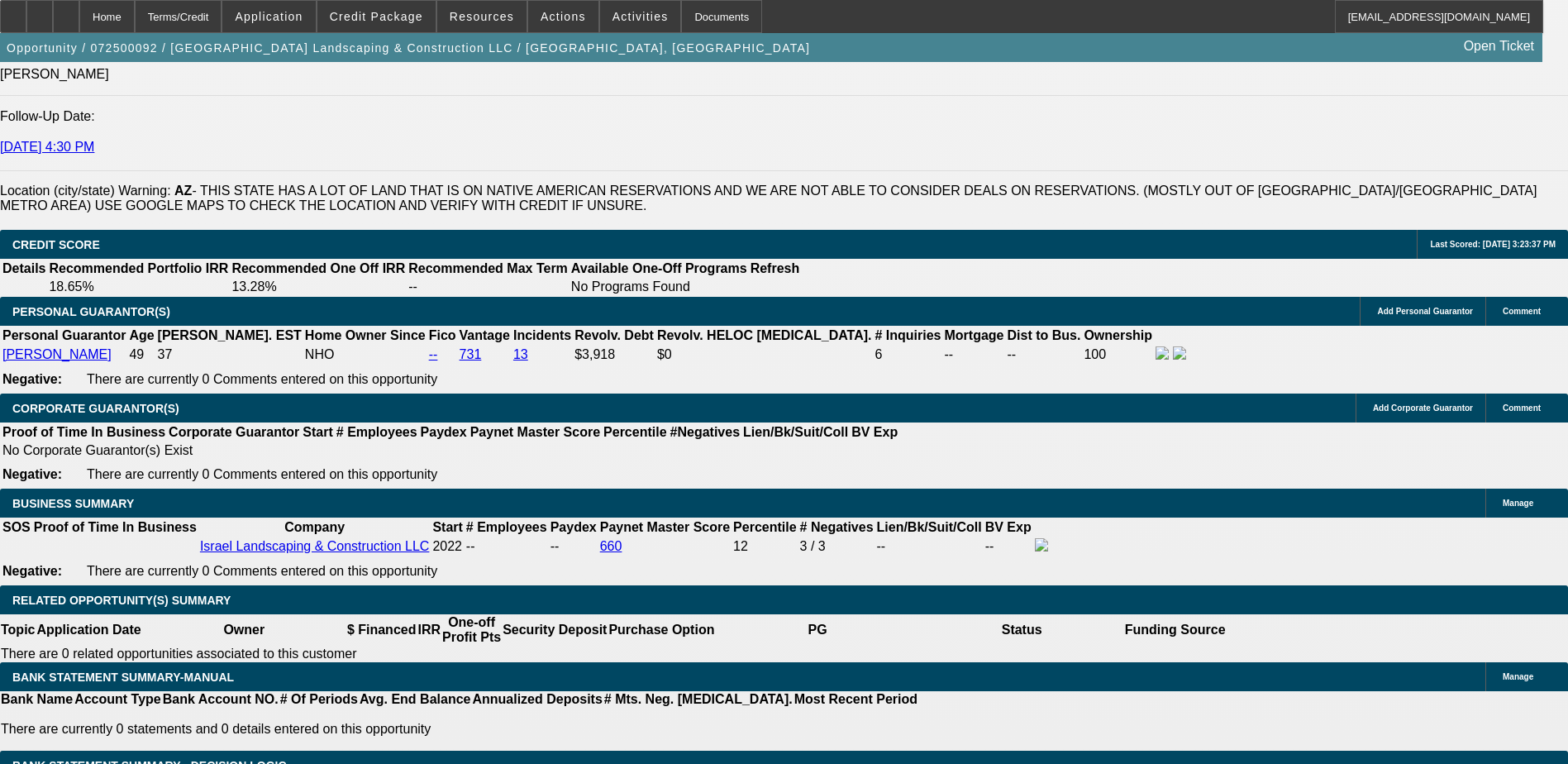
type input "12."
type input "$422.64"
type input "12.9"
type input "$431.34"
type input "12.9"
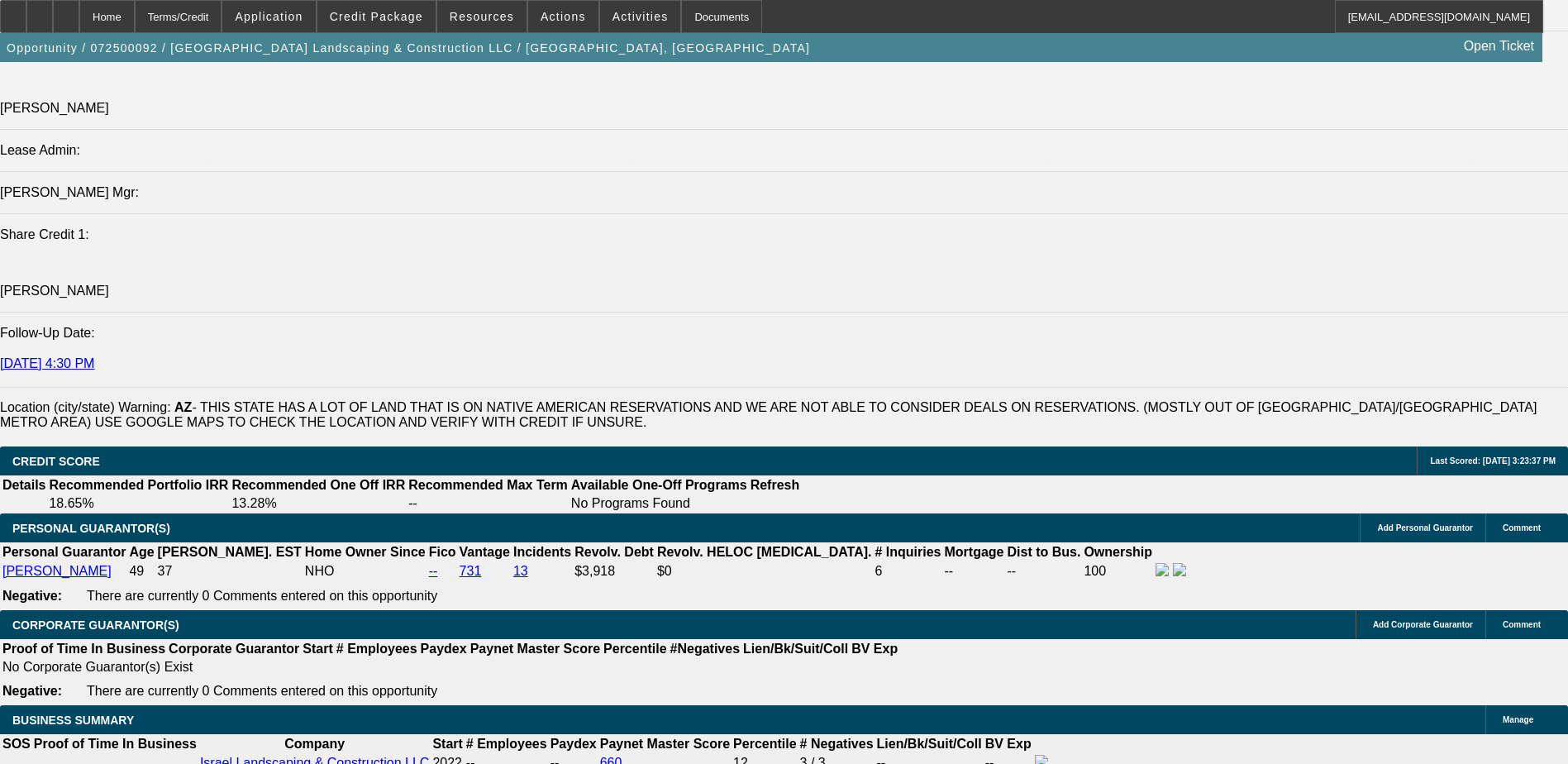
scroll to position [1901, 0]
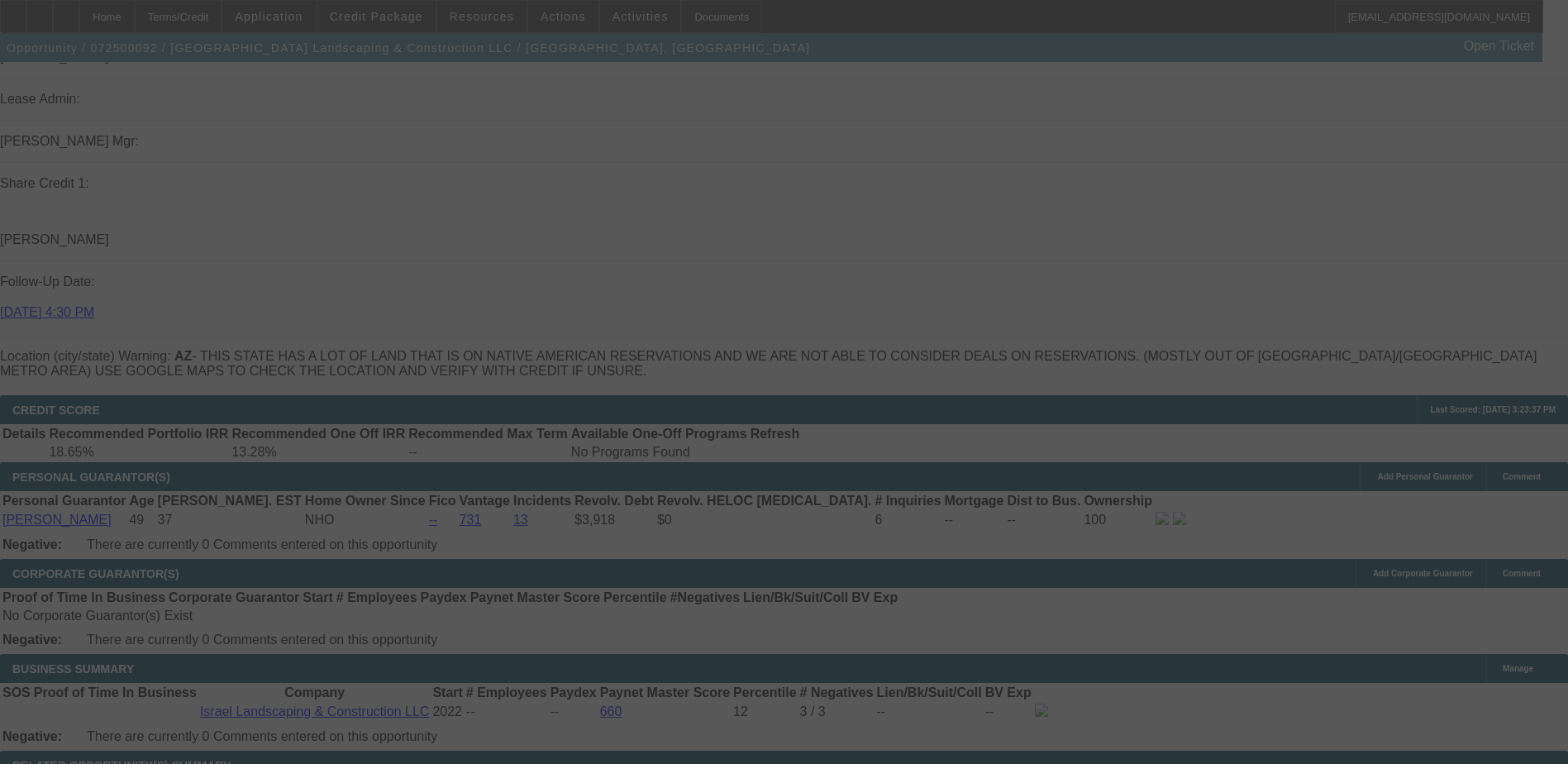
scroll to position [2232, 0]
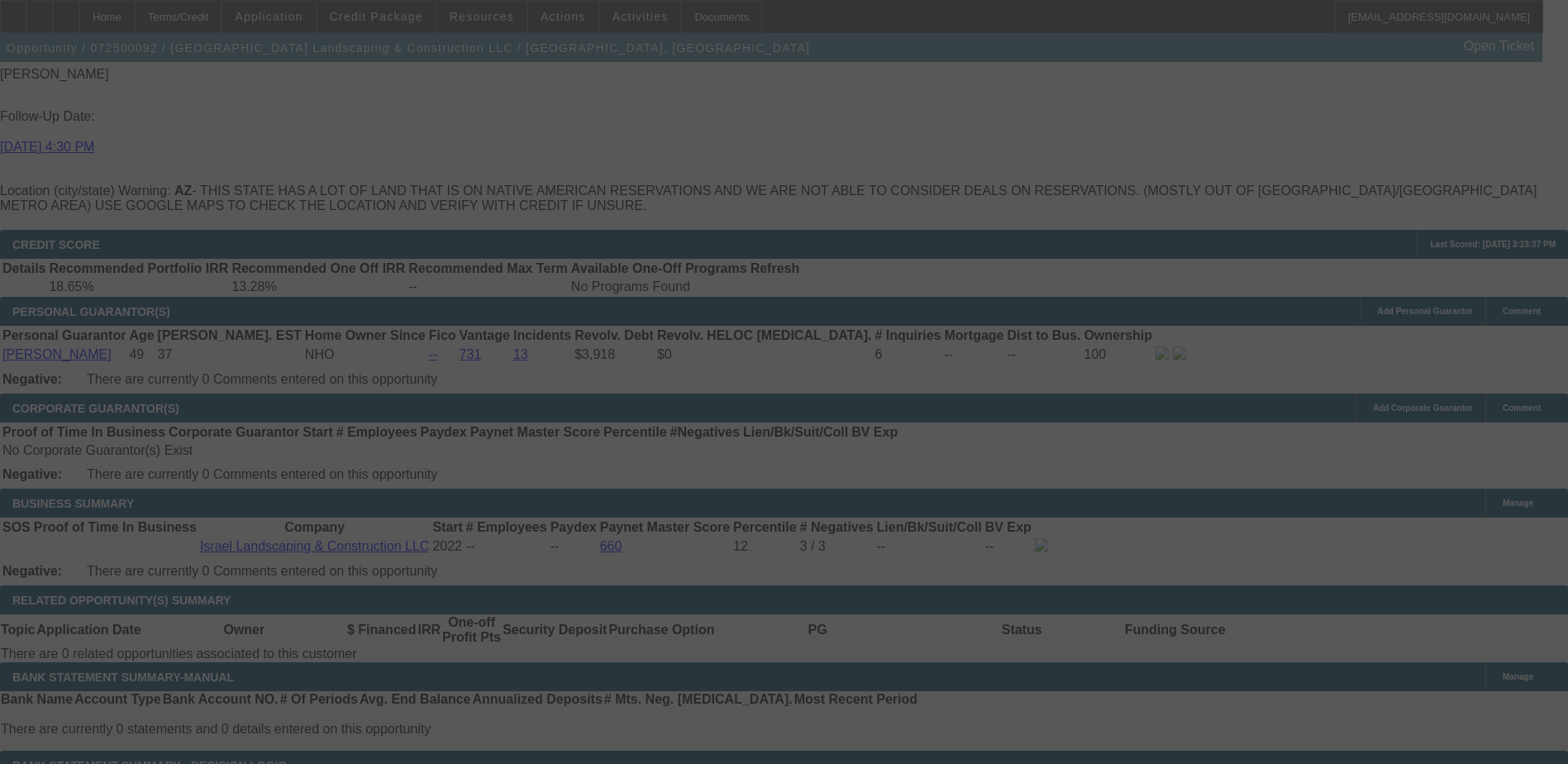
select select "0"
select select "6"
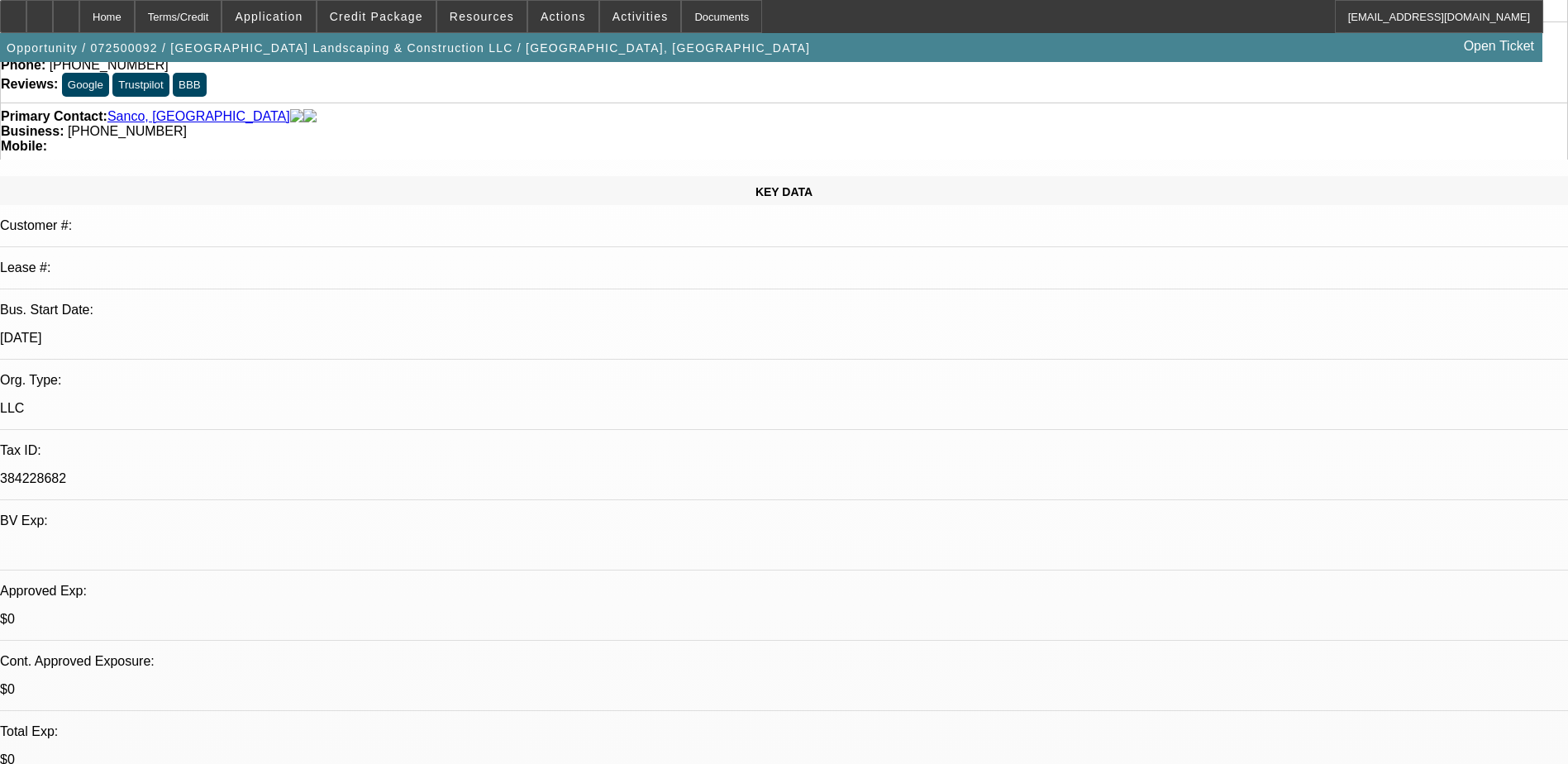
scroll to position [0, 0]
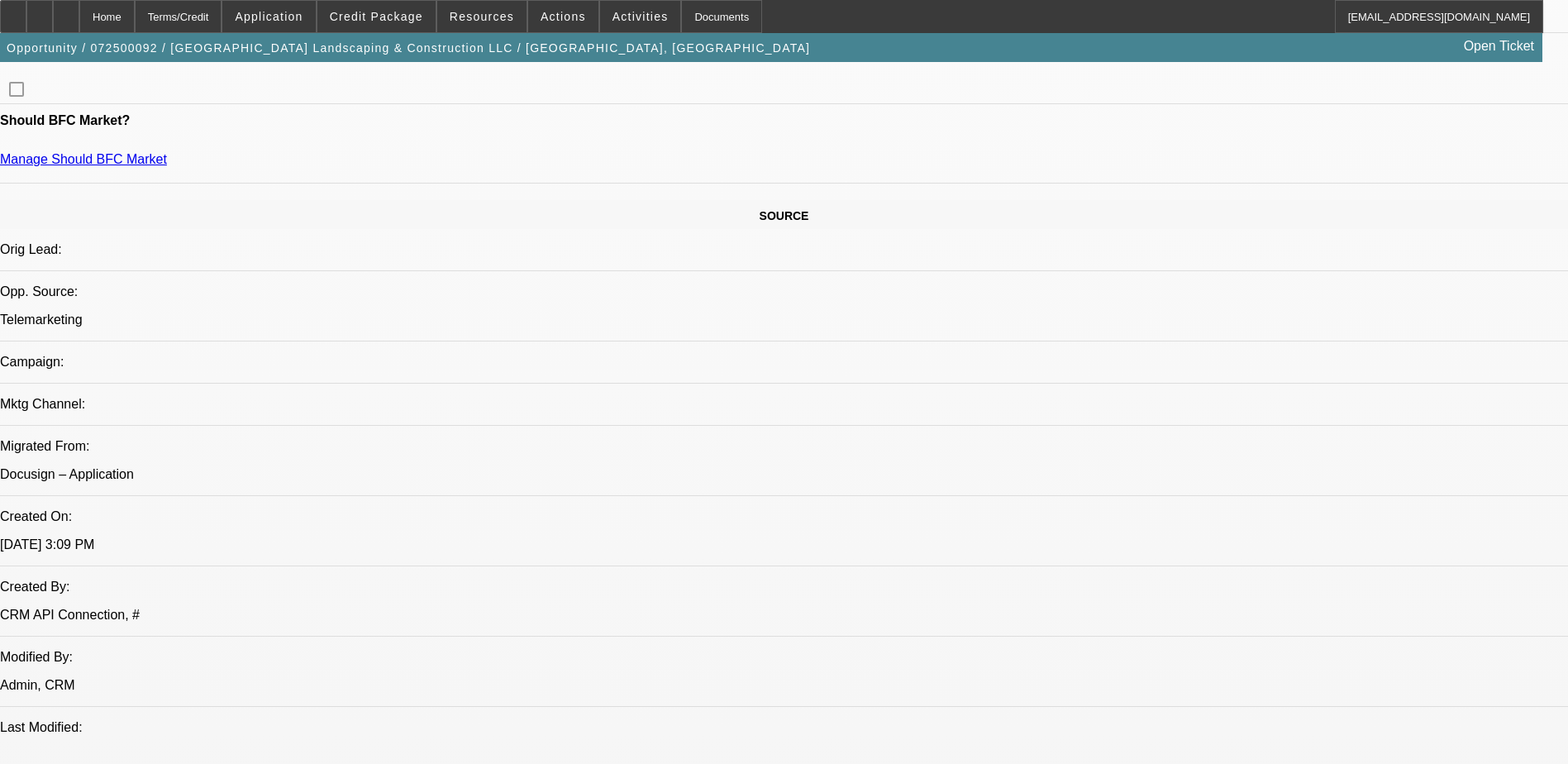
scroll to position [744, 0]
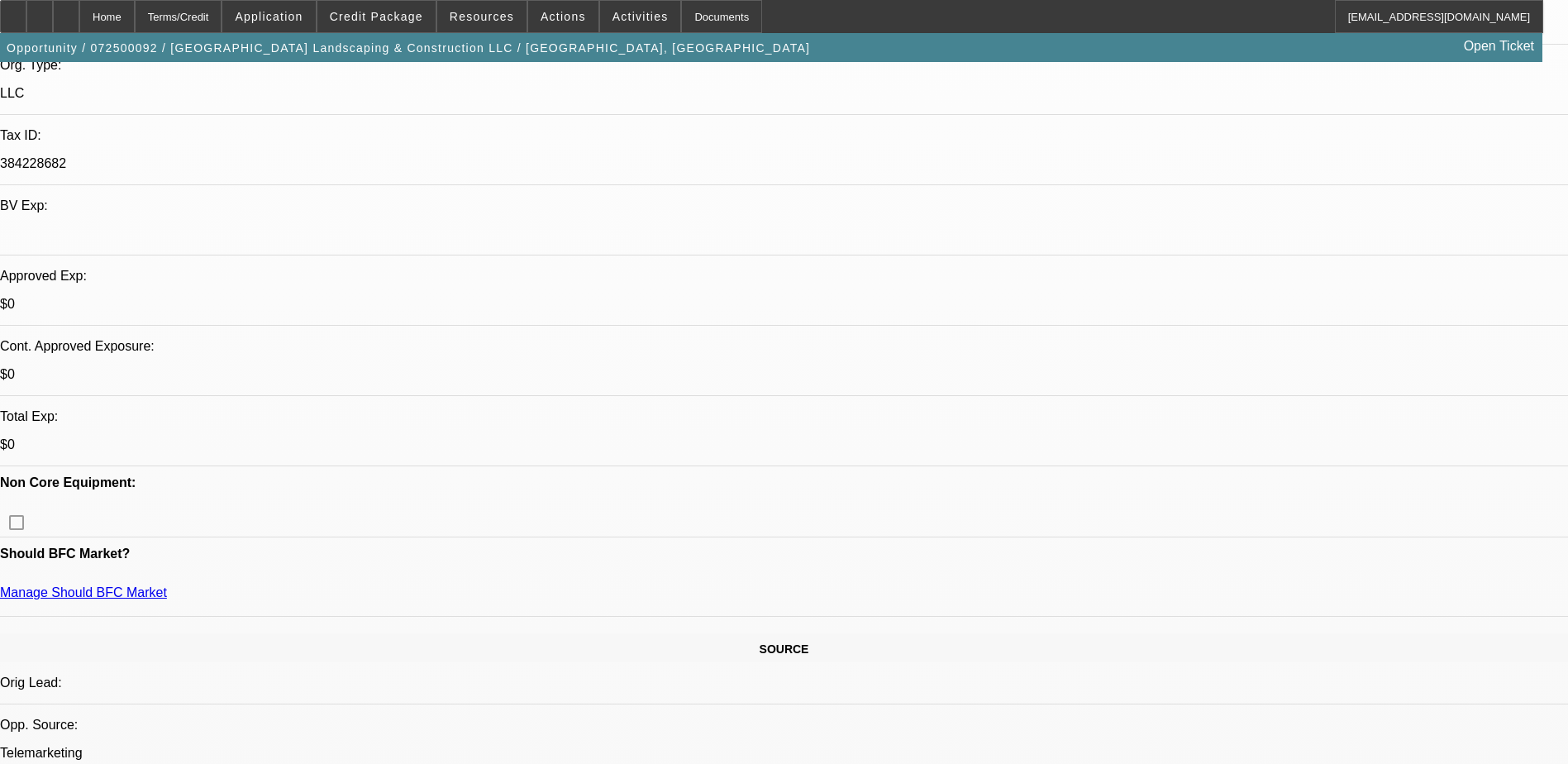
scroll to position [826, 0]
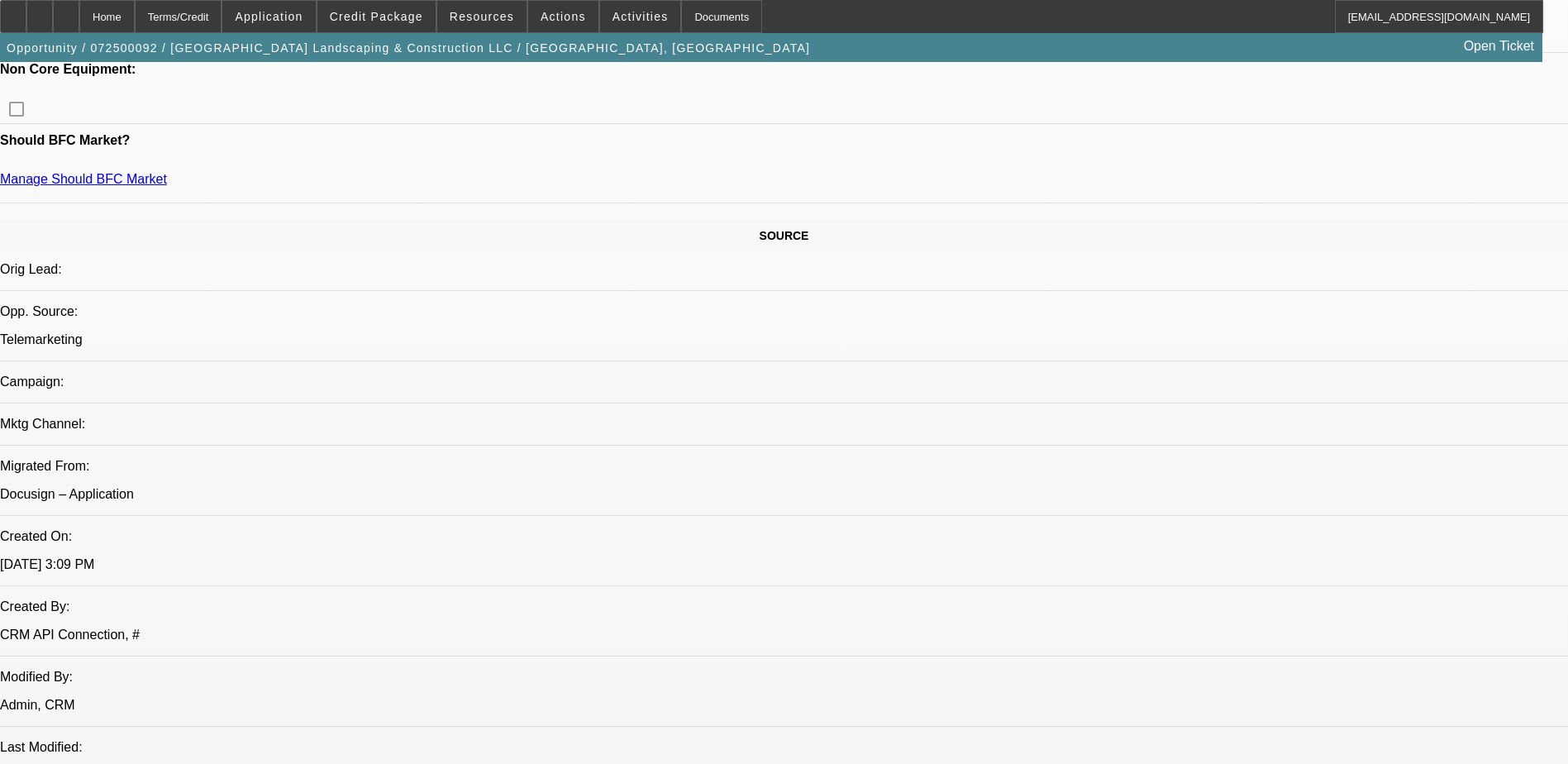
click at [53, 14] on div at bounding box center [39, 16] width 26 height 33
